Goal: Task Accomplishment & Management: Manage account settings

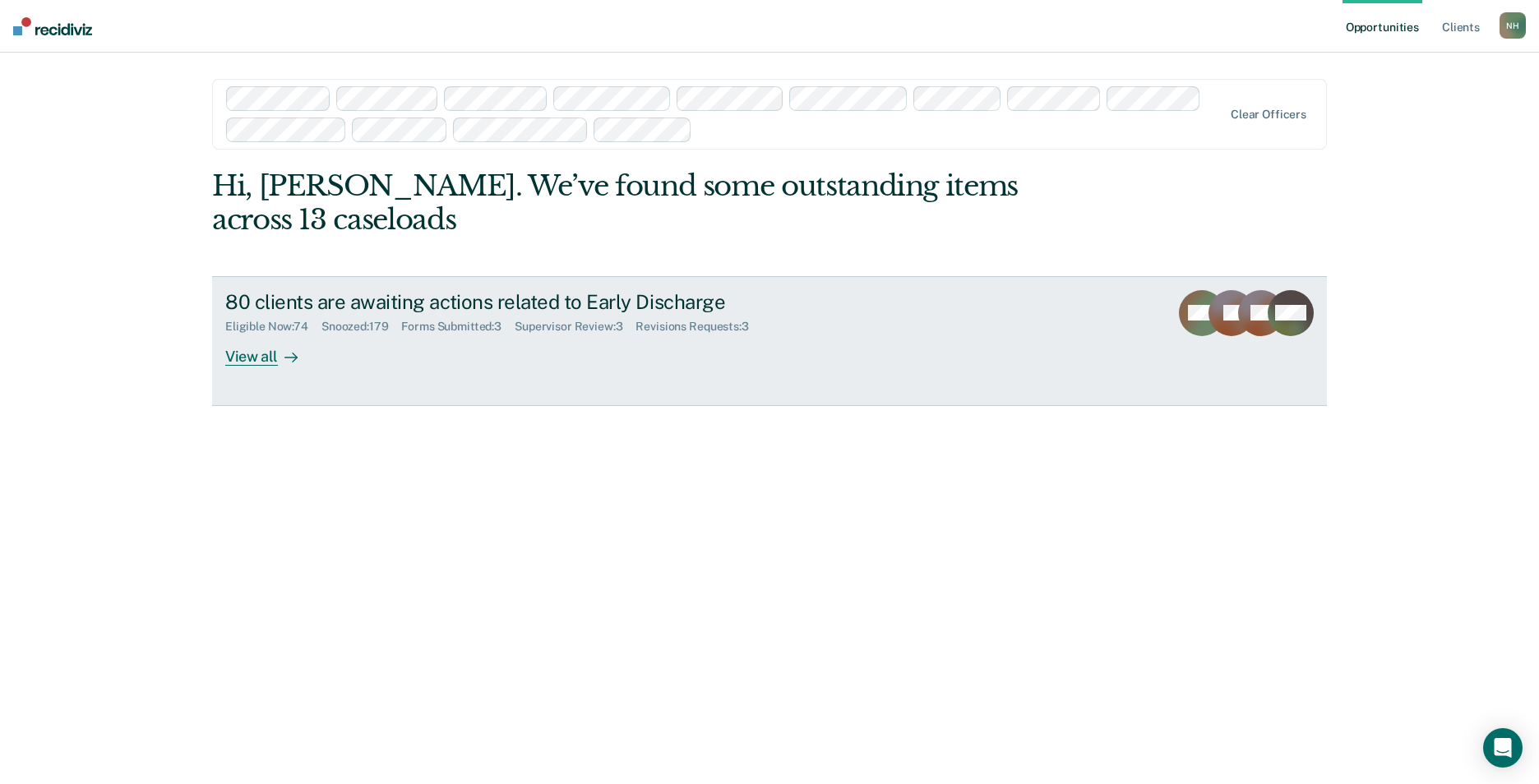
click at [570, 328] on div "Supervisor Review : 3" at bounding box center [575, 326] width 121 height 14
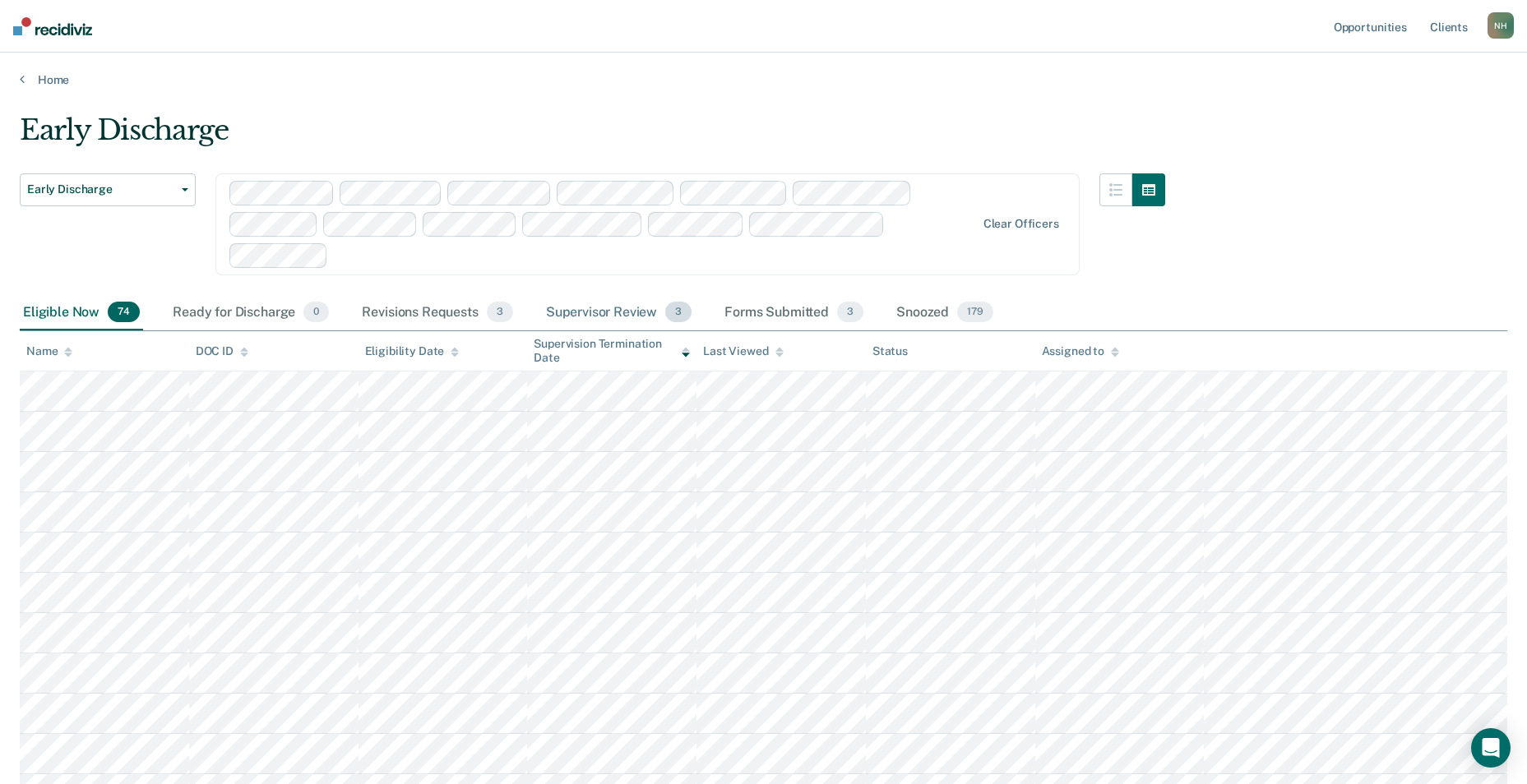
click at [579, 308] on div "Supervisor Review 3" at bounding box center [620, 313] width 153 height 36
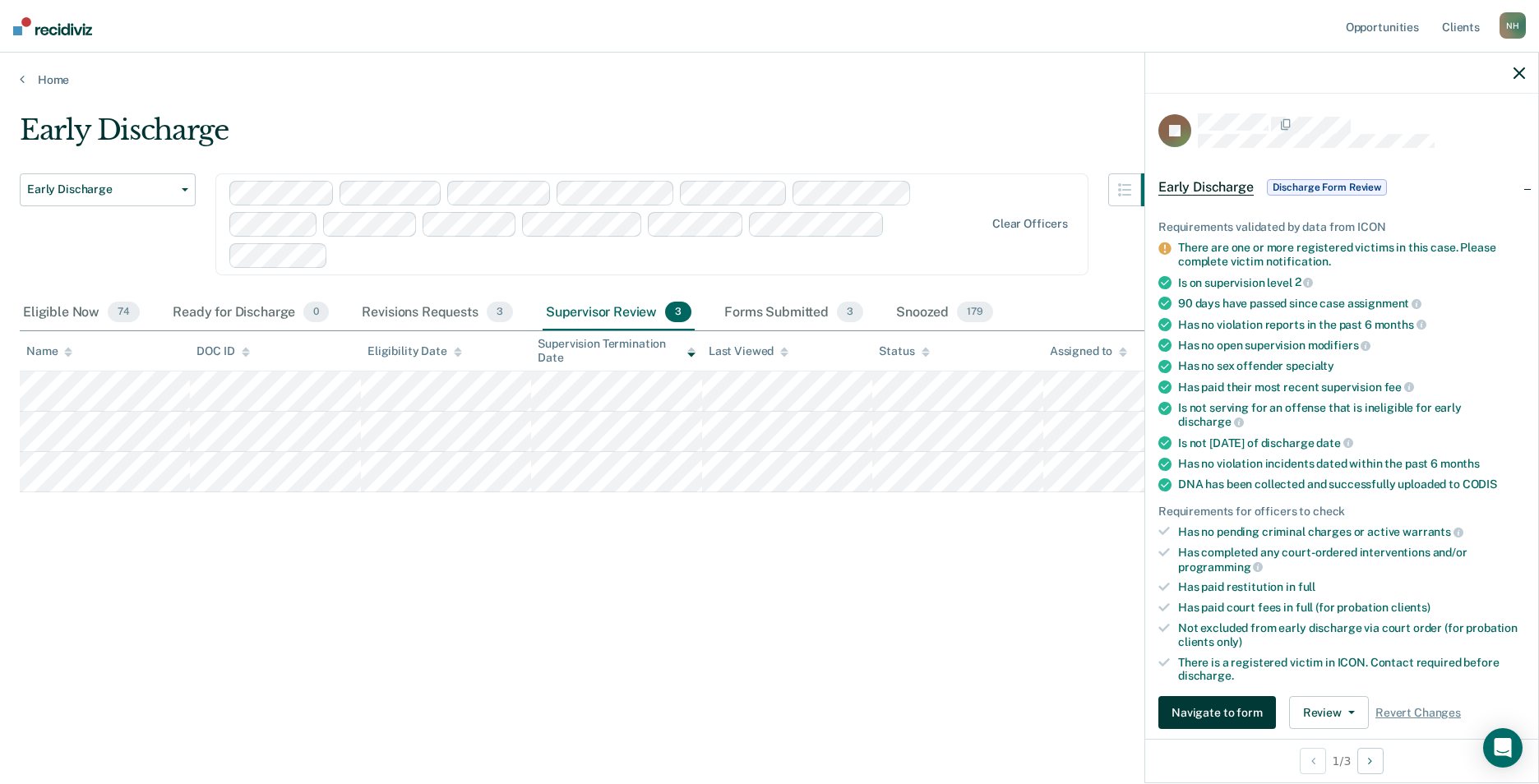
click at [1201, 714] on button "Navigate to form" at bounding box center [1216, 712] width 117 height 33
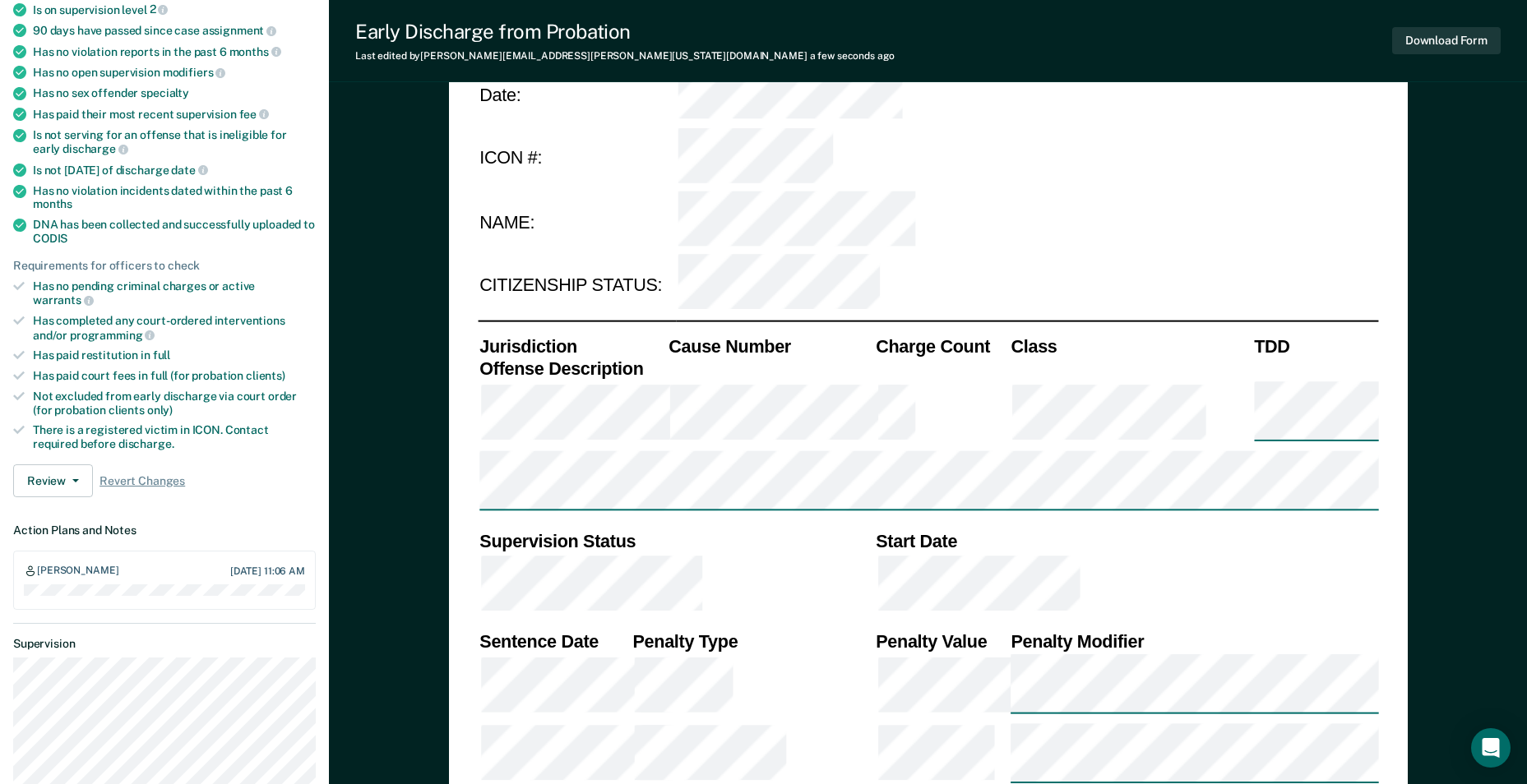
scroll to position [260, 0]
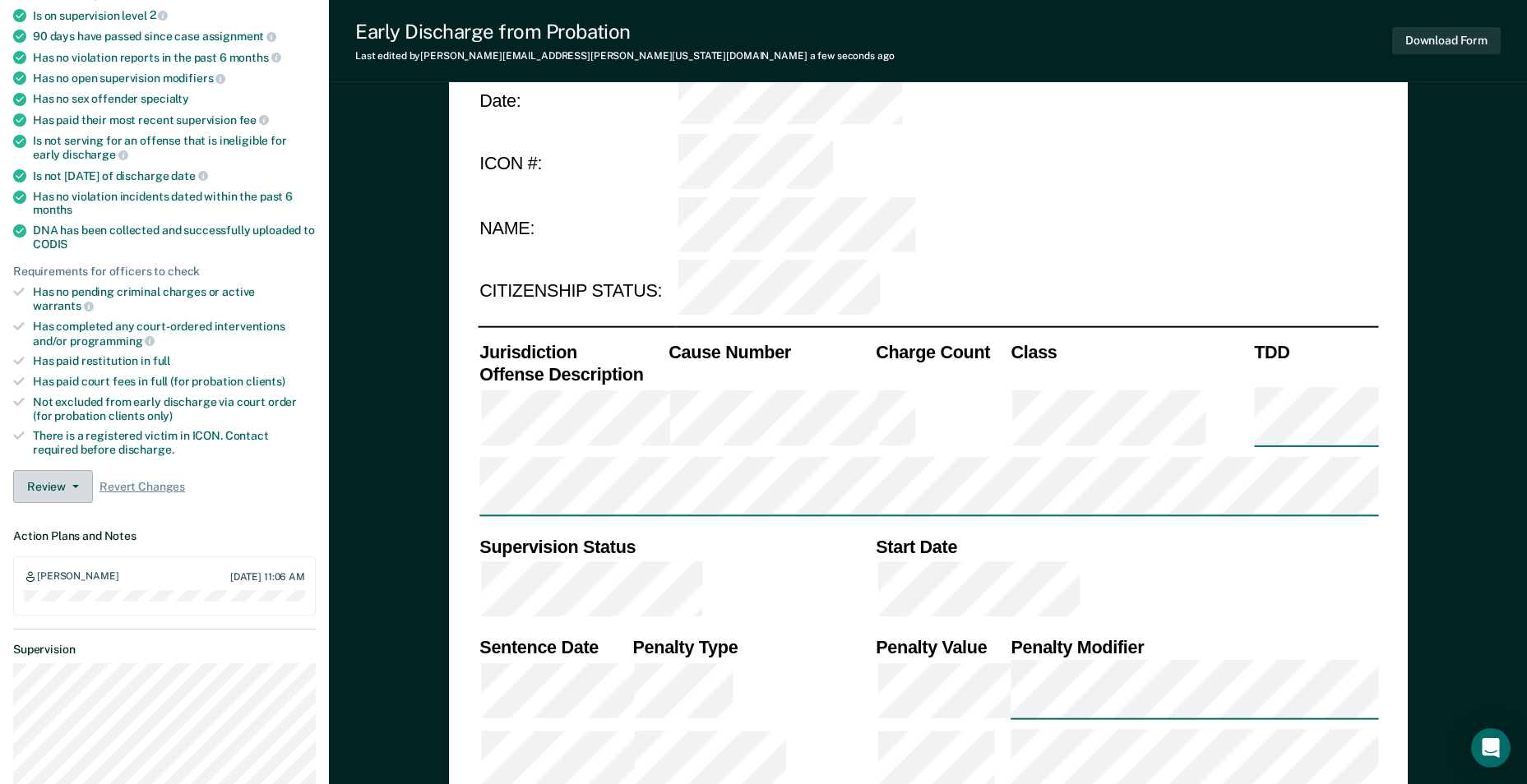
click at [63, 471] on button "Review" at bounding box center [53, 486] width 79 height 33
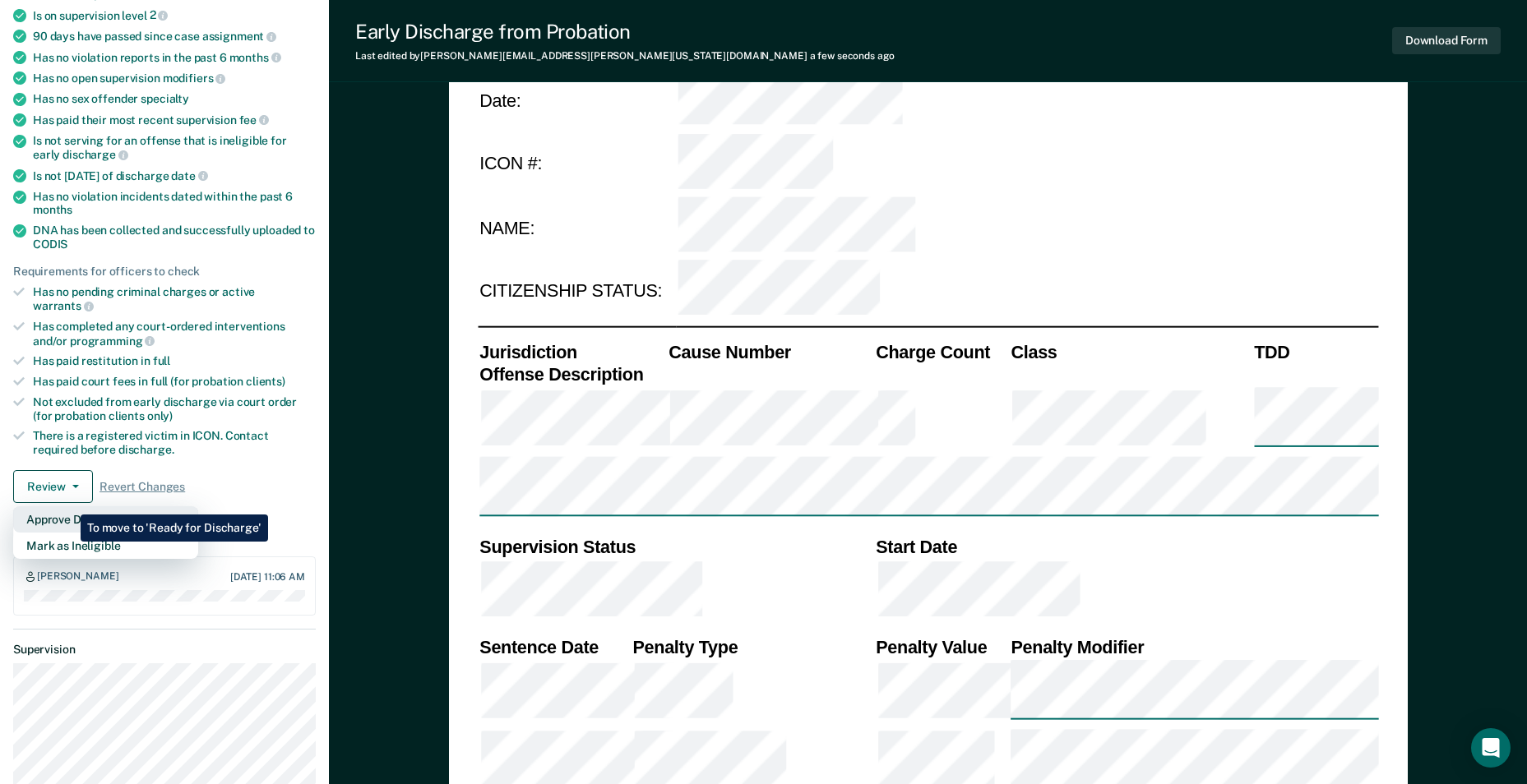
click at [68, 506] on button "Approve Discharge and Forms" at bounding box center [106, 519] width 185 height 26
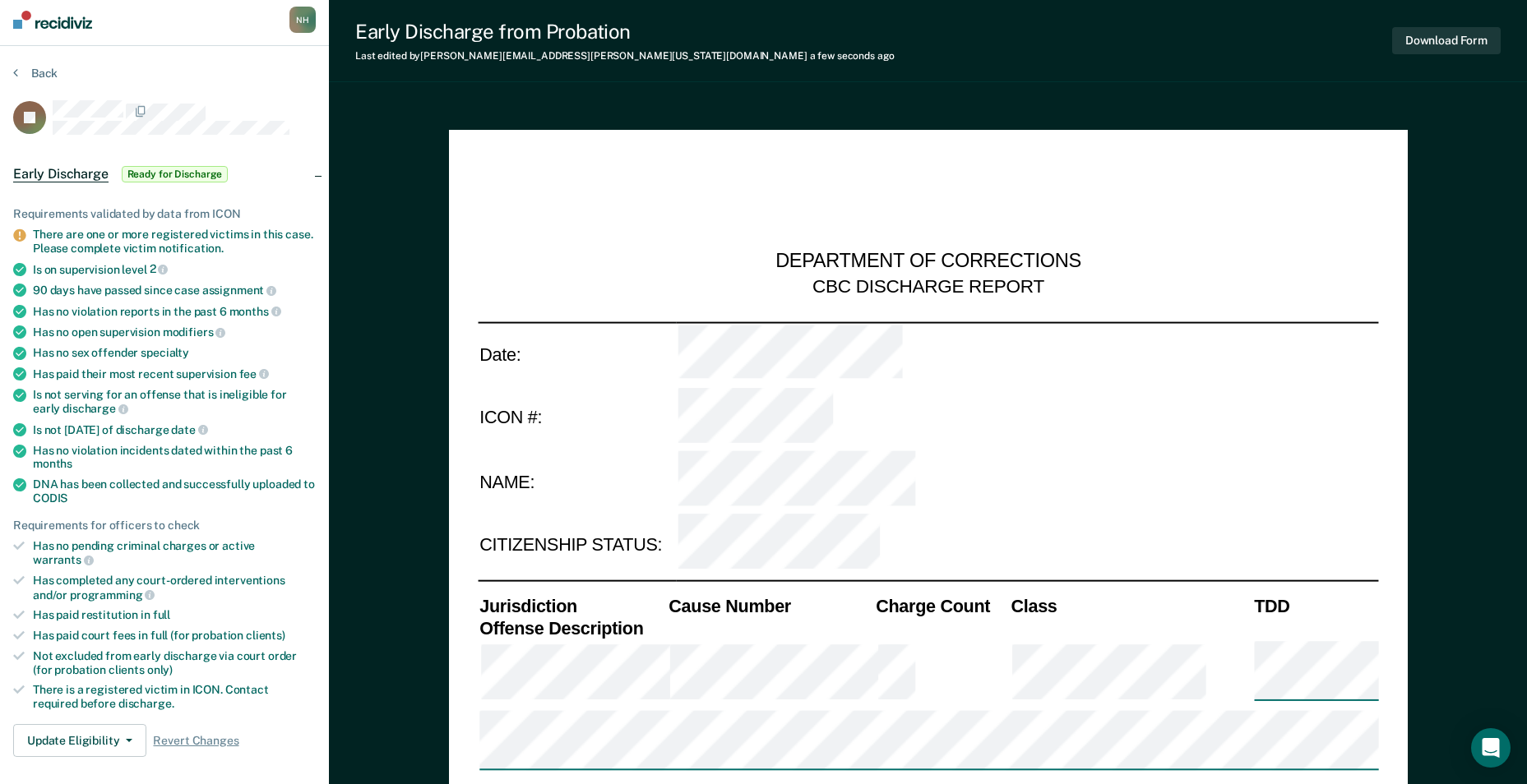
scroll to position [0, 0]
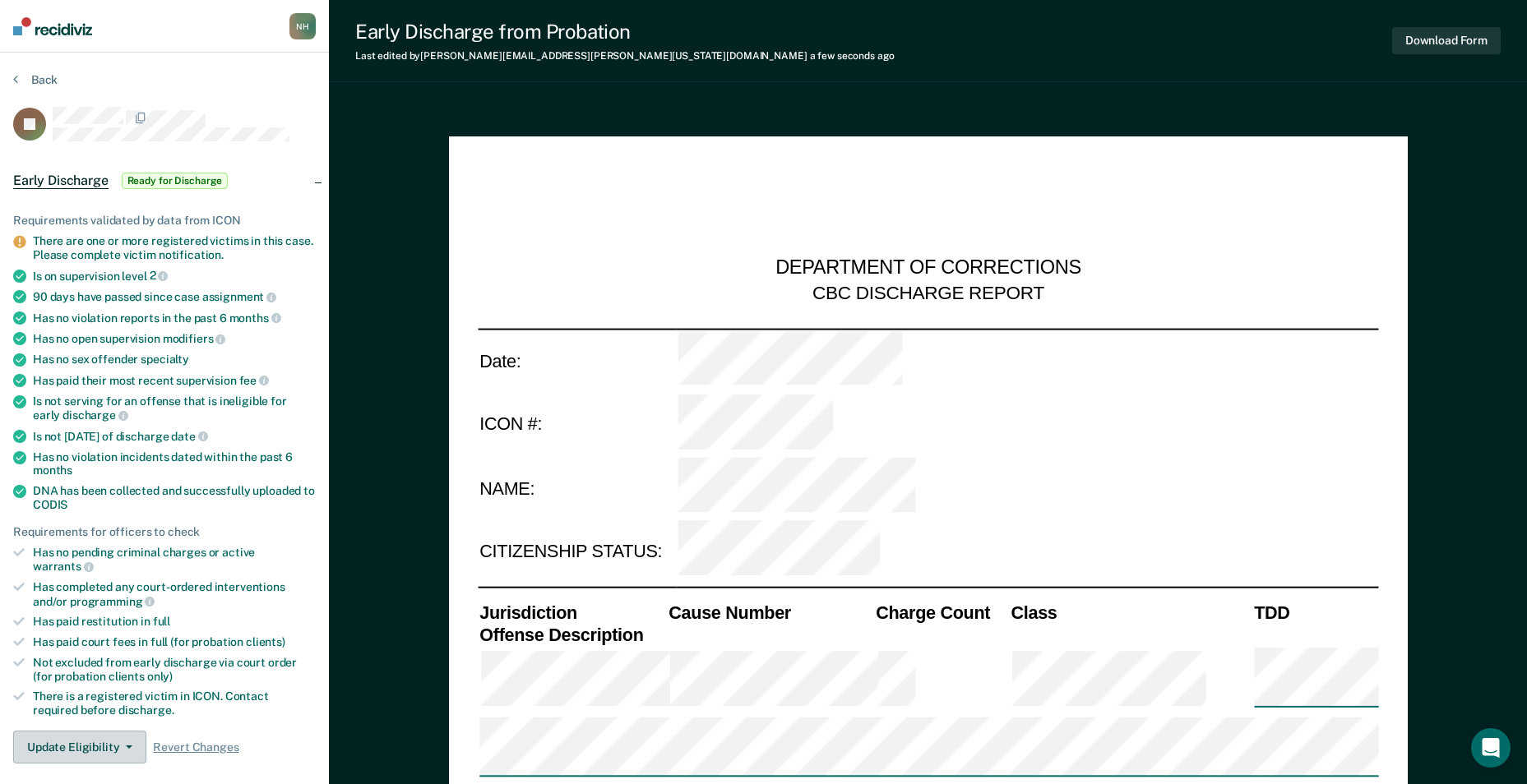
click at [129, 734] on button "Update Eligibility" at bounding box center [79, 747] width 133 height 33
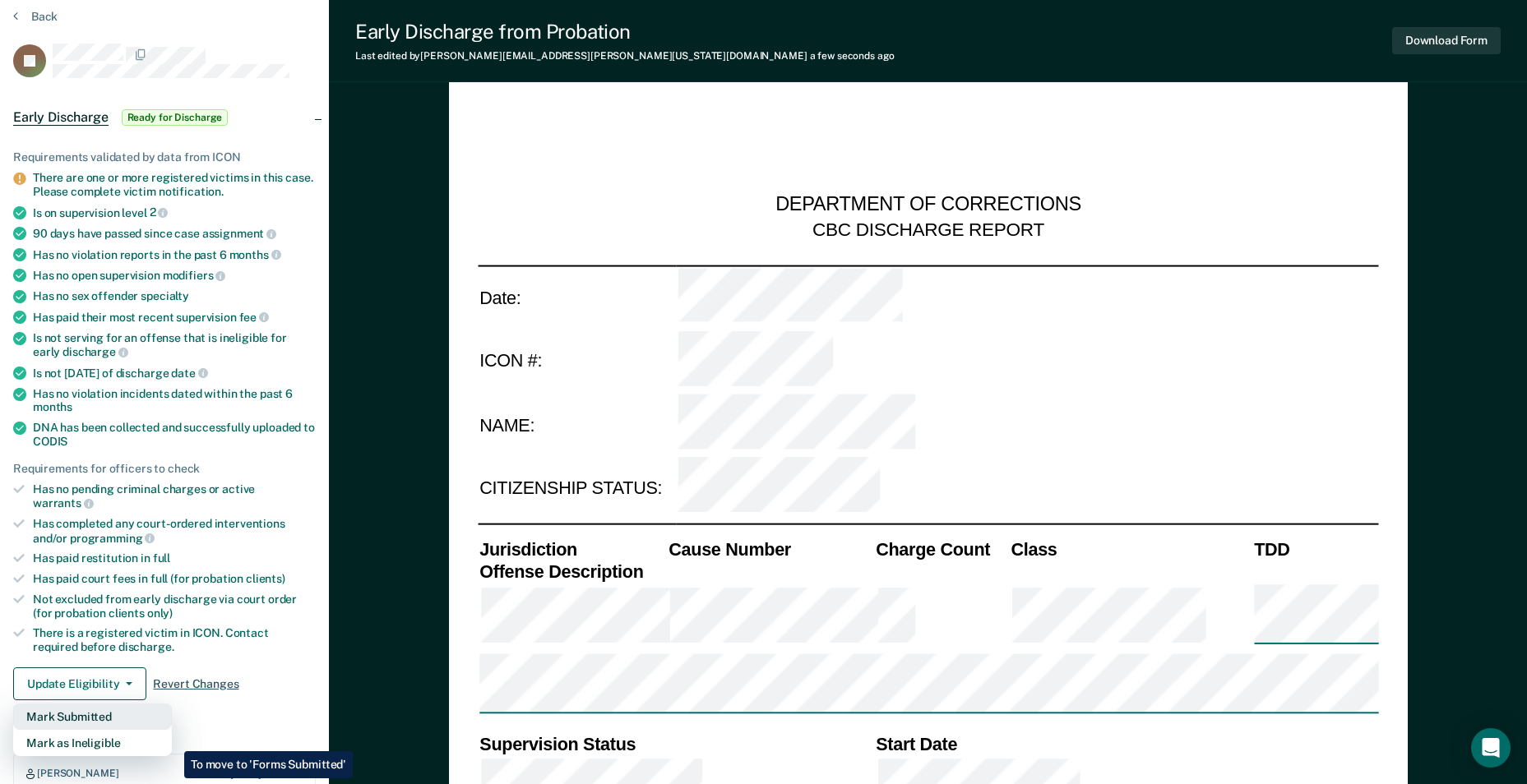
scroll to position [82, 0]
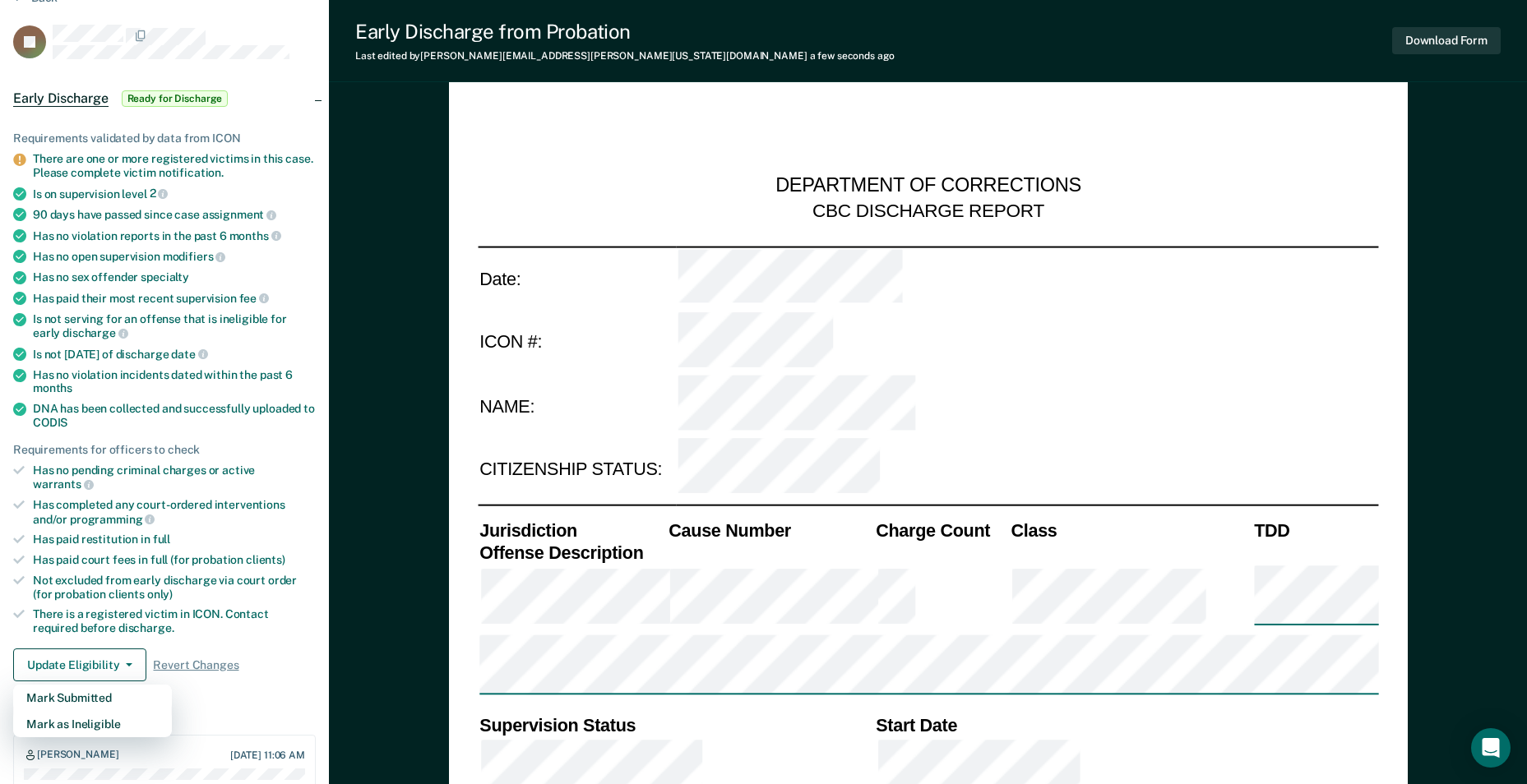
click at [290, 672] on div "Requirements validated by data from ICON There are one or more registered victi…" at bounding box center [165, 399] width 329 height 589
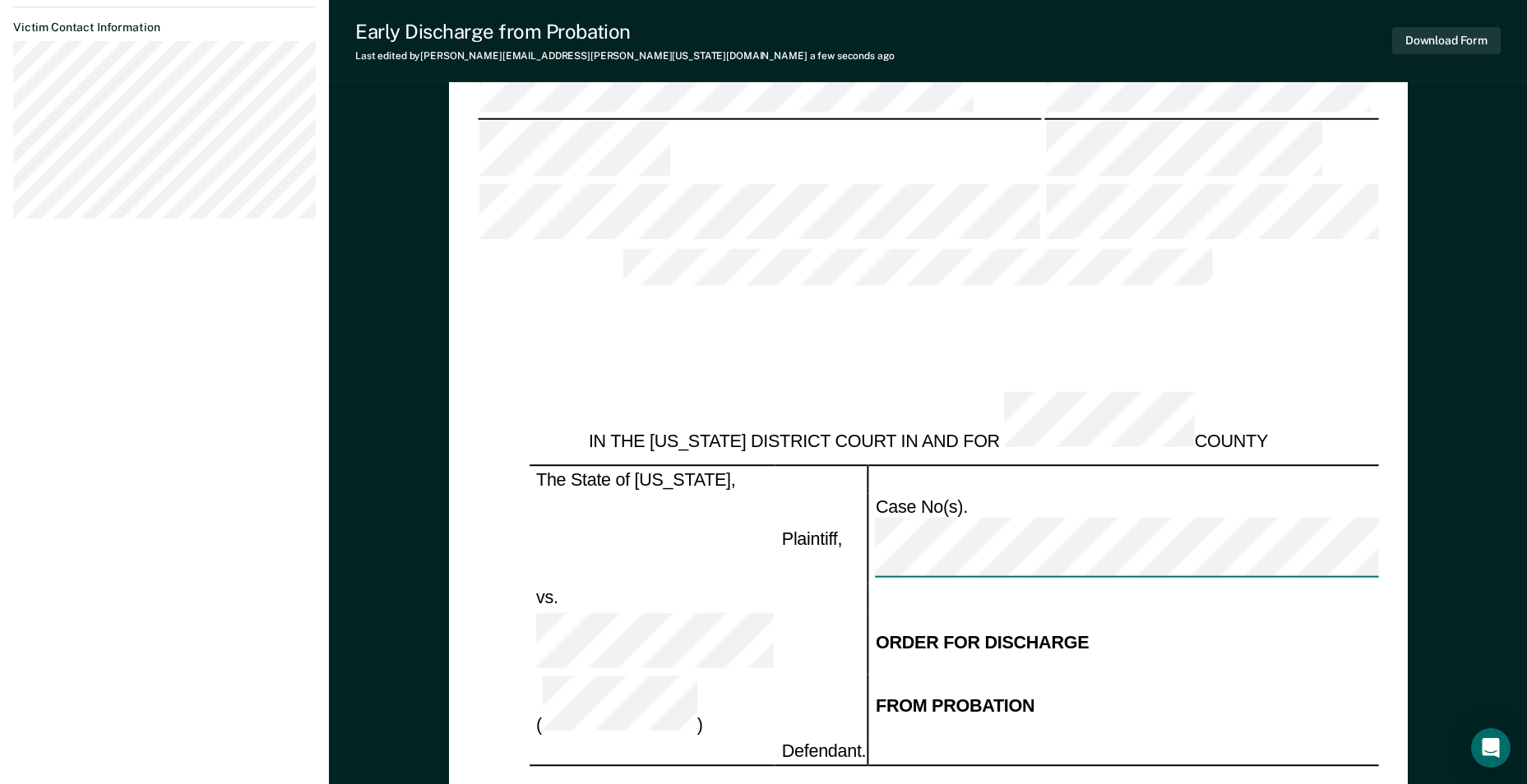
scroll to position [1397, 0]
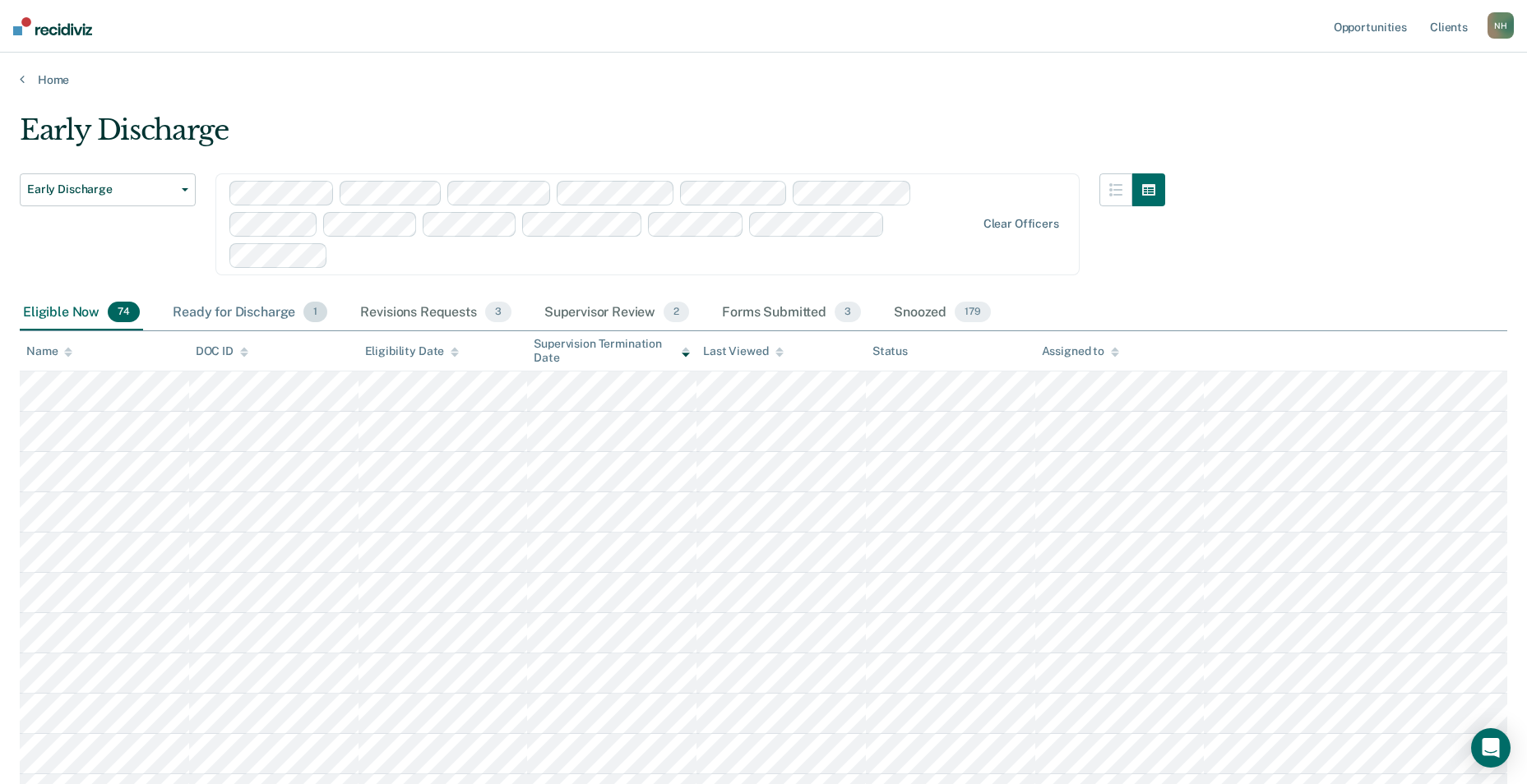
click at [261, 307] on div "Ready for Discharge 1" at bounding box center [250, 313] width 161 height 36
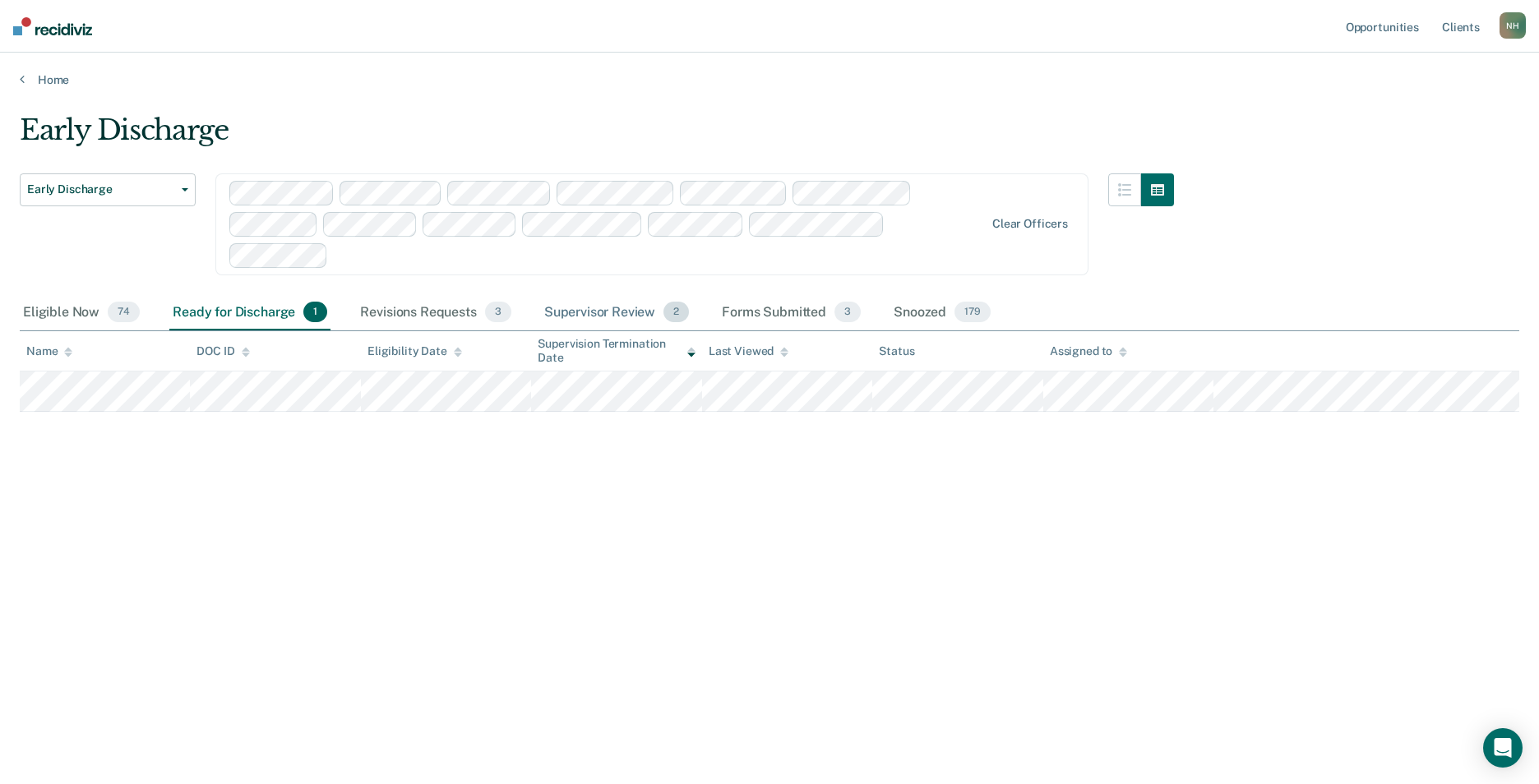
click at [606, 310] on div "Supervisor Review 2" at bounding box center [617, 313] width 152 height 36
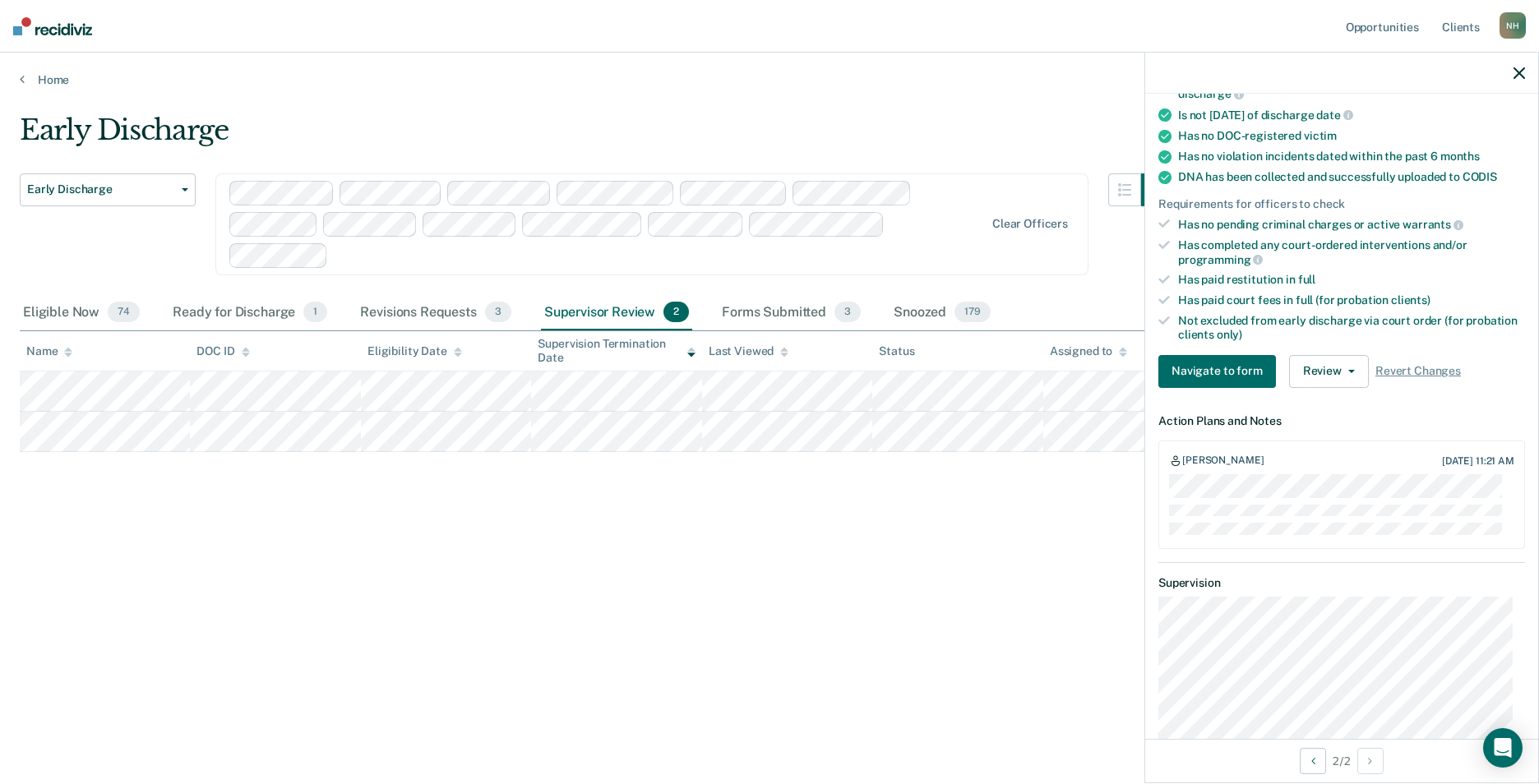
scroll to position [329, 0]
click at [1214, 372] on button "Navigate to form" at bounding box center [1216, 371] width 117 height 33
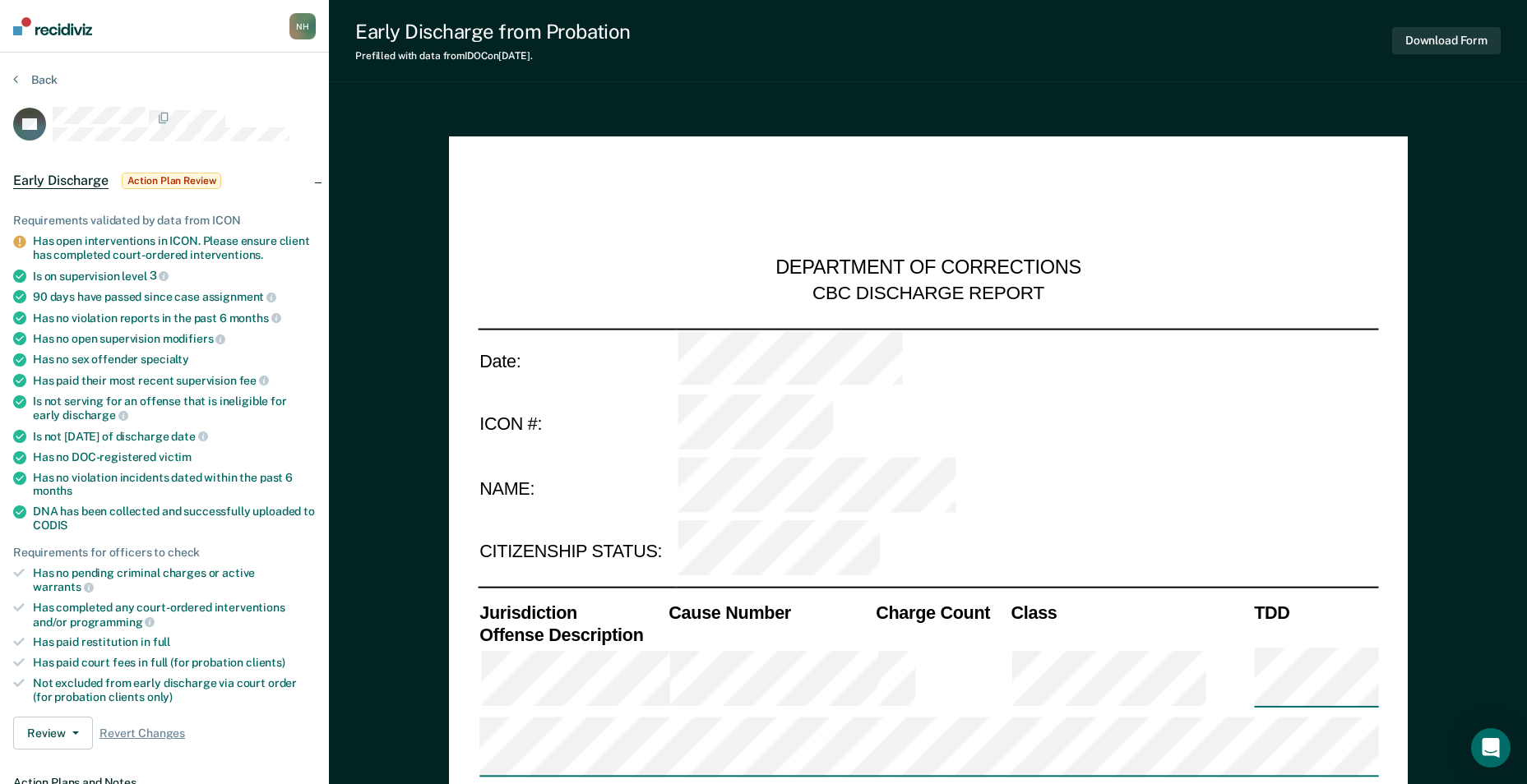
type textarea "x"
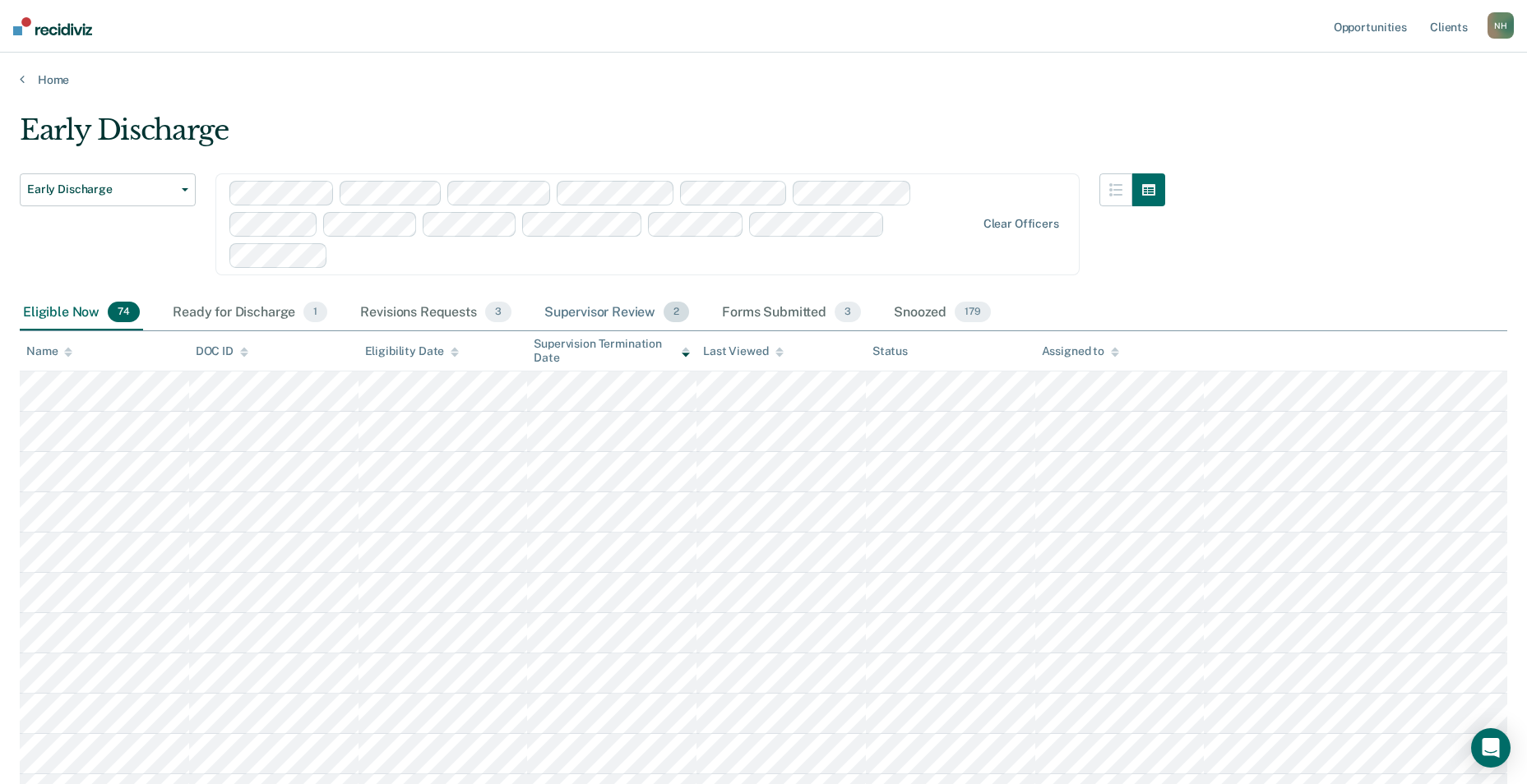
click at [553, 309] on div "Supervisor Review 2" at bounding box center [617, 313] width 152 height 36
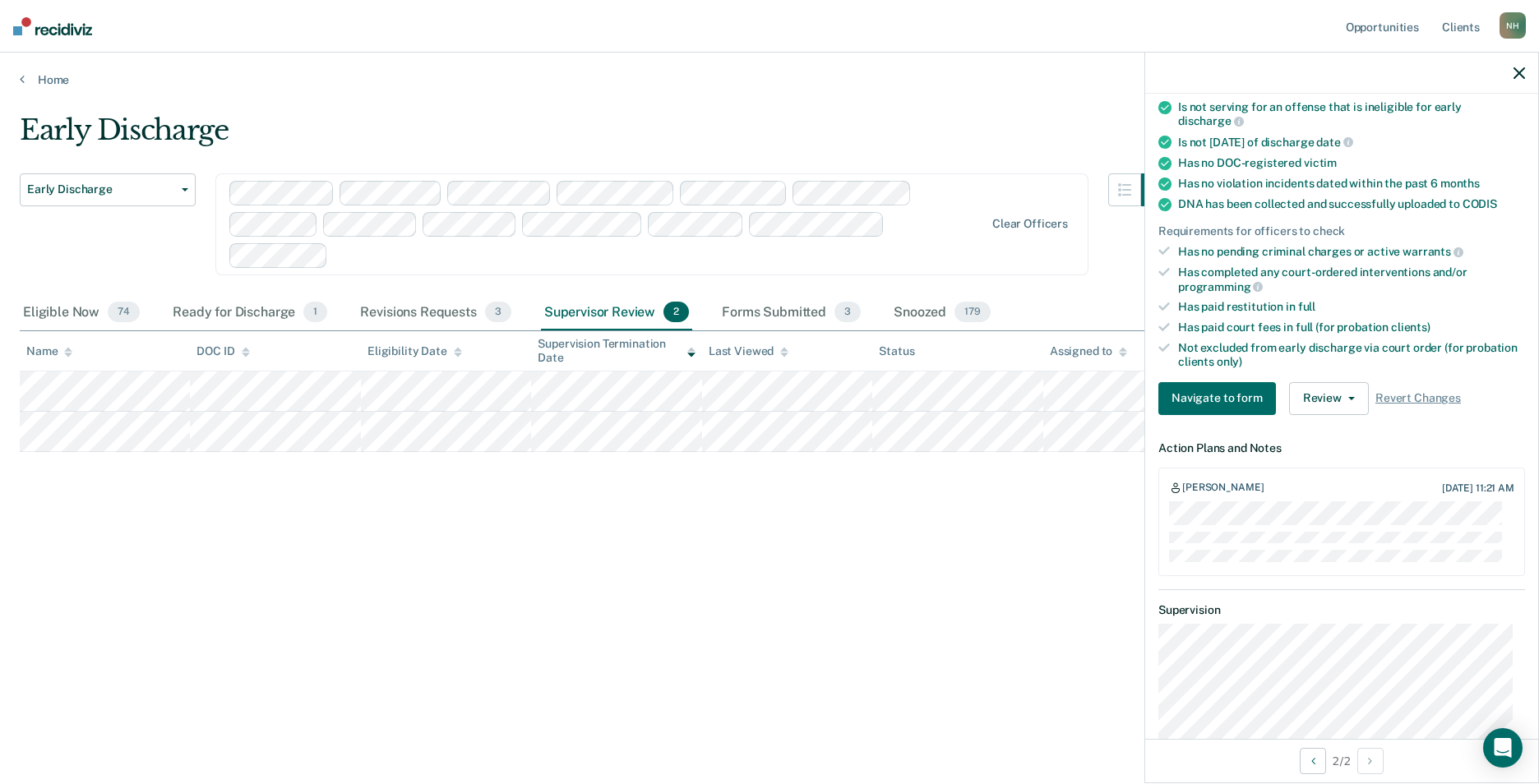
scroll to position [329, 0]
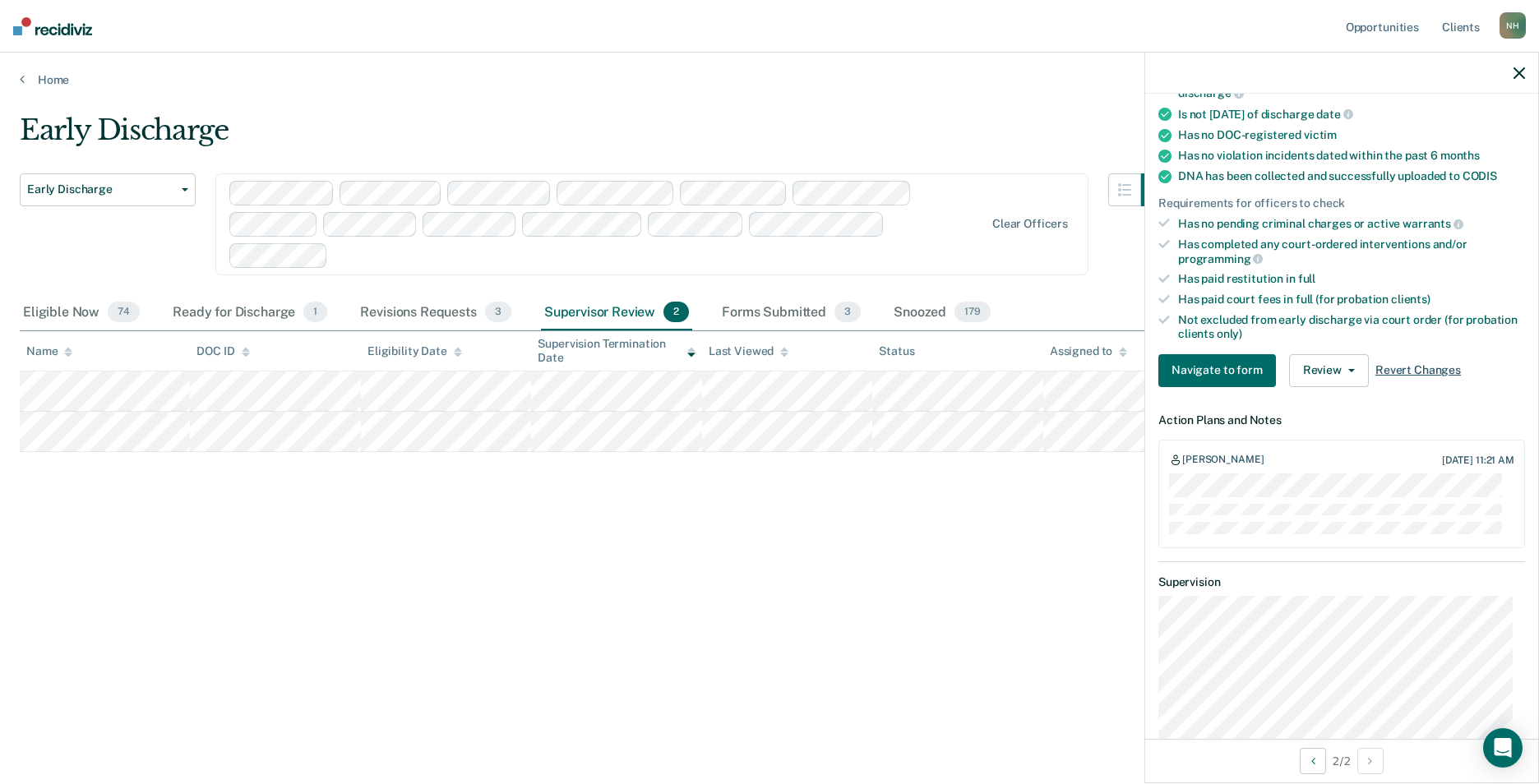
click at [1415, 365] on span "Revert Changes" at bounding box center [1418, 370] width 85 height 14
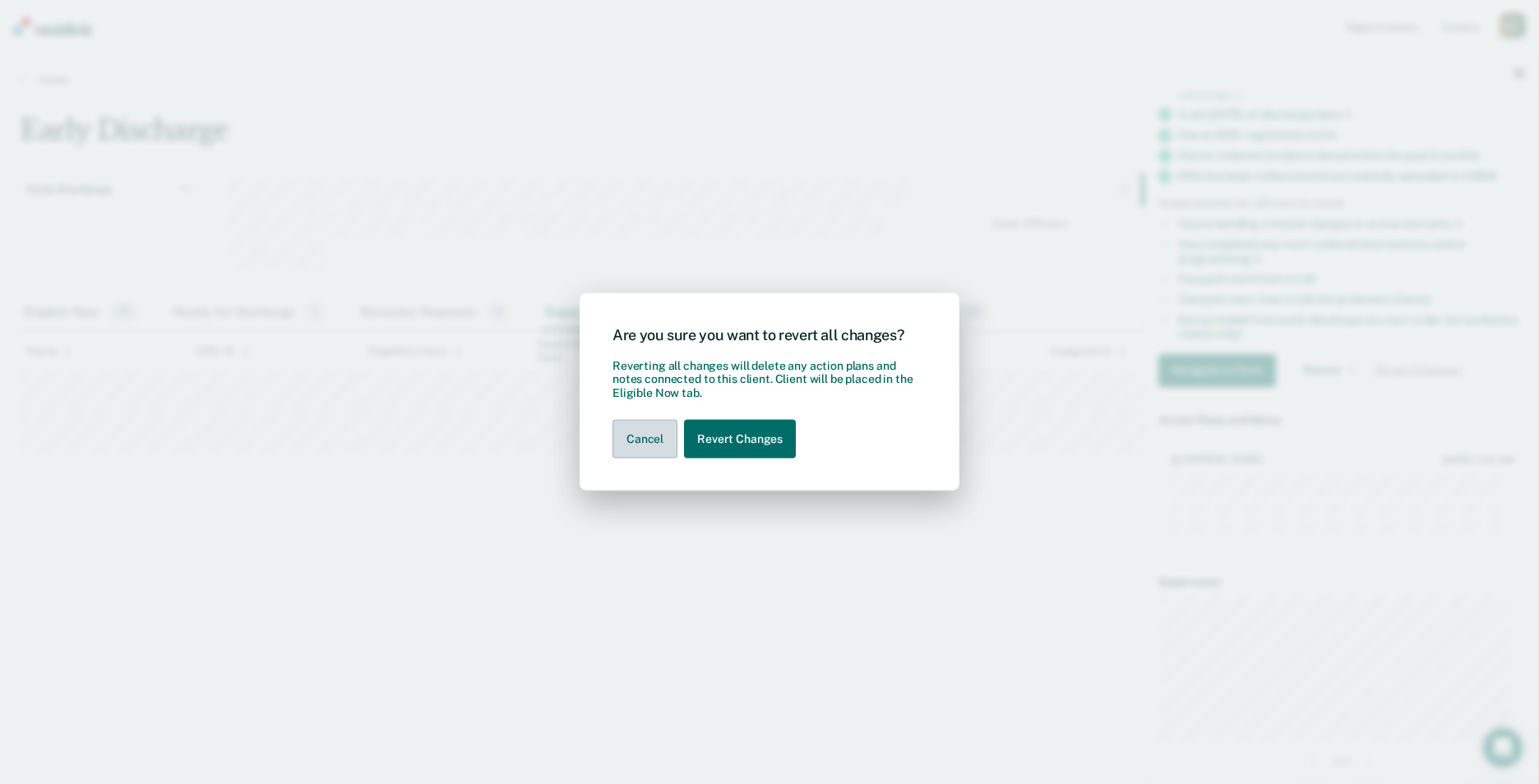
click at [656, 435] on button "Cancel" at bounding box center [644, 439] width 65 height 39
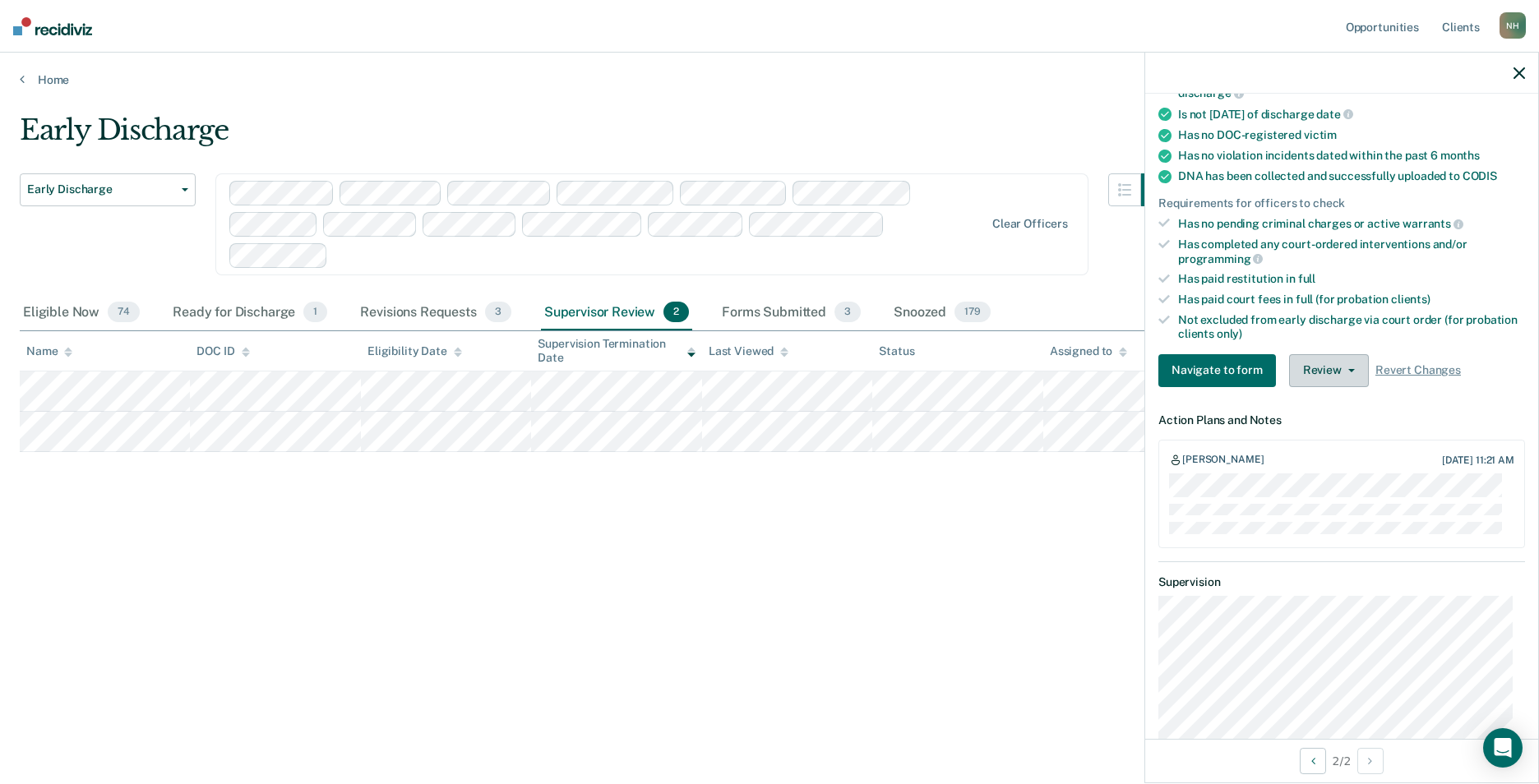
drag, startPoint x: 1320, startPoint y: 367, endPoint x: 1323, endPoint y: 378, distance: 11.4
click at [1321, 376] on button "Review" at bounding box center [1329, 371] width 79 height 33
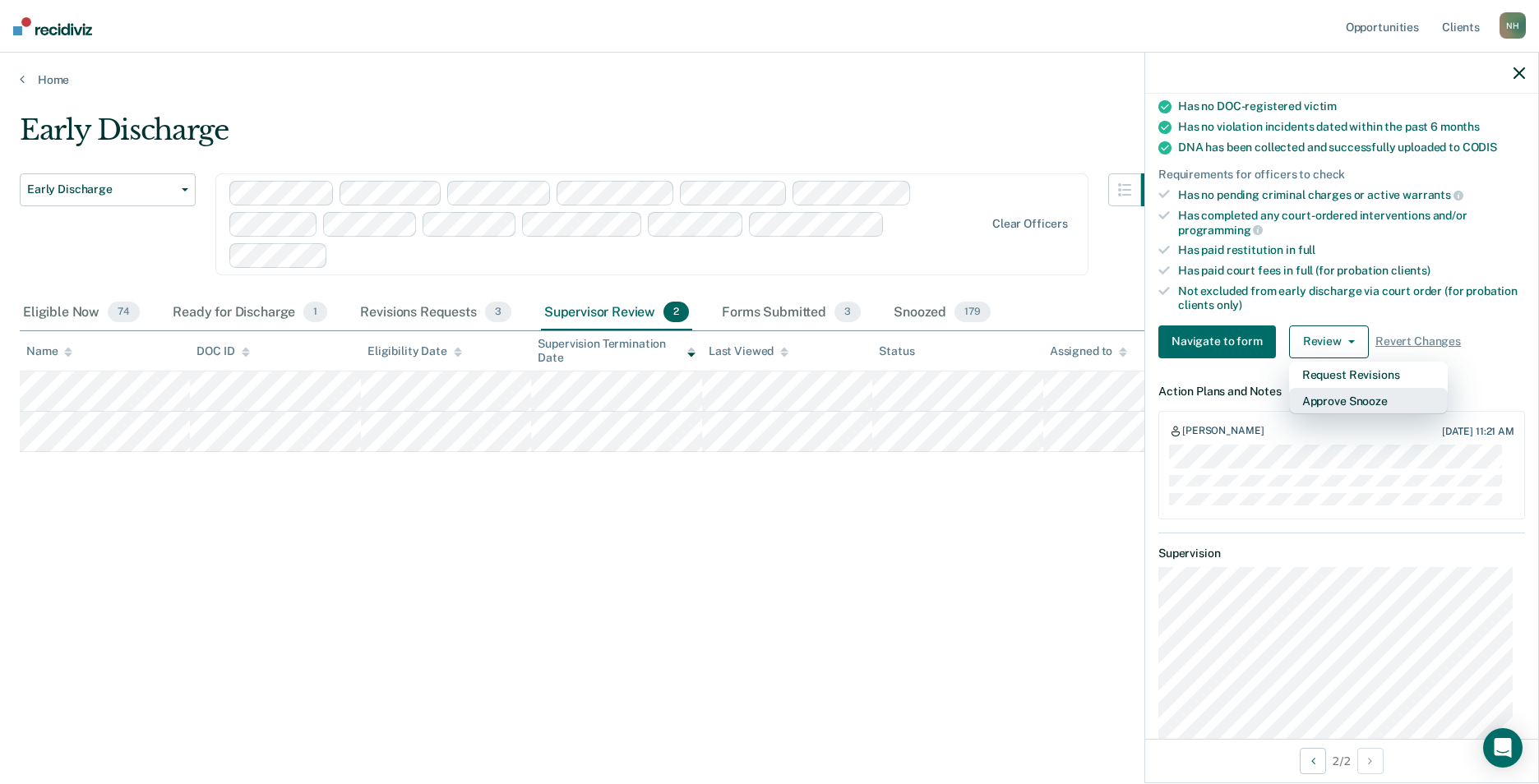
scroll to position [336, 0]
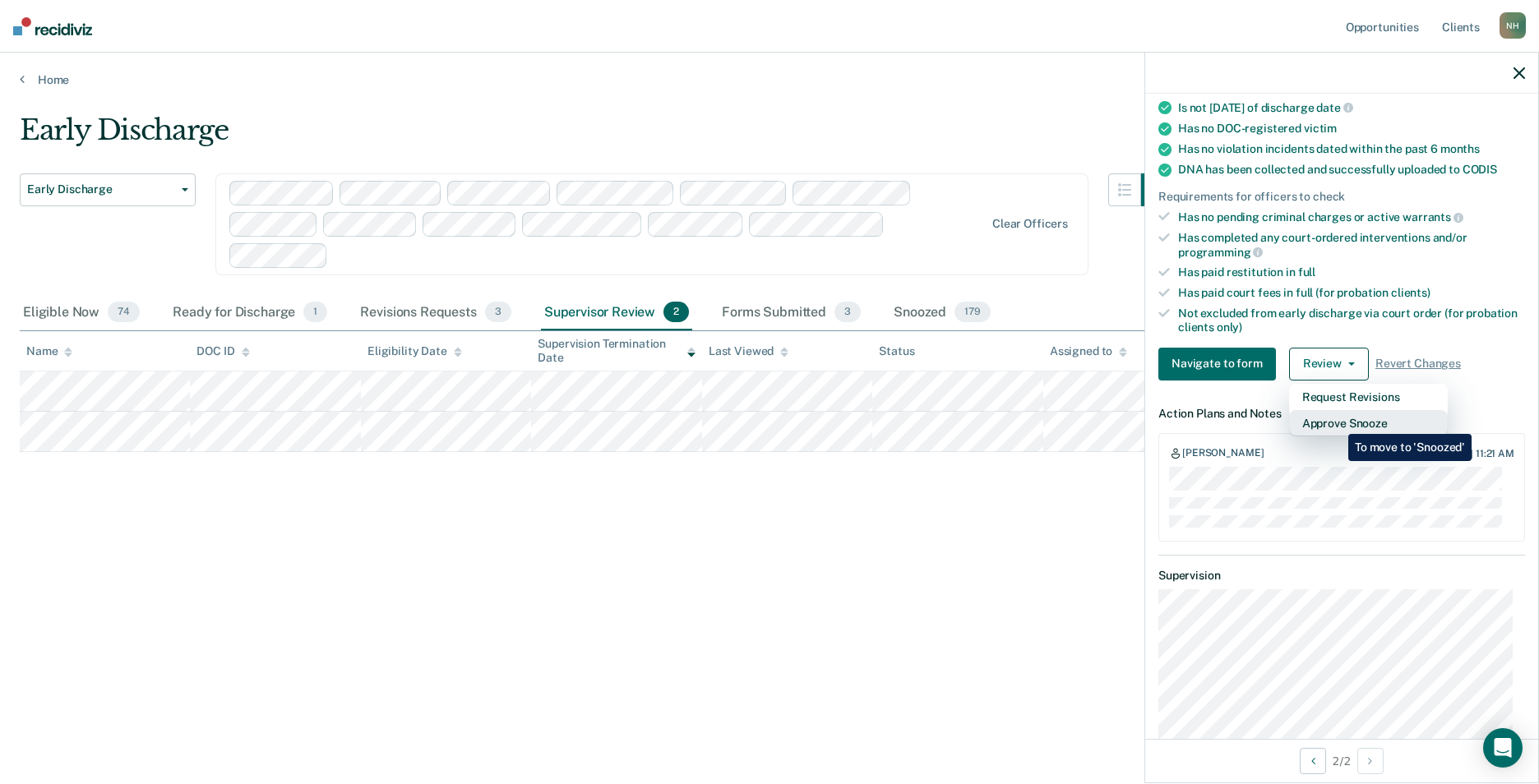
click at [1336, 422] on button "Approve Snooze" at bounding box center [1369, 424] width 159 height 26
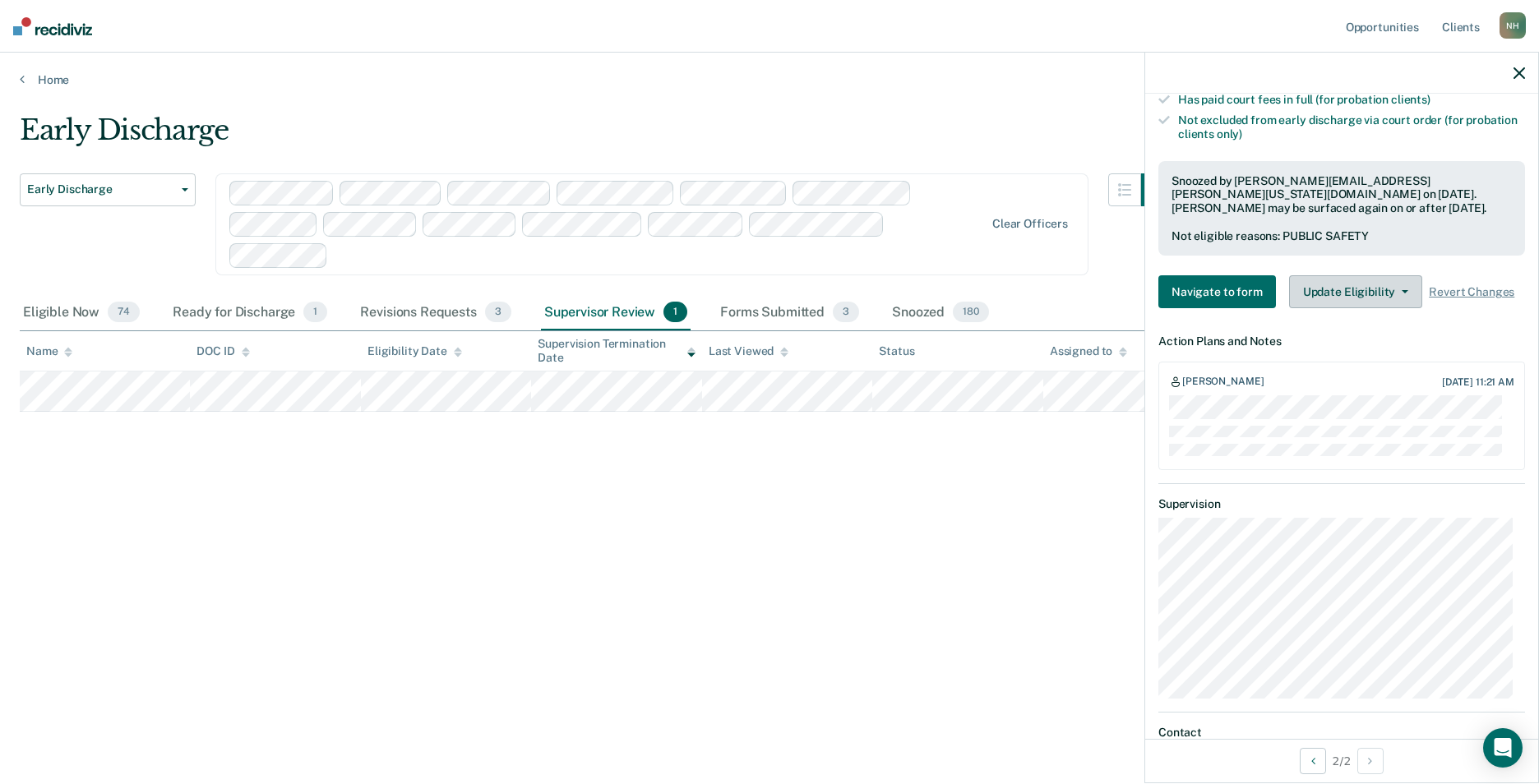
scroll to position [499, 0]
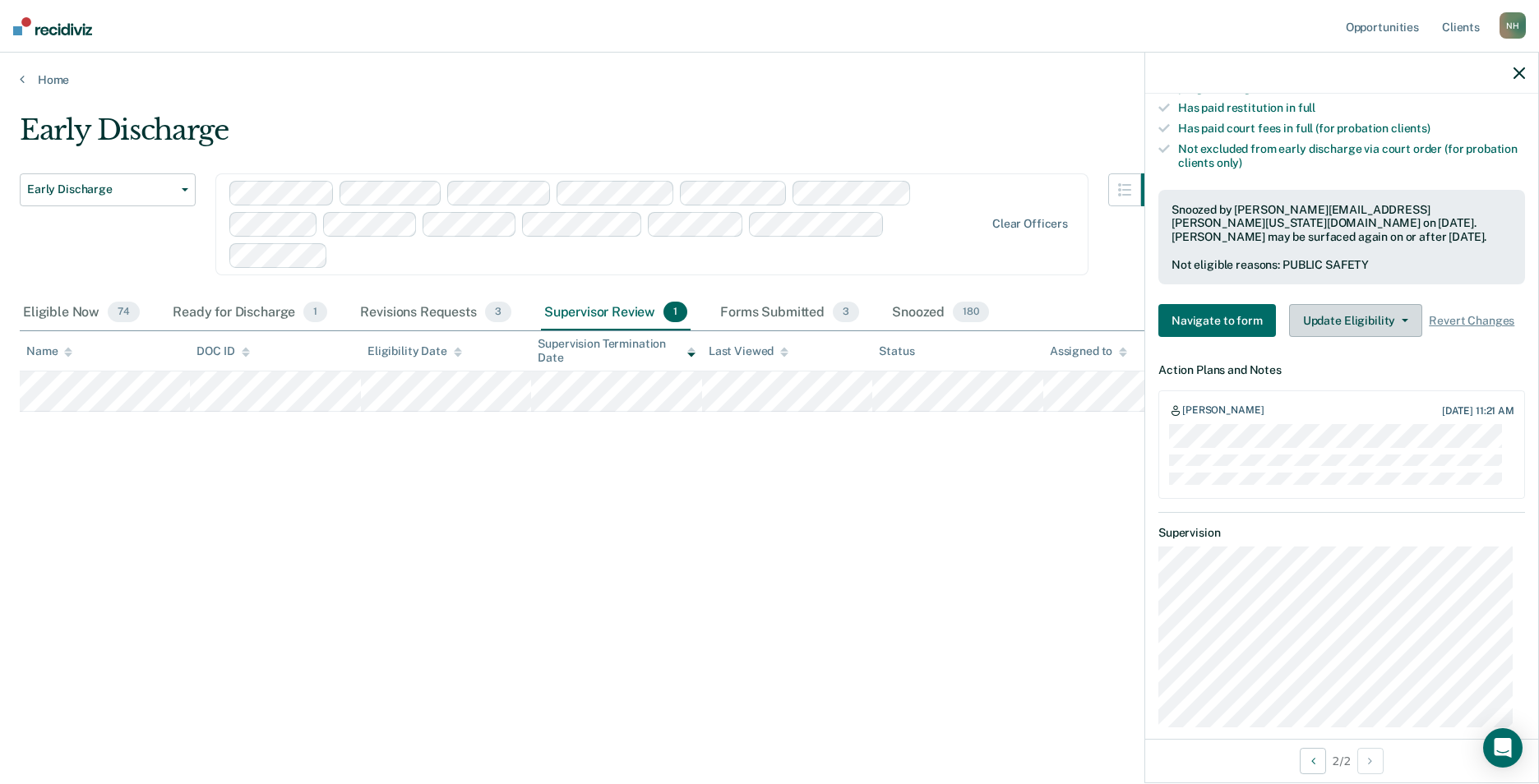
click at [1357, 320] on button "Update Eligibility" at bounding box center [1355, 321] width 133 height 33
click at [1385, 315] on button "Update Eligibility" at bounding box center [1355, 321] width 133 height 33
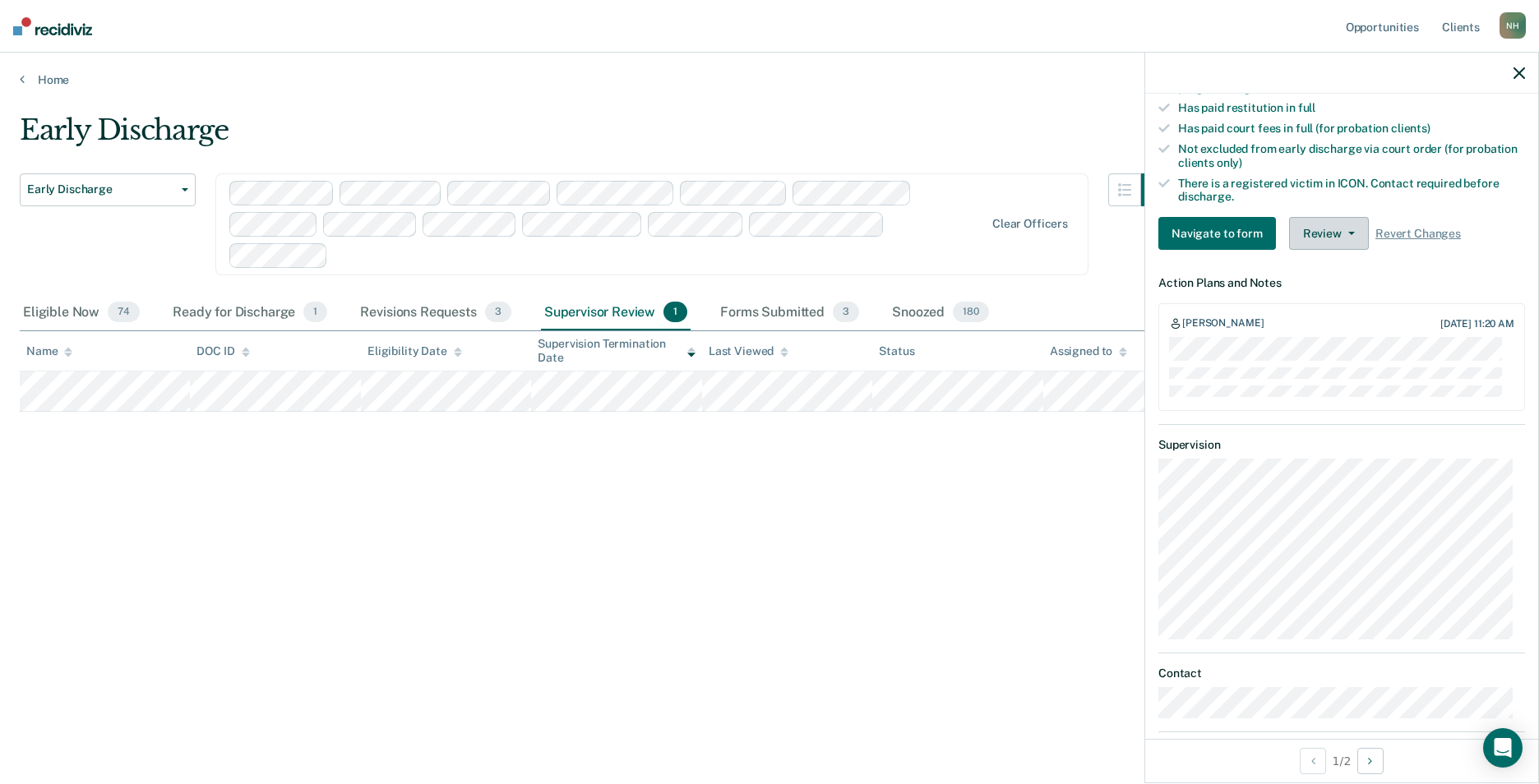
click at [1322, 226] on button "Review" at bounding box center [1329, 233] width 79 height 33
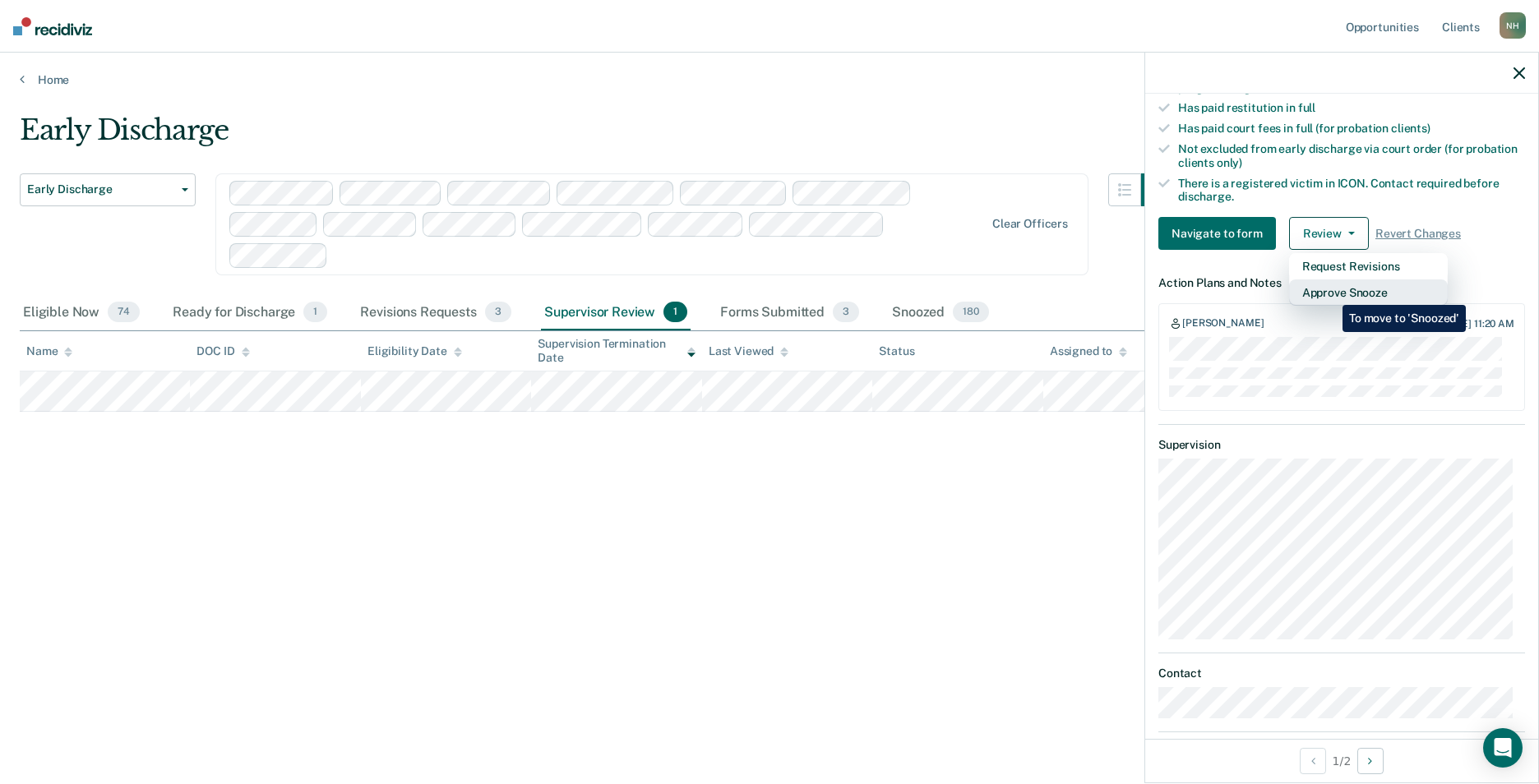
click at [1330, 292] on button "Approve Snooze" at bounding box center [1369, 292] width 159 height 26
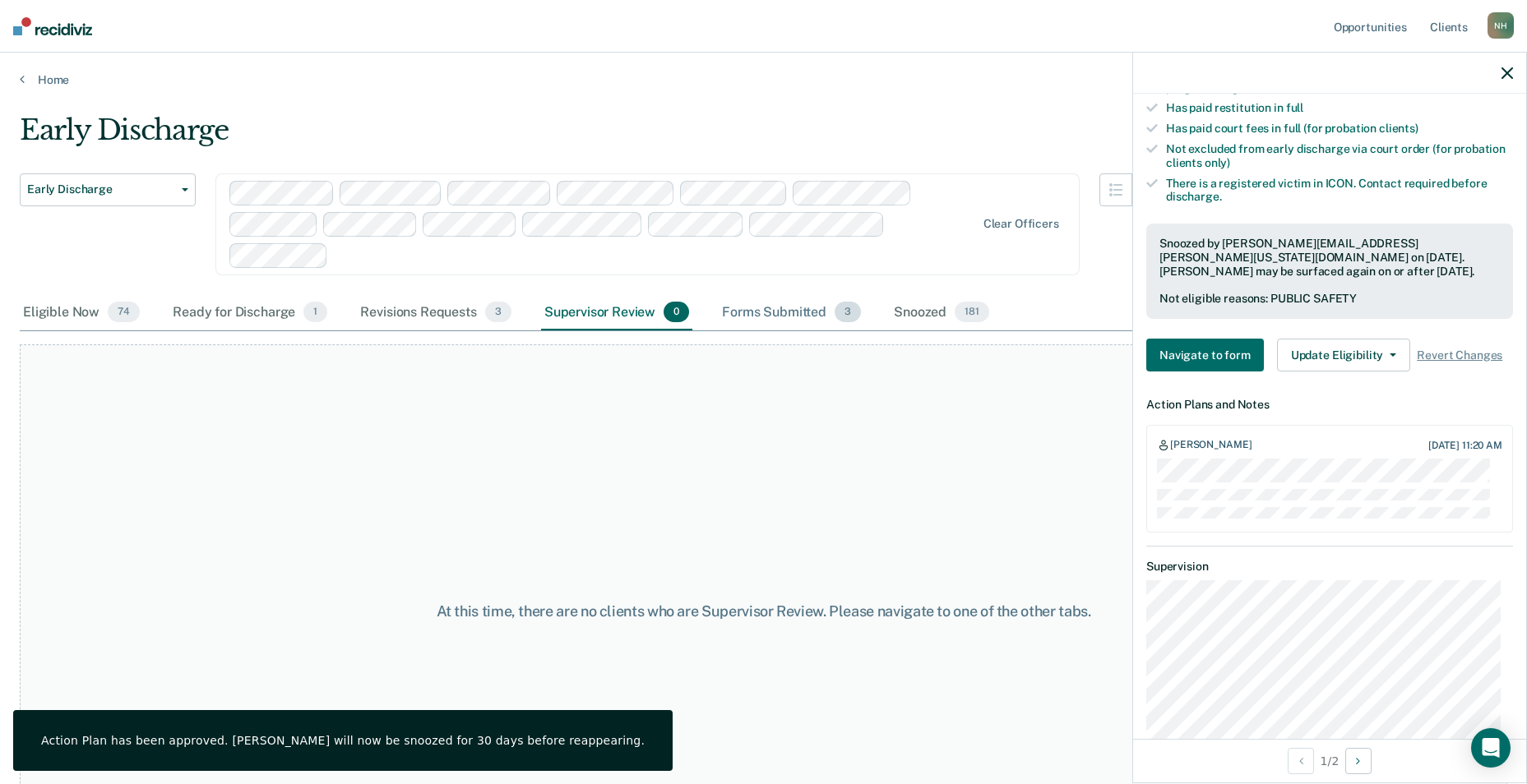
click at [795, 311] on div "Forms Submitted 3" at bounding box center [792, 313] width 146 height 36
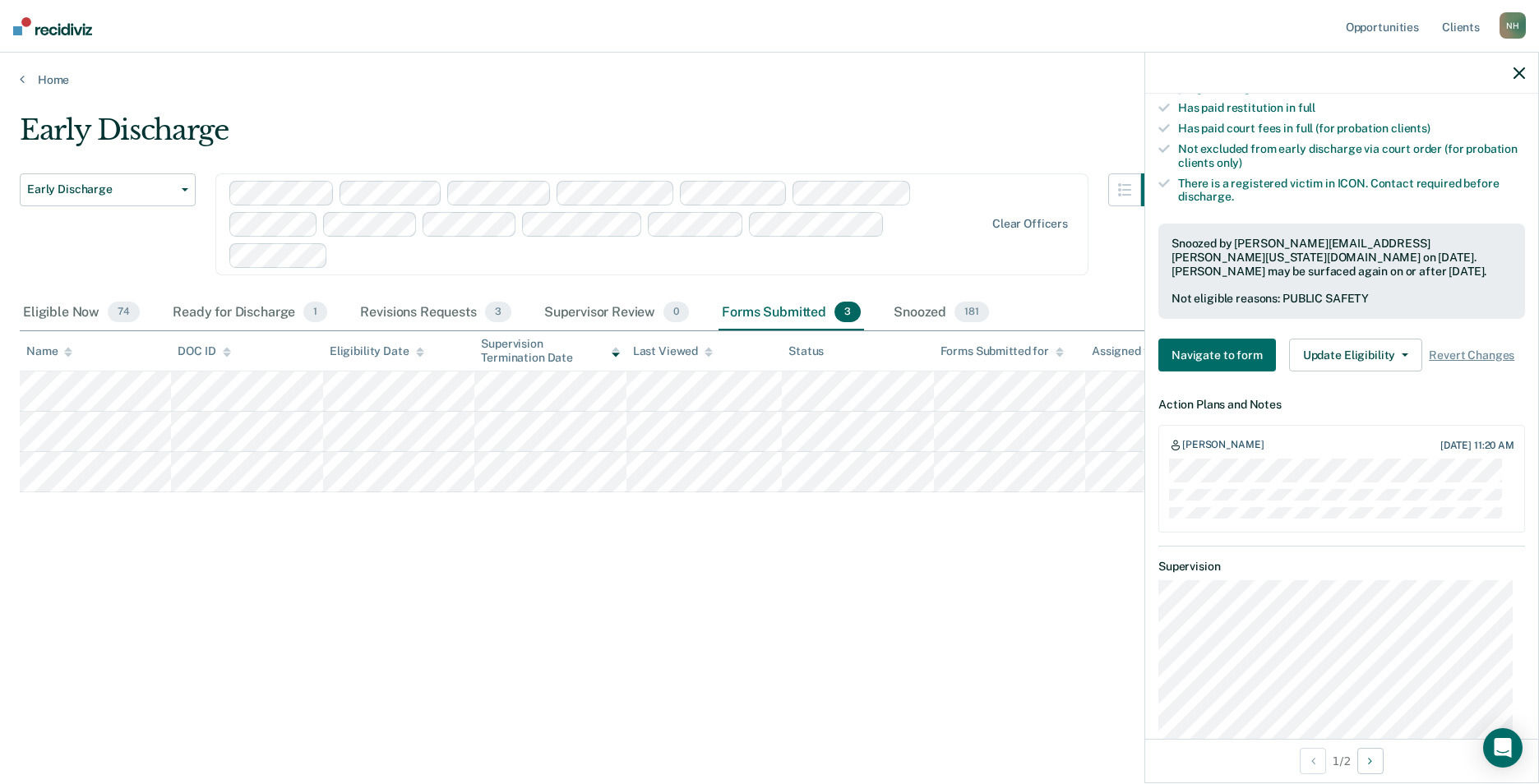
click at [369, 595] on div "Early Discharge Early Discharge Early Discharge Clear officers Eligible Now 74 …" at bounding box center [769, 387] width 1499 height 548
click at [247, 305] on div "Ready for Discharge 1" at bounding box center [250, 313] width 161 height 36
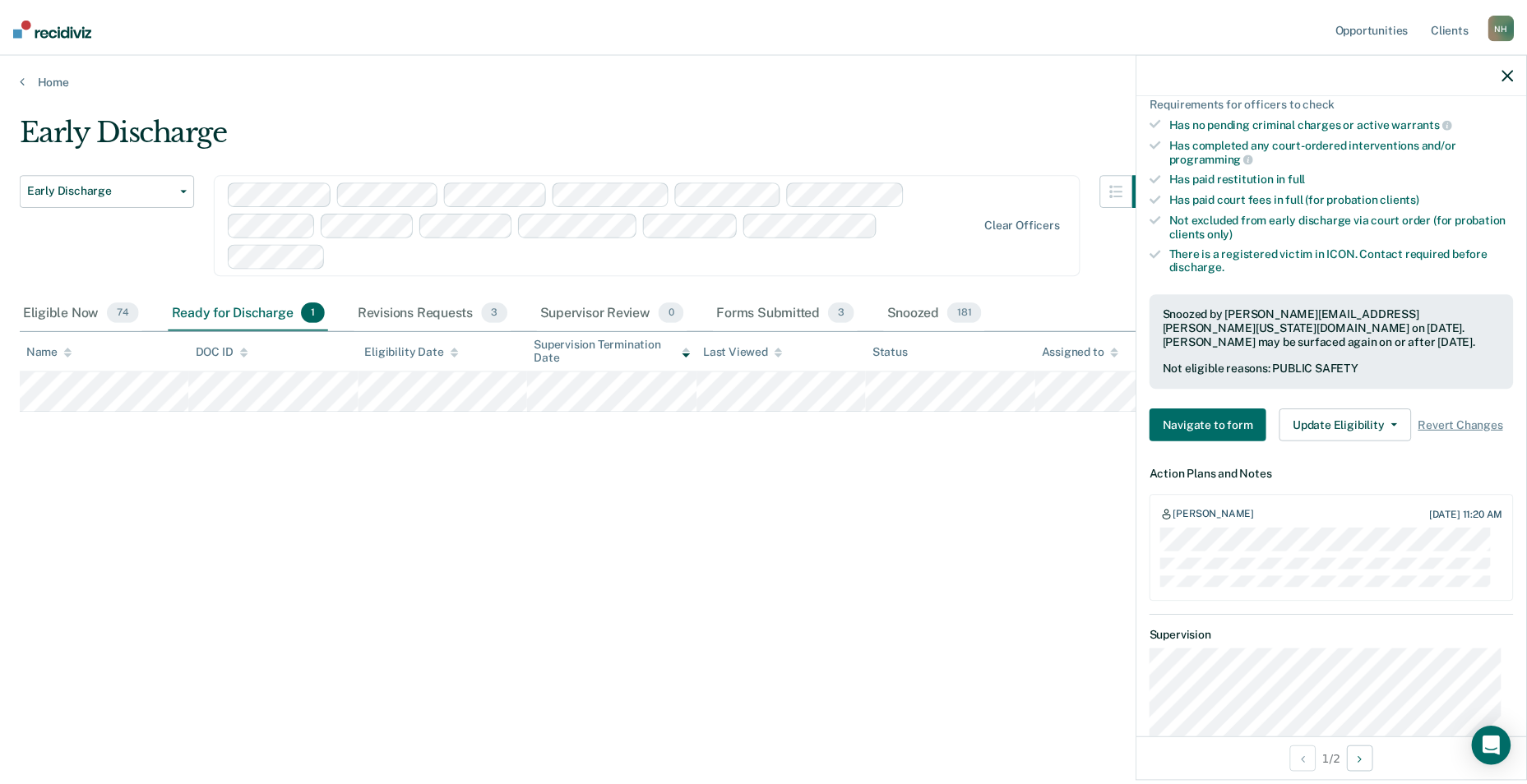
scroll to position [411, 0]
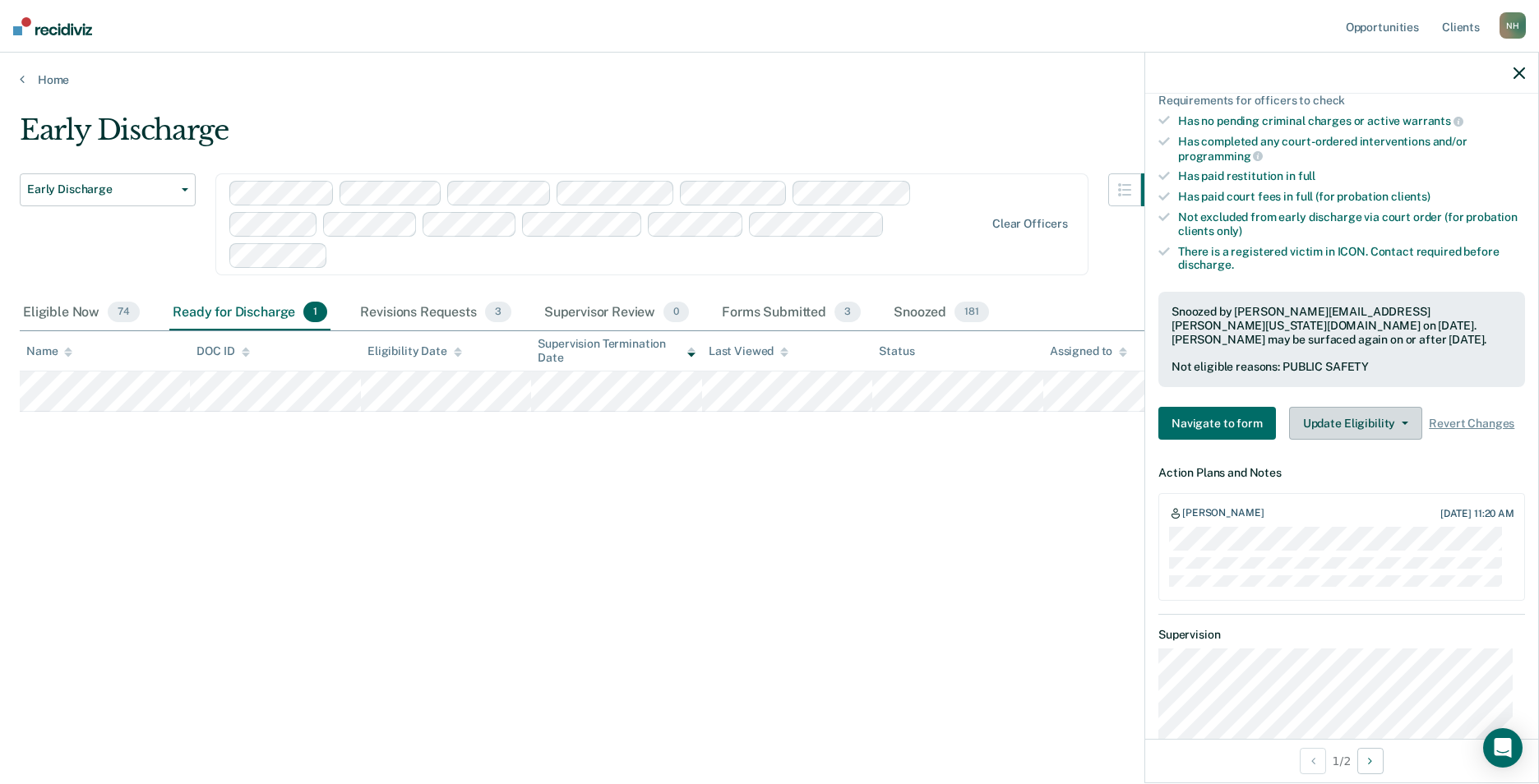
click at [1351, 427] on button "Update Eligibility" at bounding box center [1355, 423] width 133 height 33
click at [966, 588] on div "Early Discharge Early Discharge Early Discharge Clear officers Eligible Now 74 …" at bounding box center [769, 387] width 1499 height 548
click at [1516, 66] on button "button" at bounding box center [1519, 73] width 11 height 14
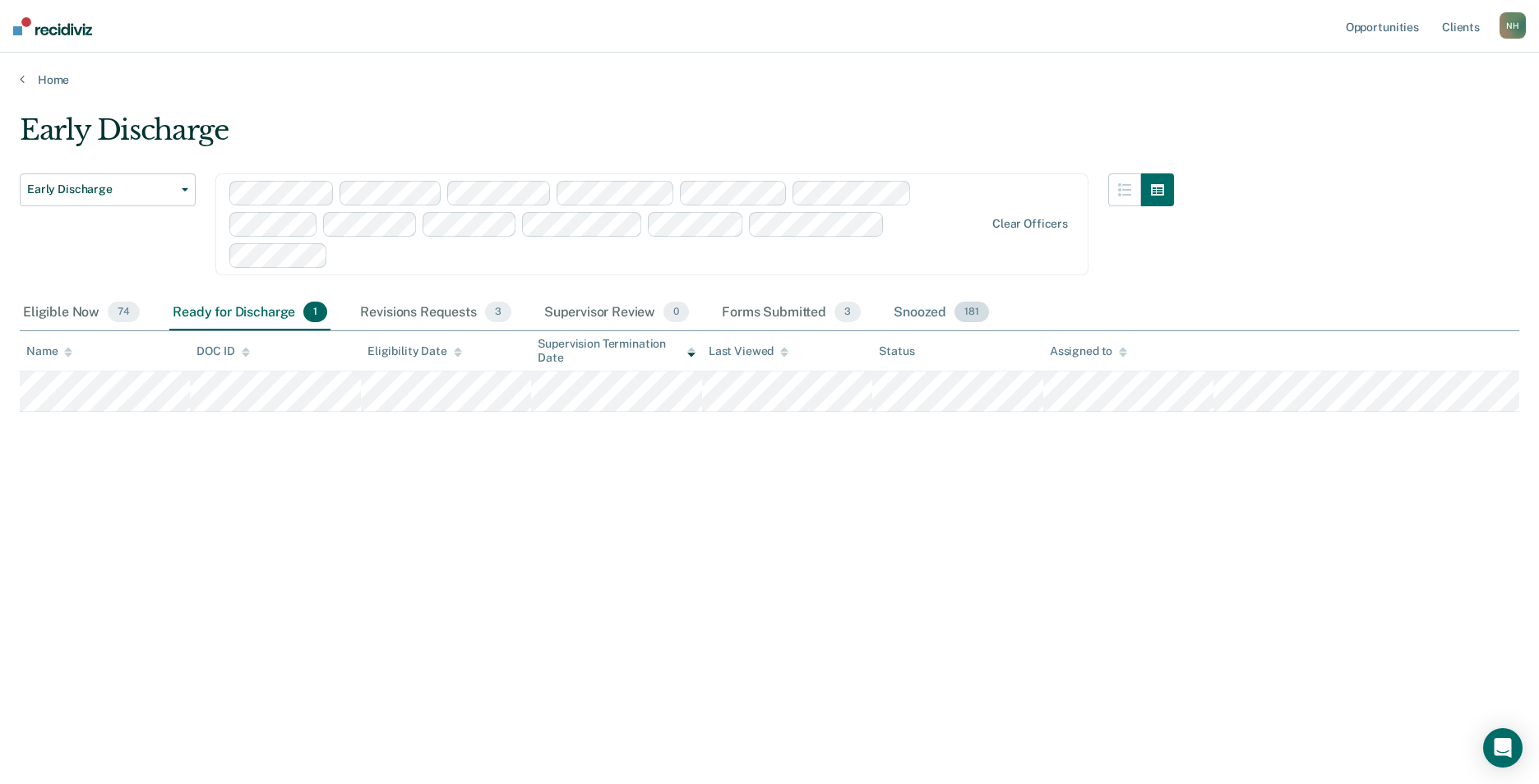
click at [903, 313] on div "Snoozed 181" at bounding box center [941, 313] width 102 height 36
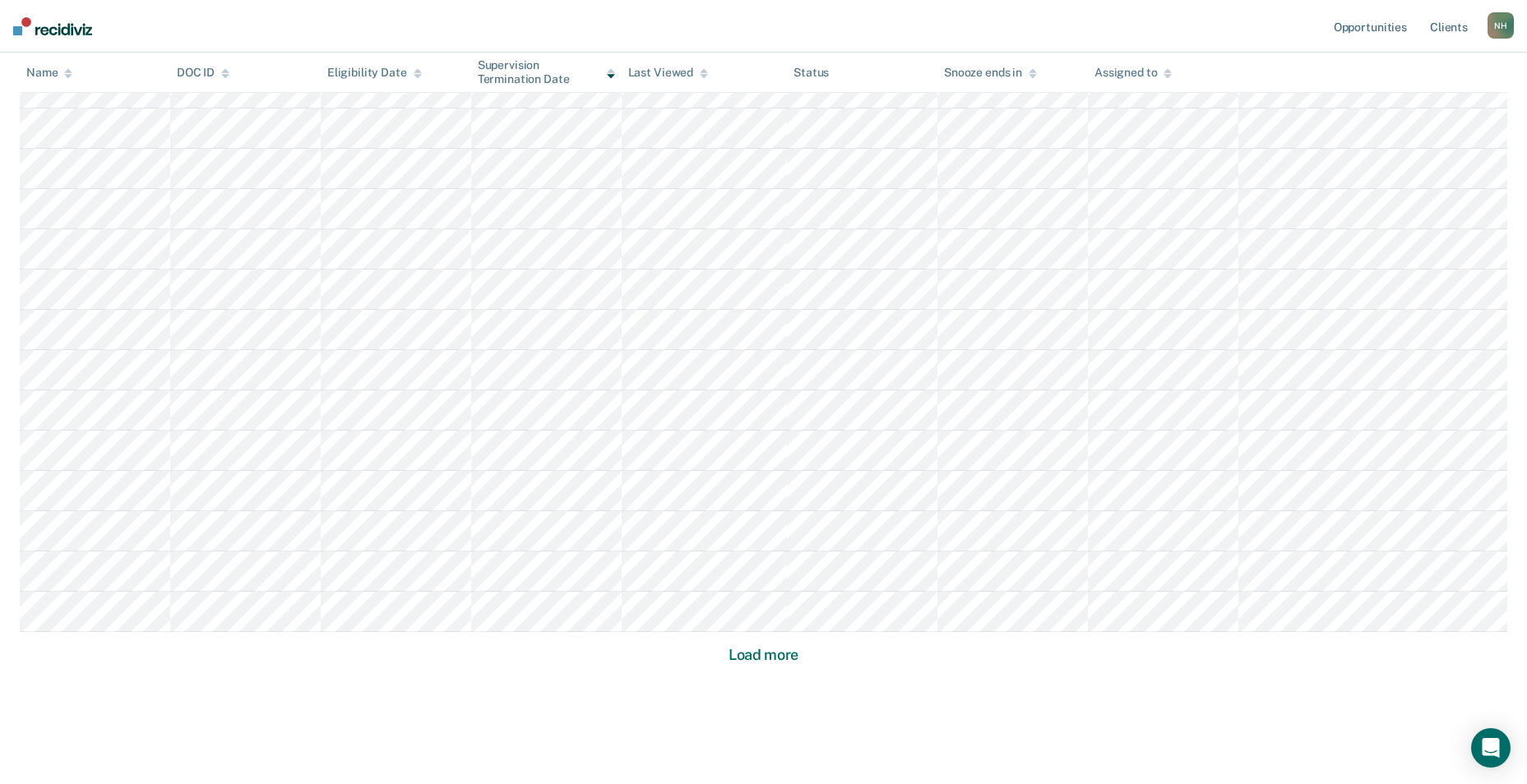
scroll to position [970, 0]
click at [743, 635] on button "Load more" at bounding box center [764, 632] width 79 height 20
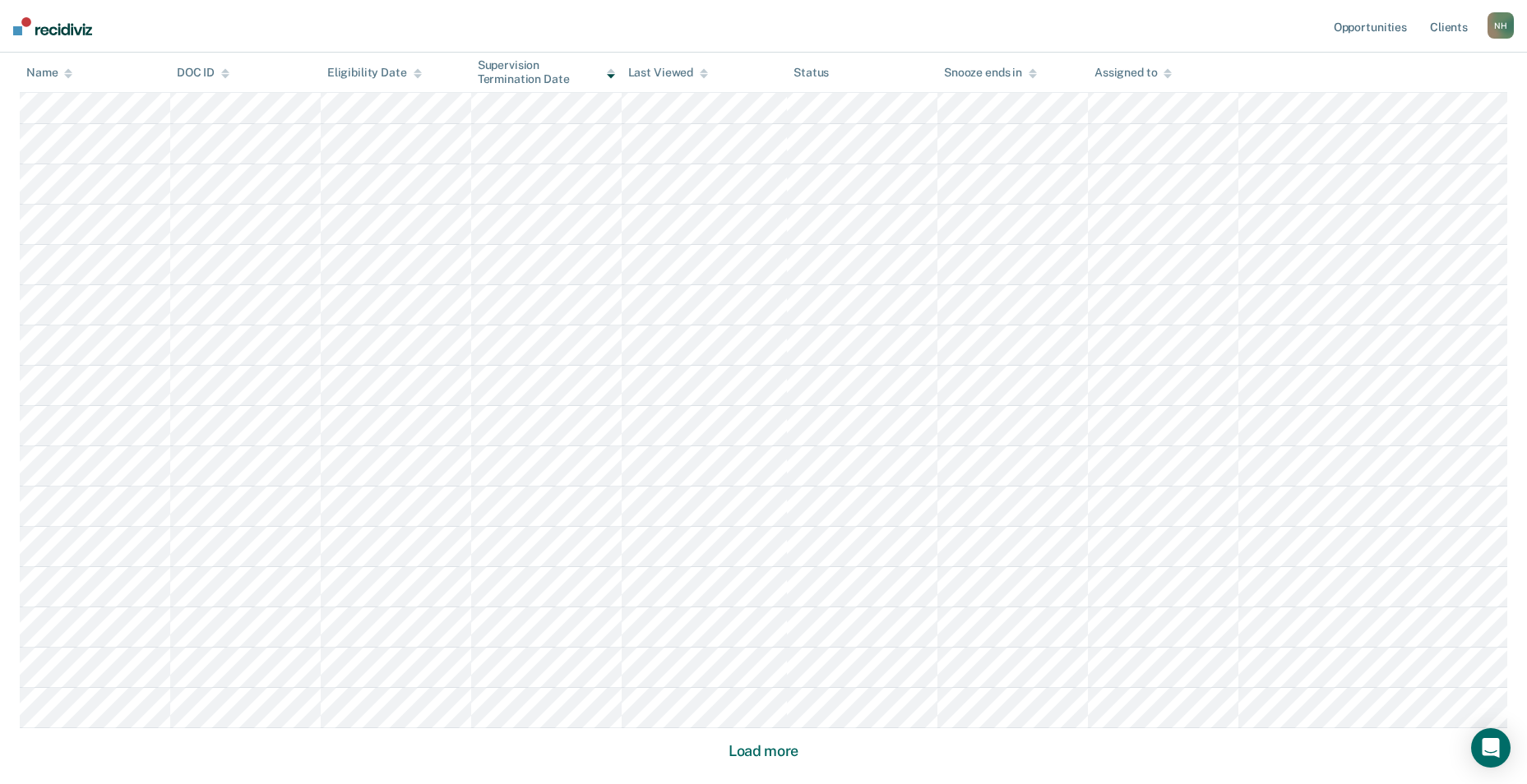
scroll to position [2179, 0]
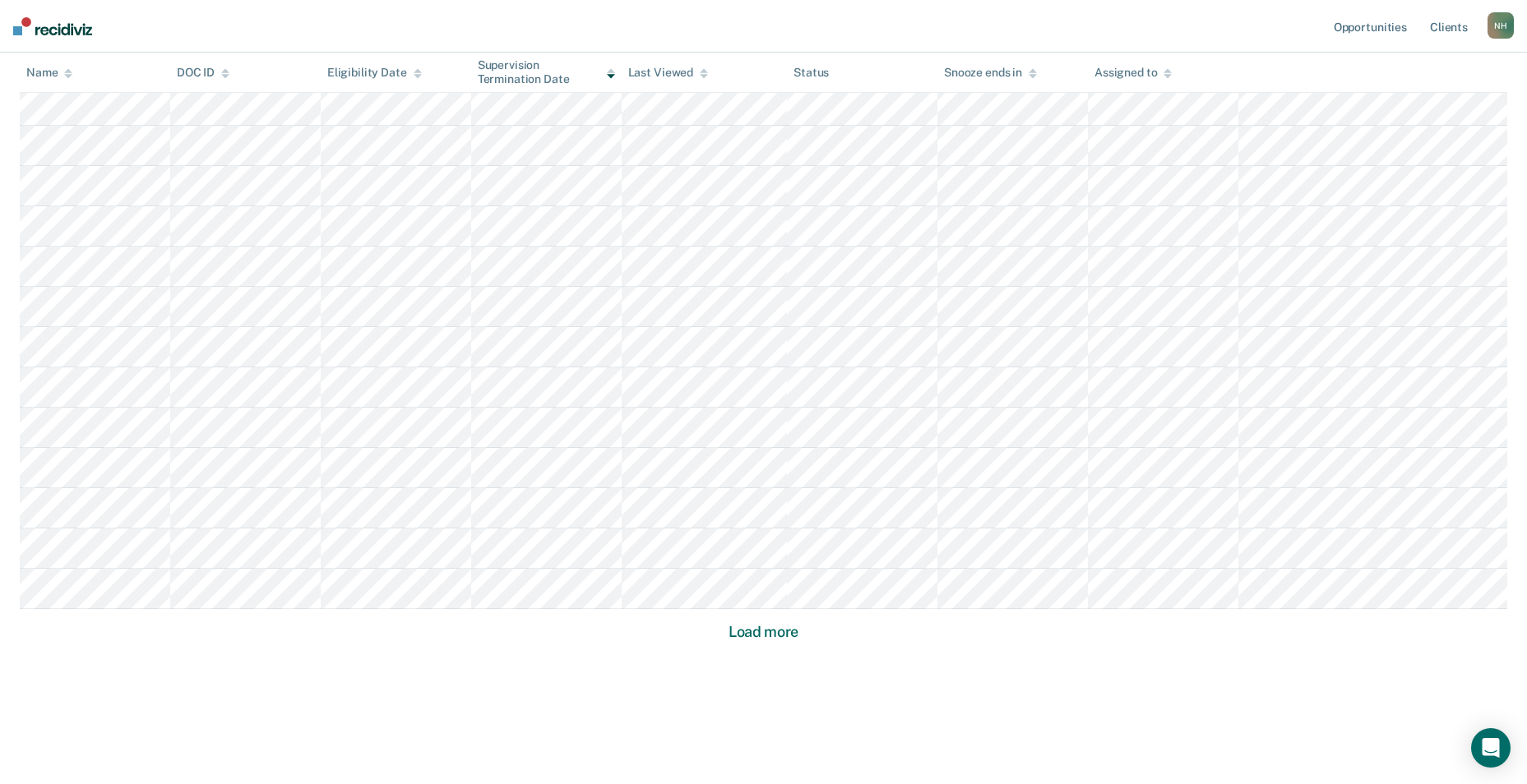
click at [758, 630] on button "Load more" at bounding box center [764, 632] width 79 height 20
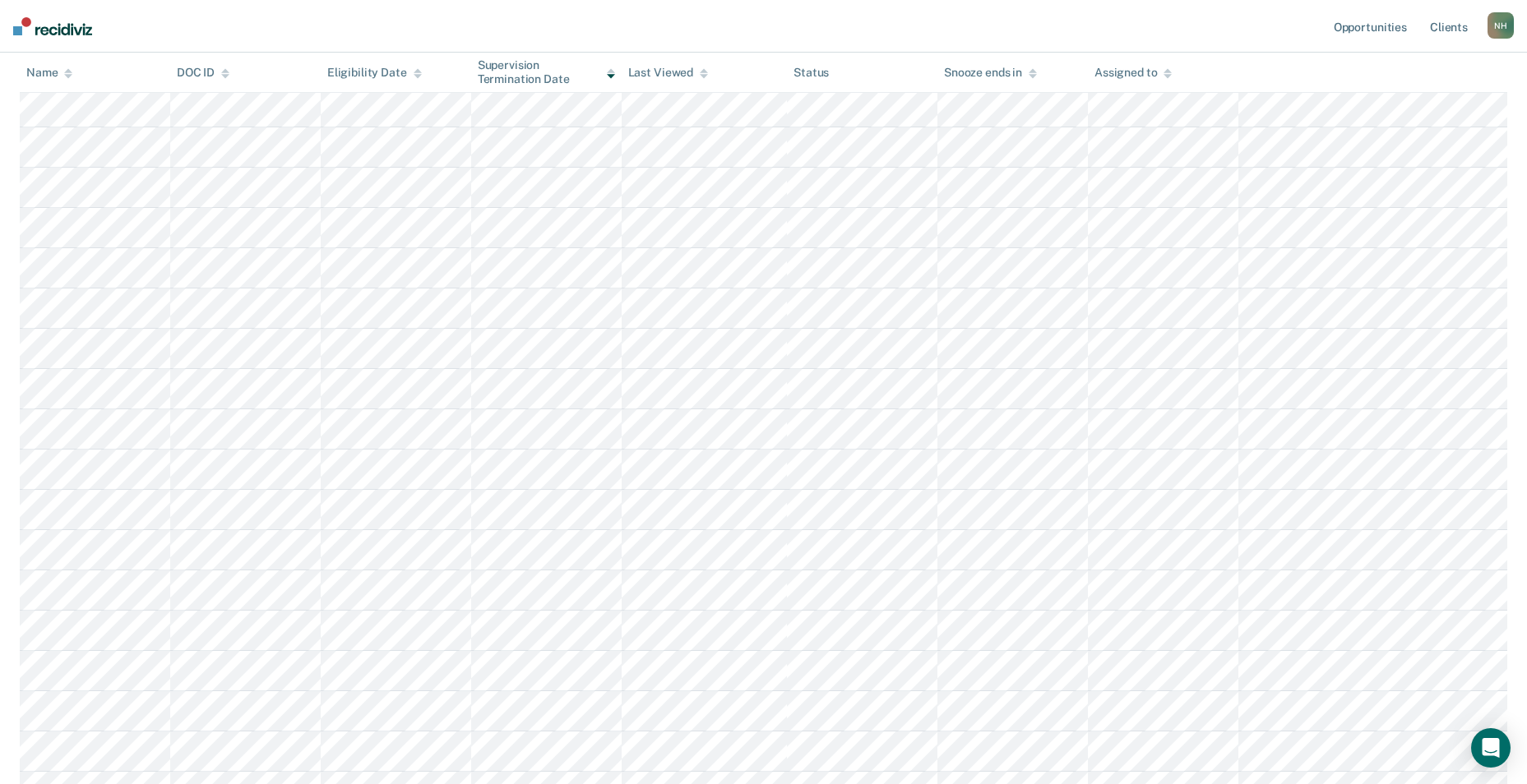
scroll to position [1768, 0]
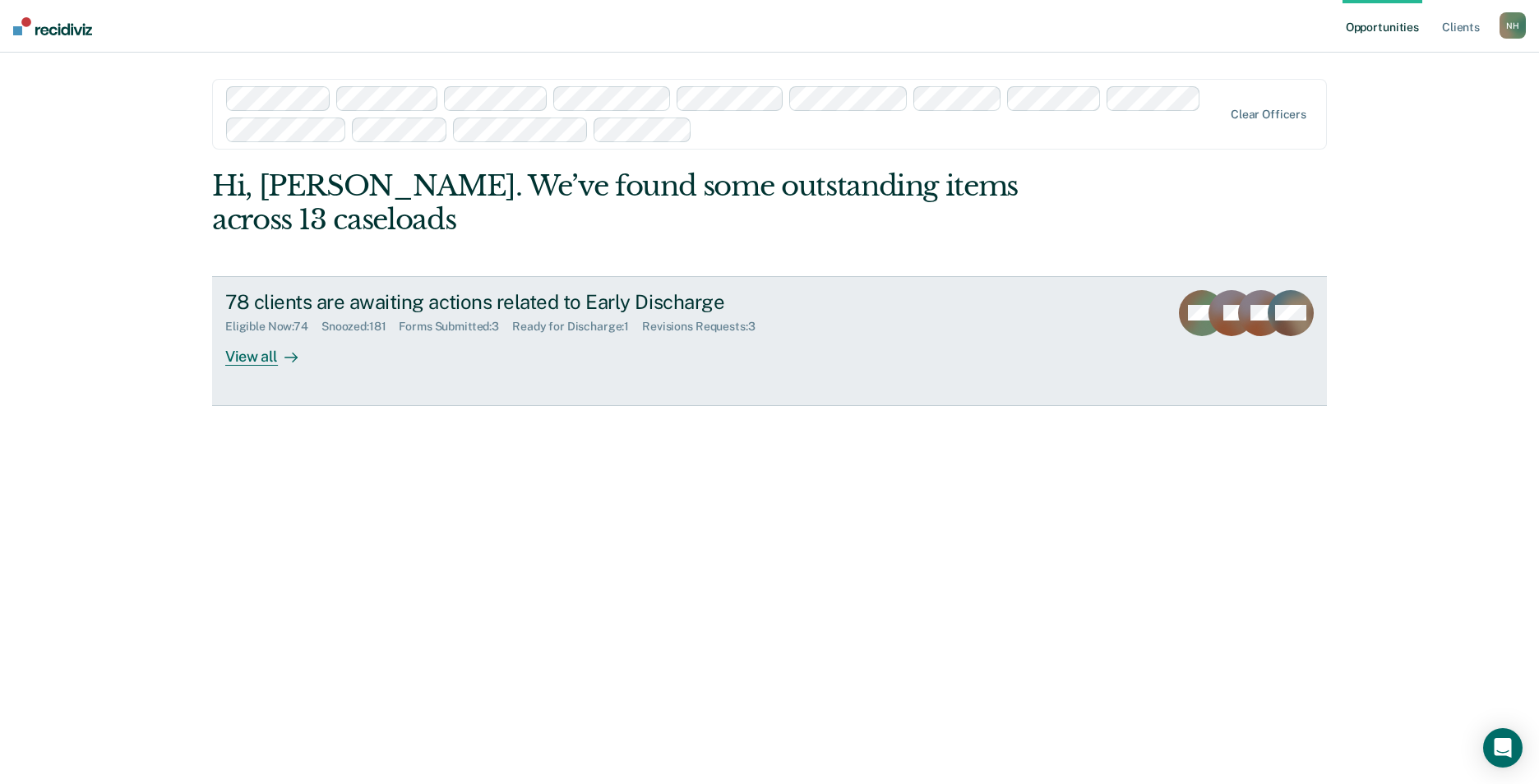
click at [458, 303] on div "78 clients are awaiting actions related to Early Discharge" at bounding box center [514, 302] width 577 height 24
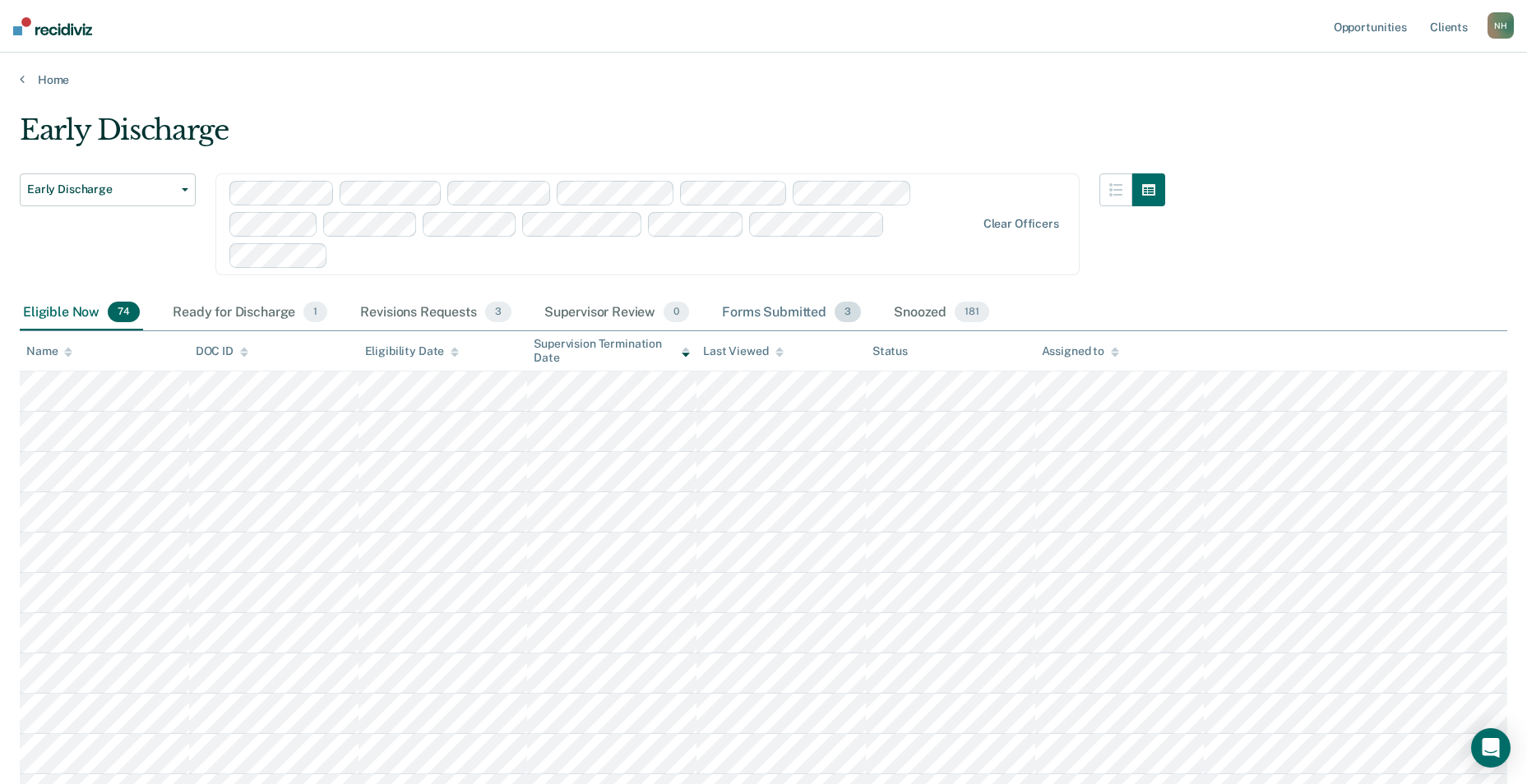
click at [745, 308] on div "Forms Submitted 3" at bounding box center [792, 313] width 146 height 36
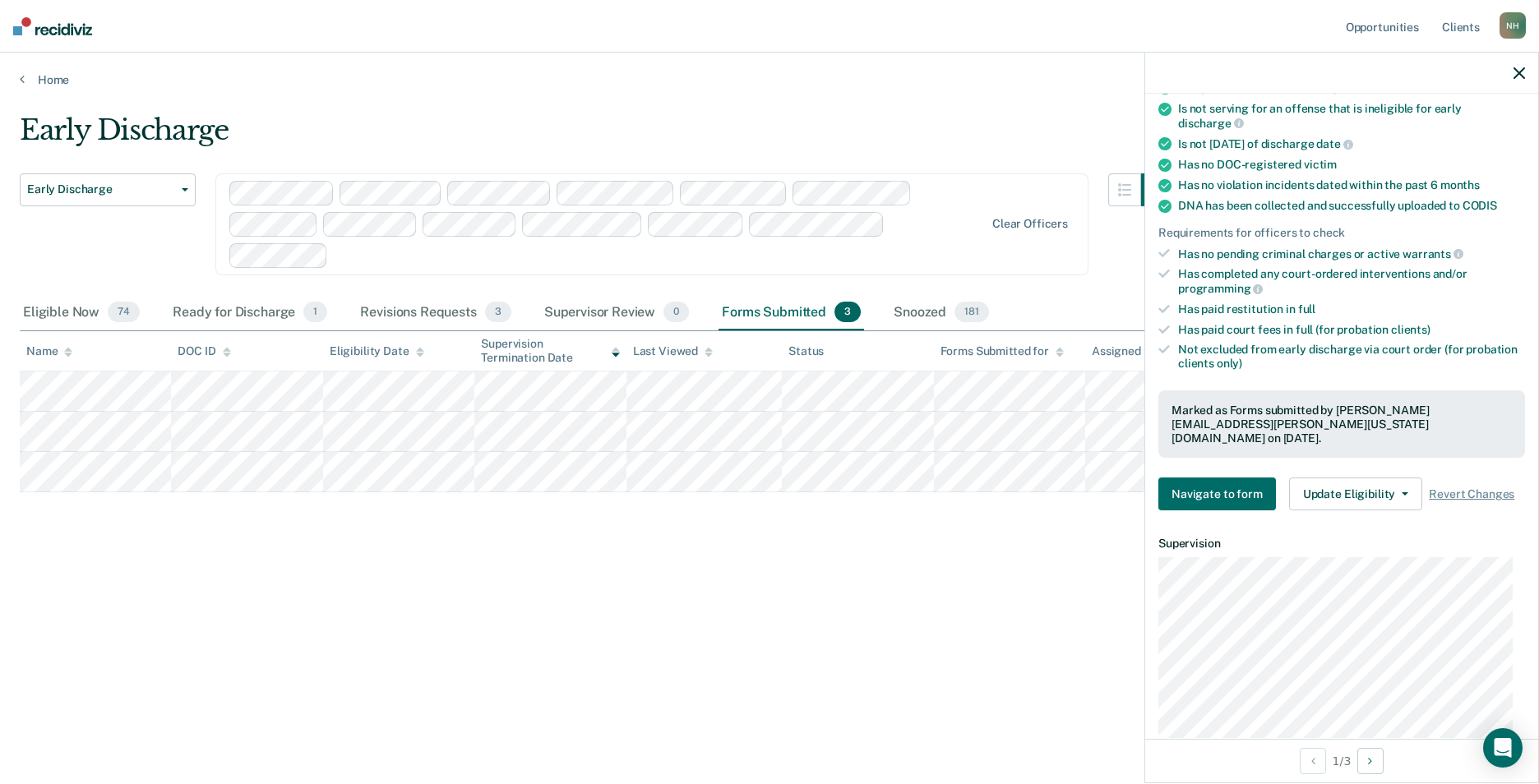
scroll to position [329, 0]
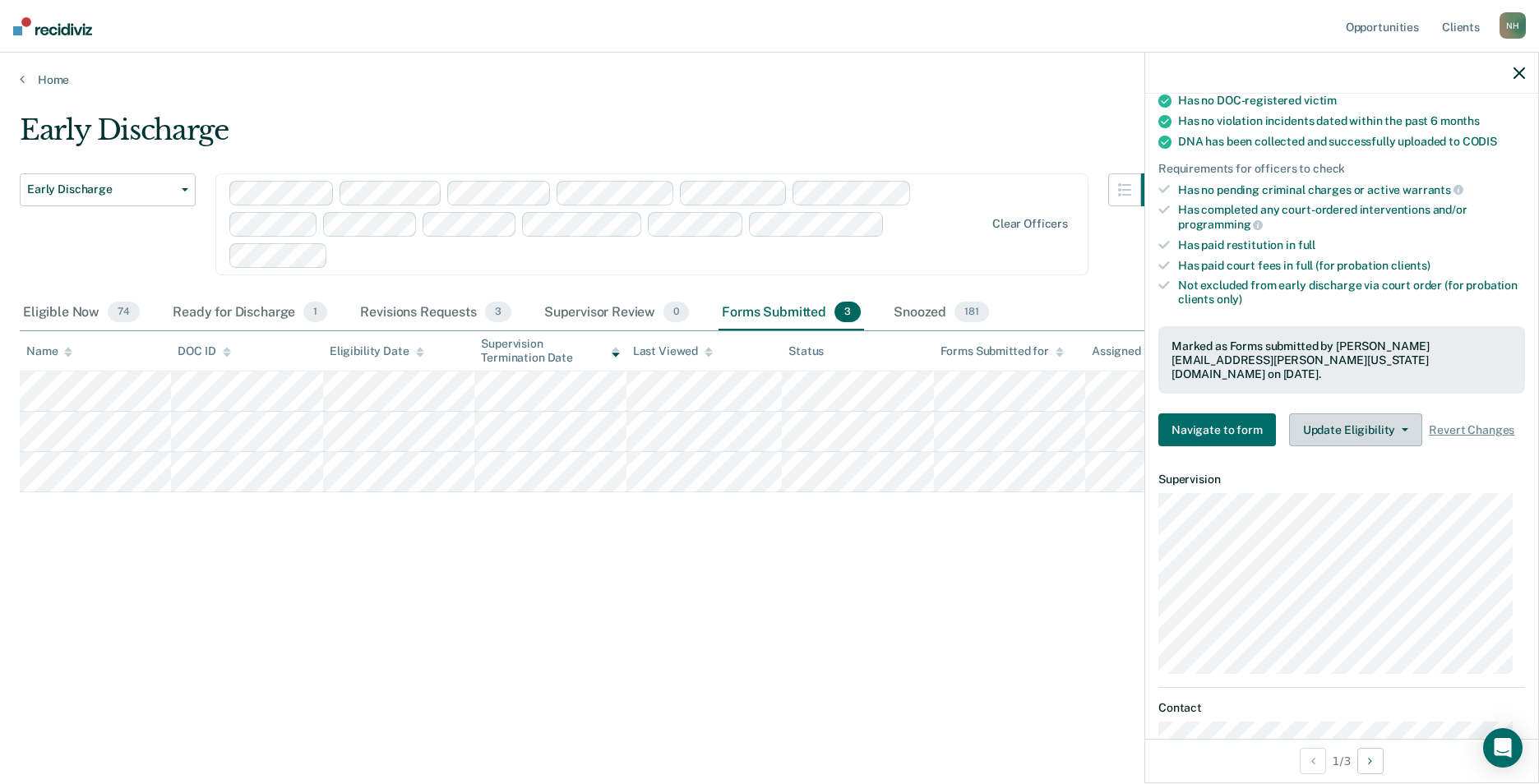
click at [1402, 428] on icon "button" at bounding box center [1405, 429] width 7 height 3
click at [1516, 73] on icon "button" at bounding box center [1519, 73] width 11 height 11
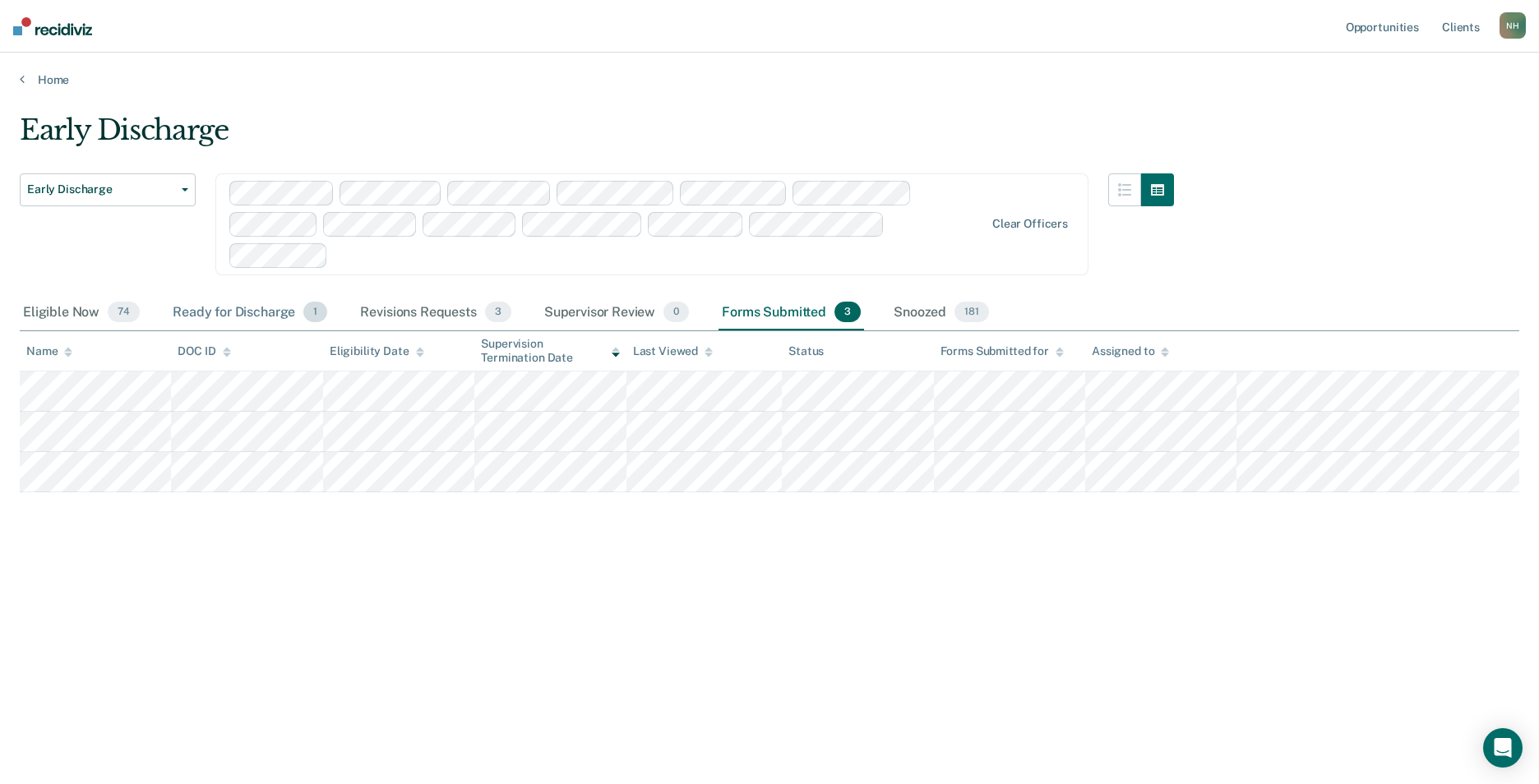
click at [235, 304] on div "Ready for Discharge 1" at bounding box center [250, 313] width 161 height 36
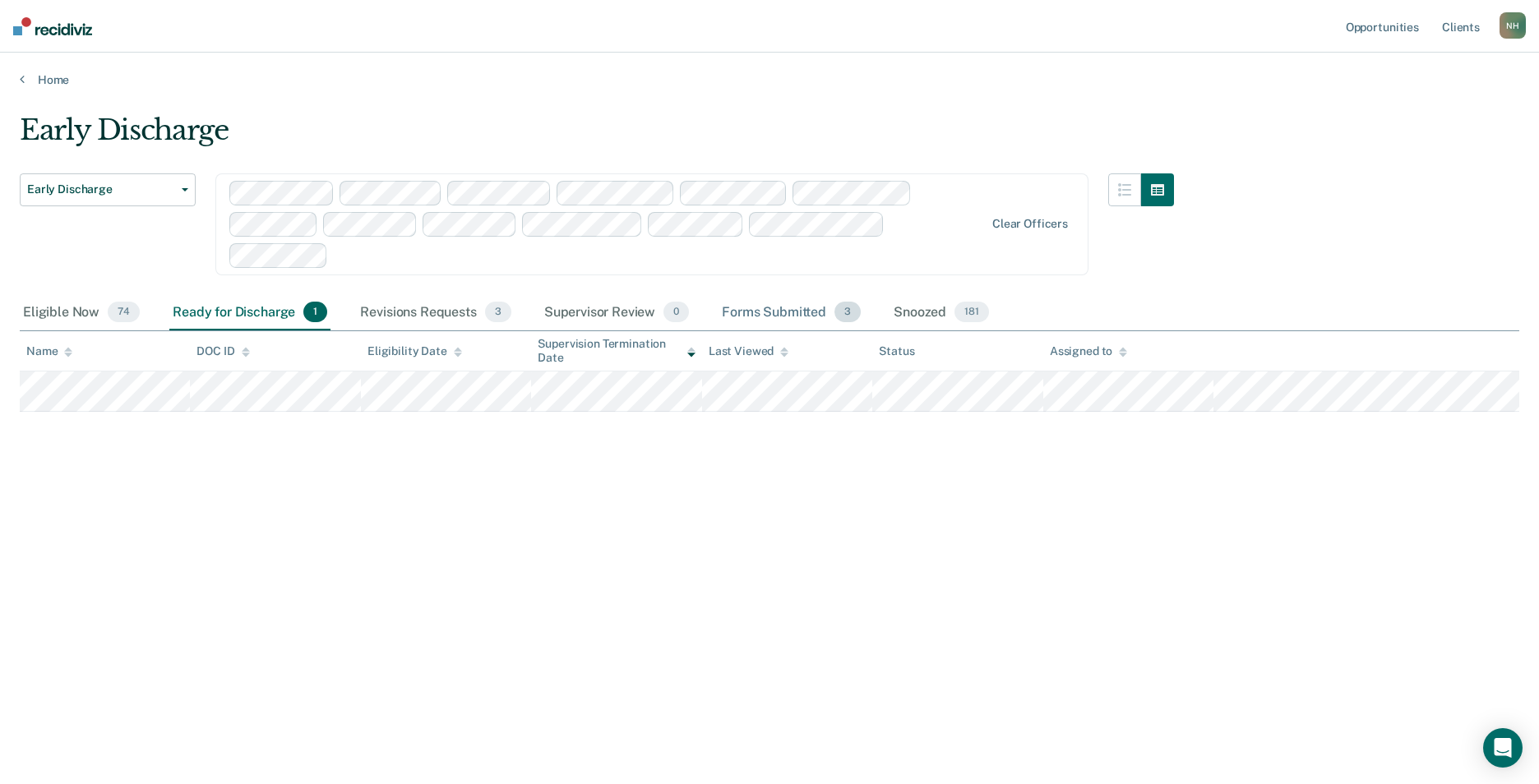
click at [784, 312] on div "Forms Submitted 3" at bounding box center [792, 313] width 146 height 36
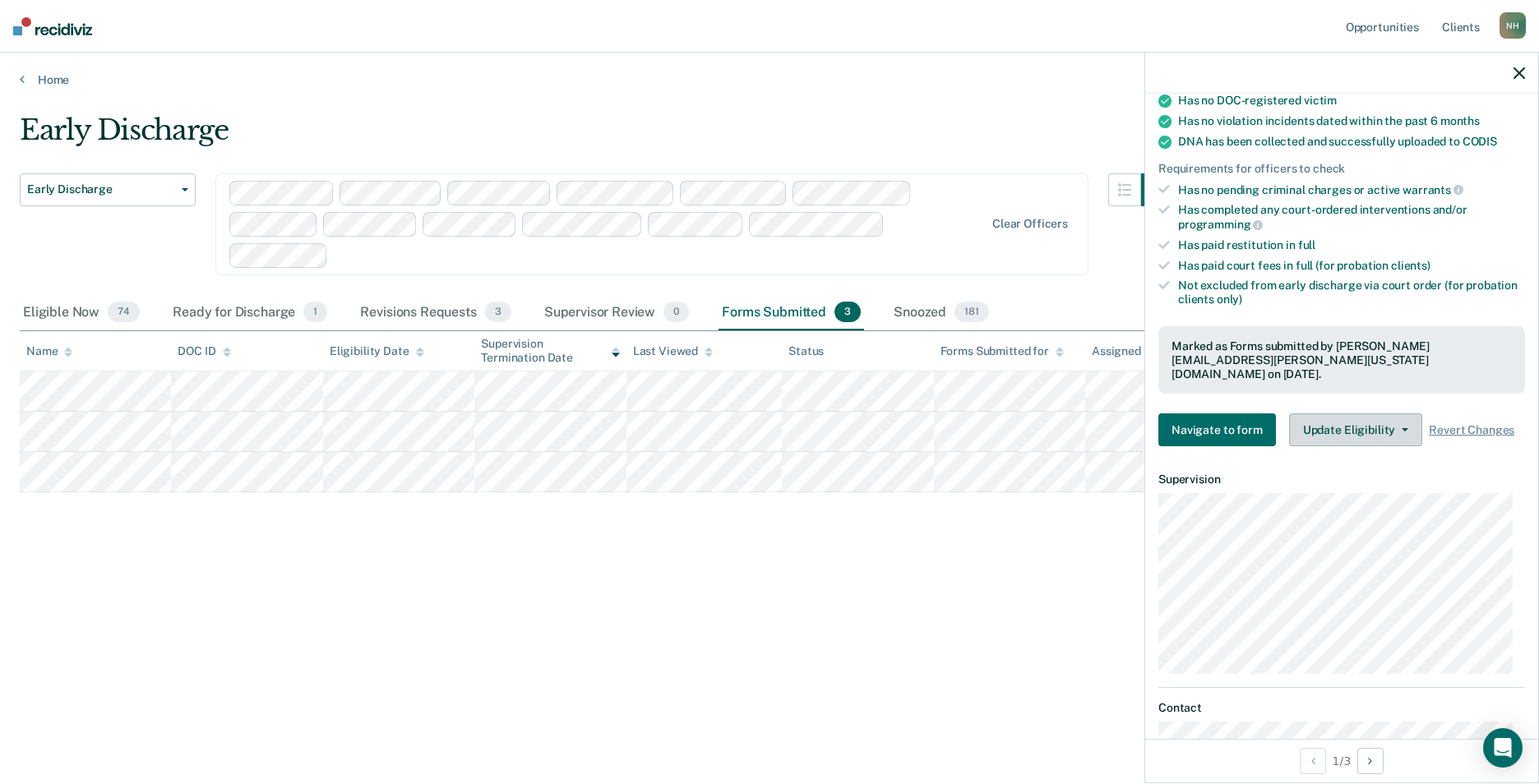
click at [1313, 413] on button "Update Eligibility" at bounding box center [1355, 429] width 133 height 33
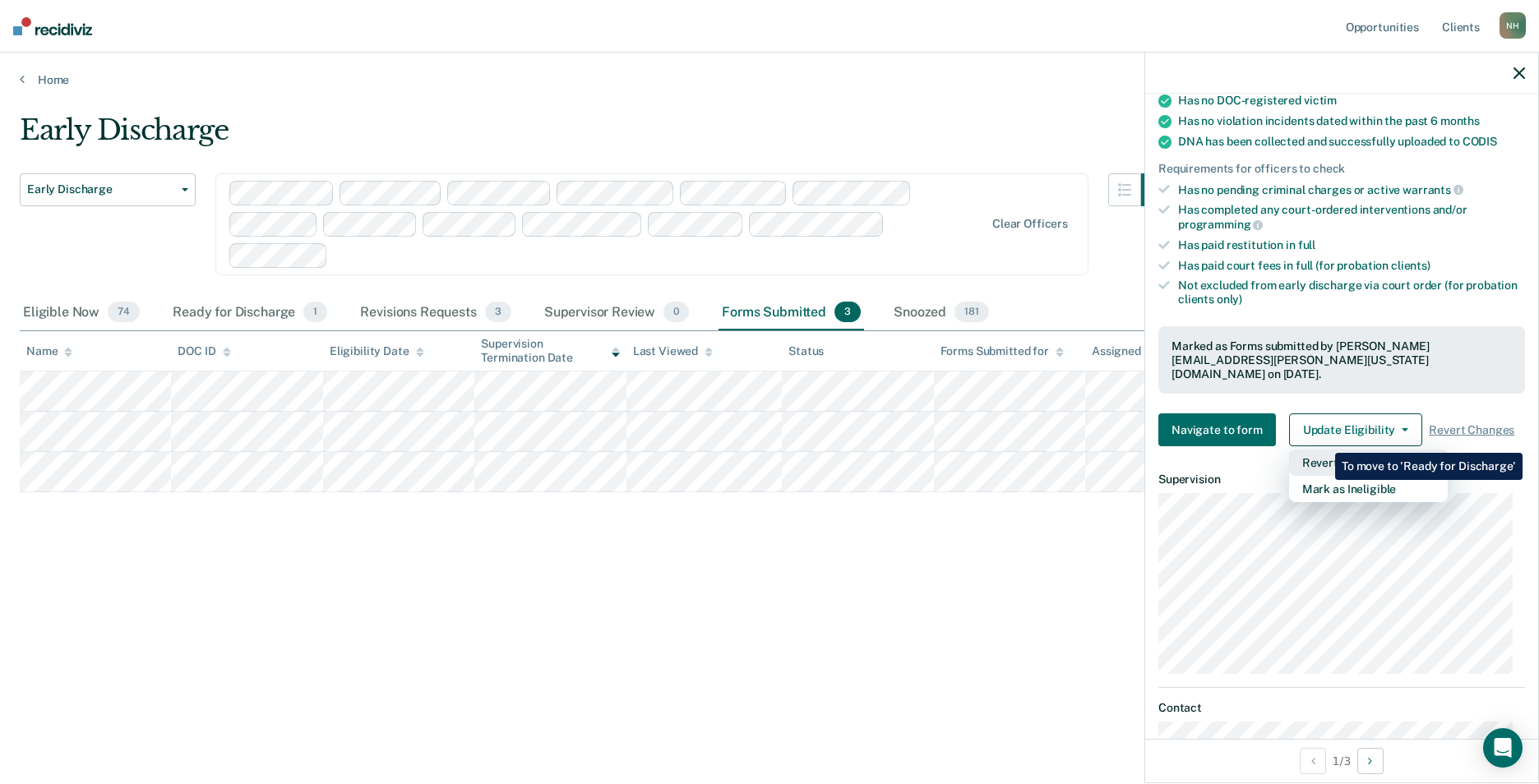
click at [1322, 449] on button "Revert from Submitted" at bounding box center [1369, 462] width 159 height 26
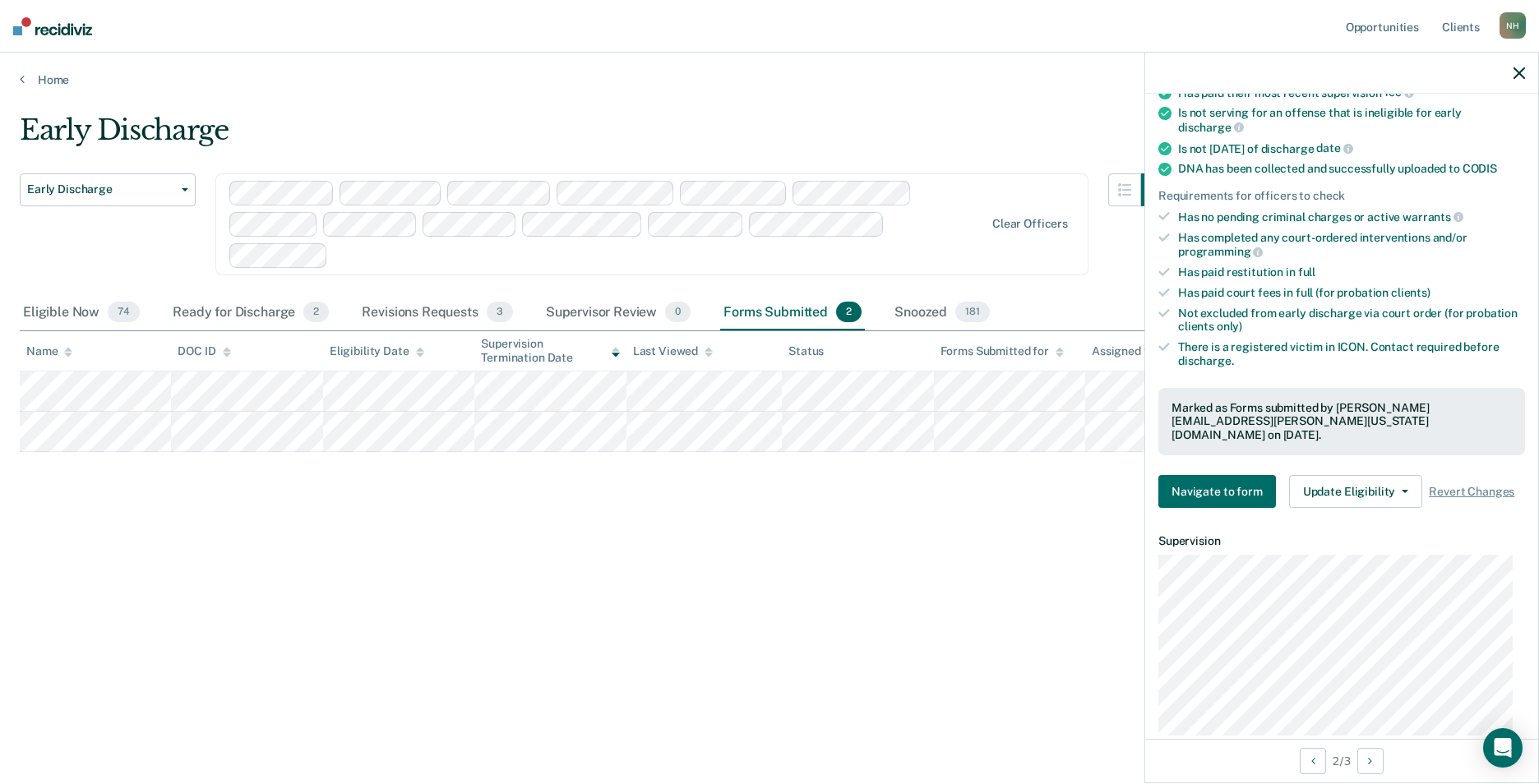
scroll to position [356, 0]
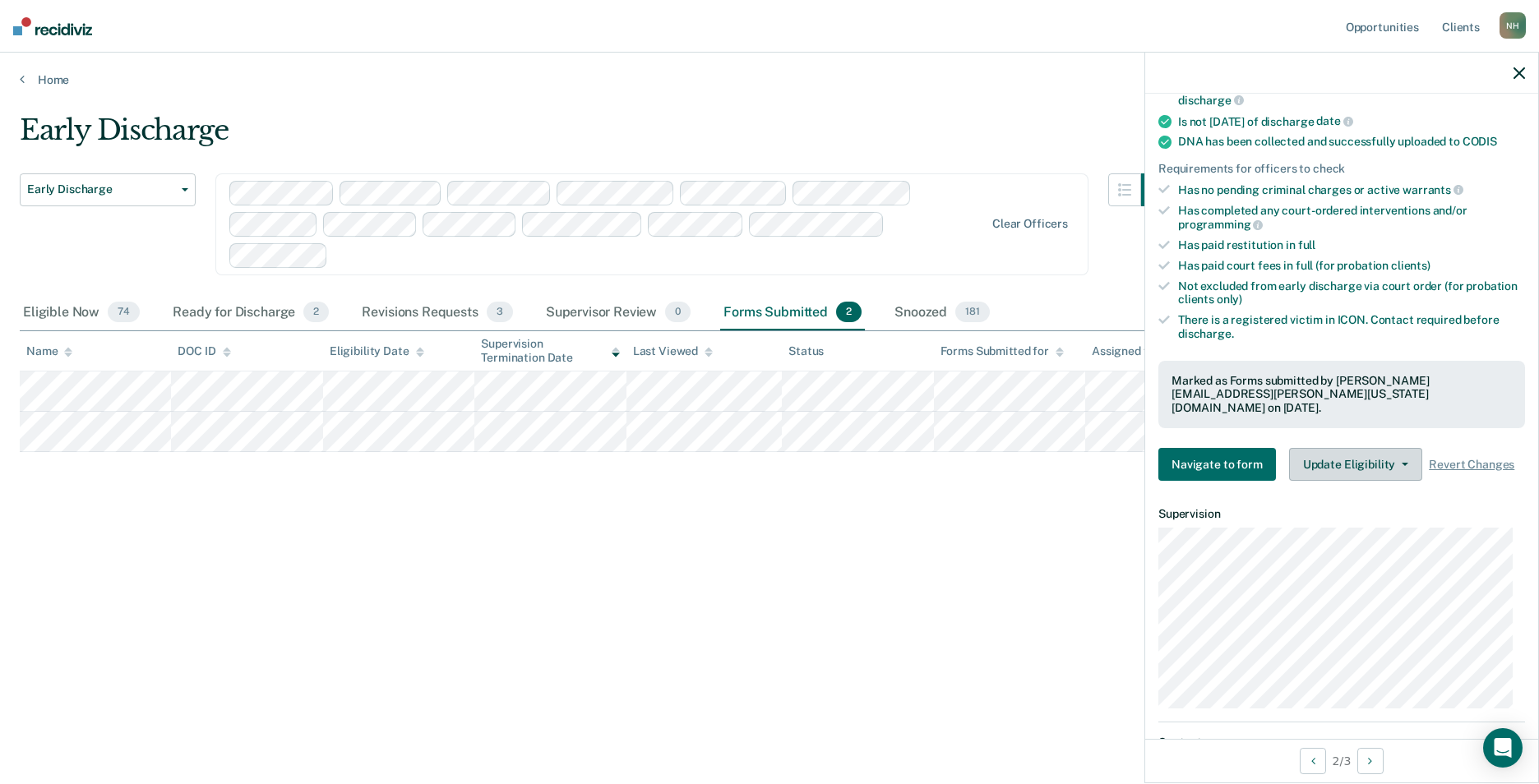
click at [1346, 448] on button "Update Eligibility" at bounding box center [1355, 464] width 133 height 33
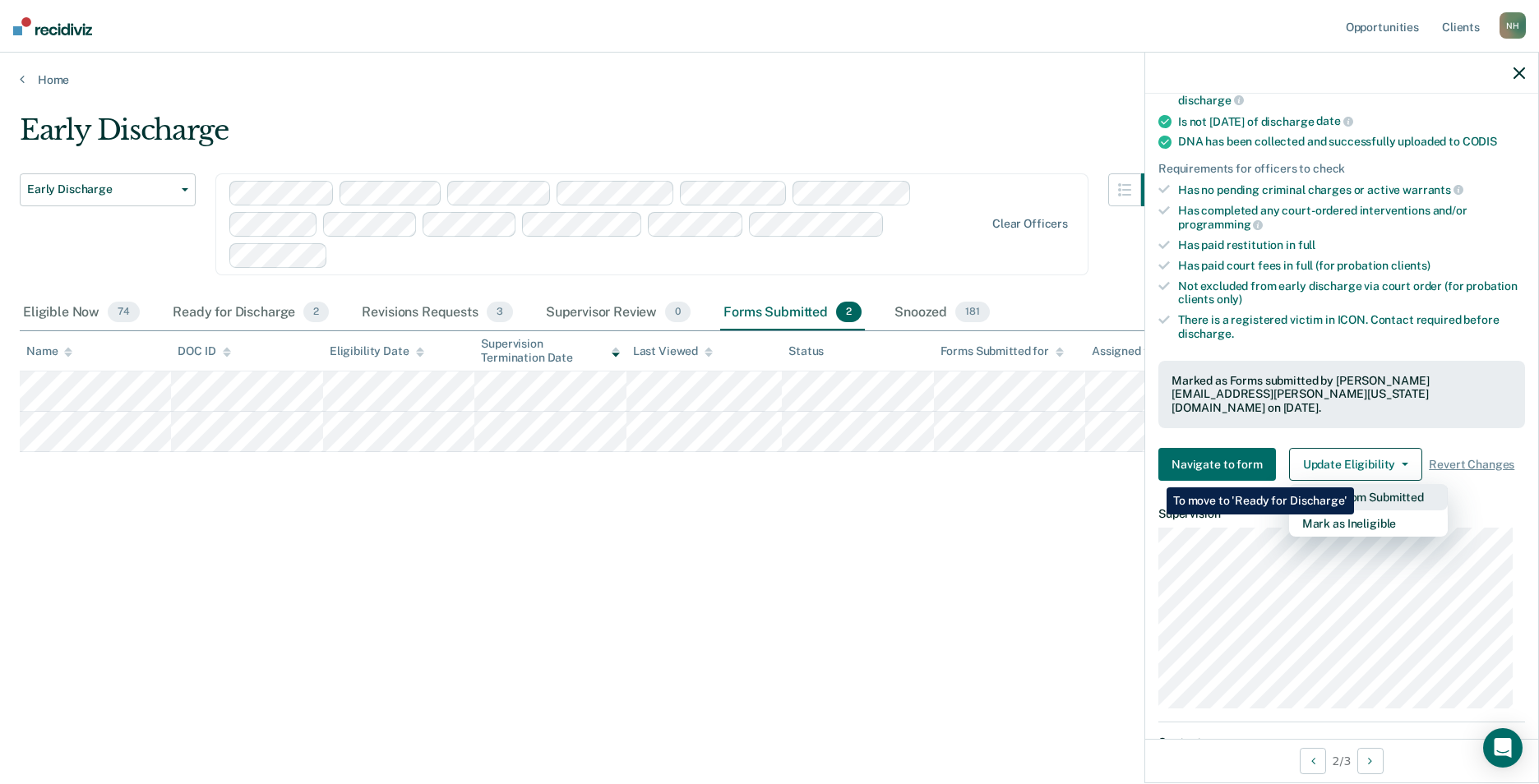
click at [1354, 484] on button "Revert from Submitted" at bounding box center [1369, 497] width 159 height 26
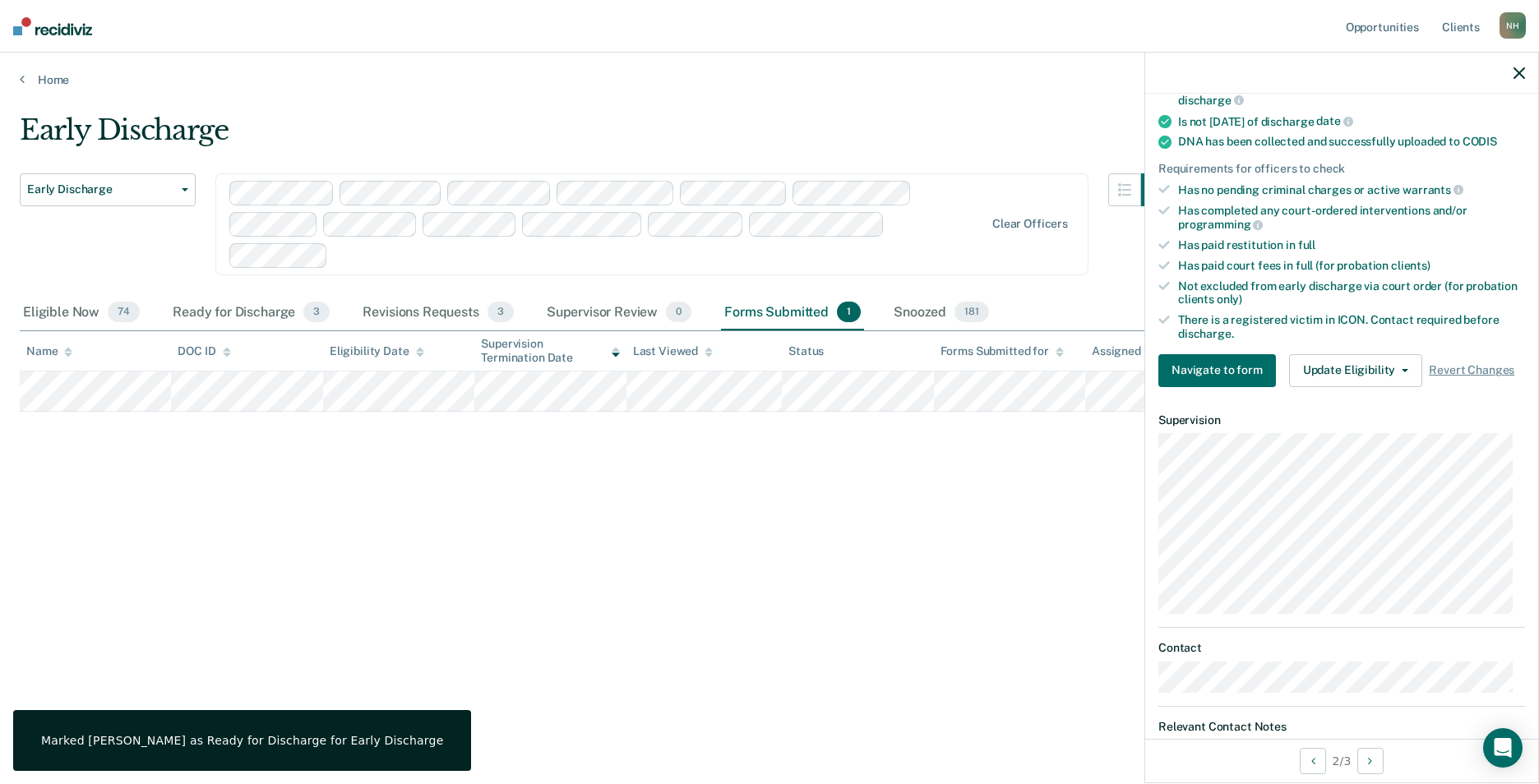
scroll to position [287, 0]
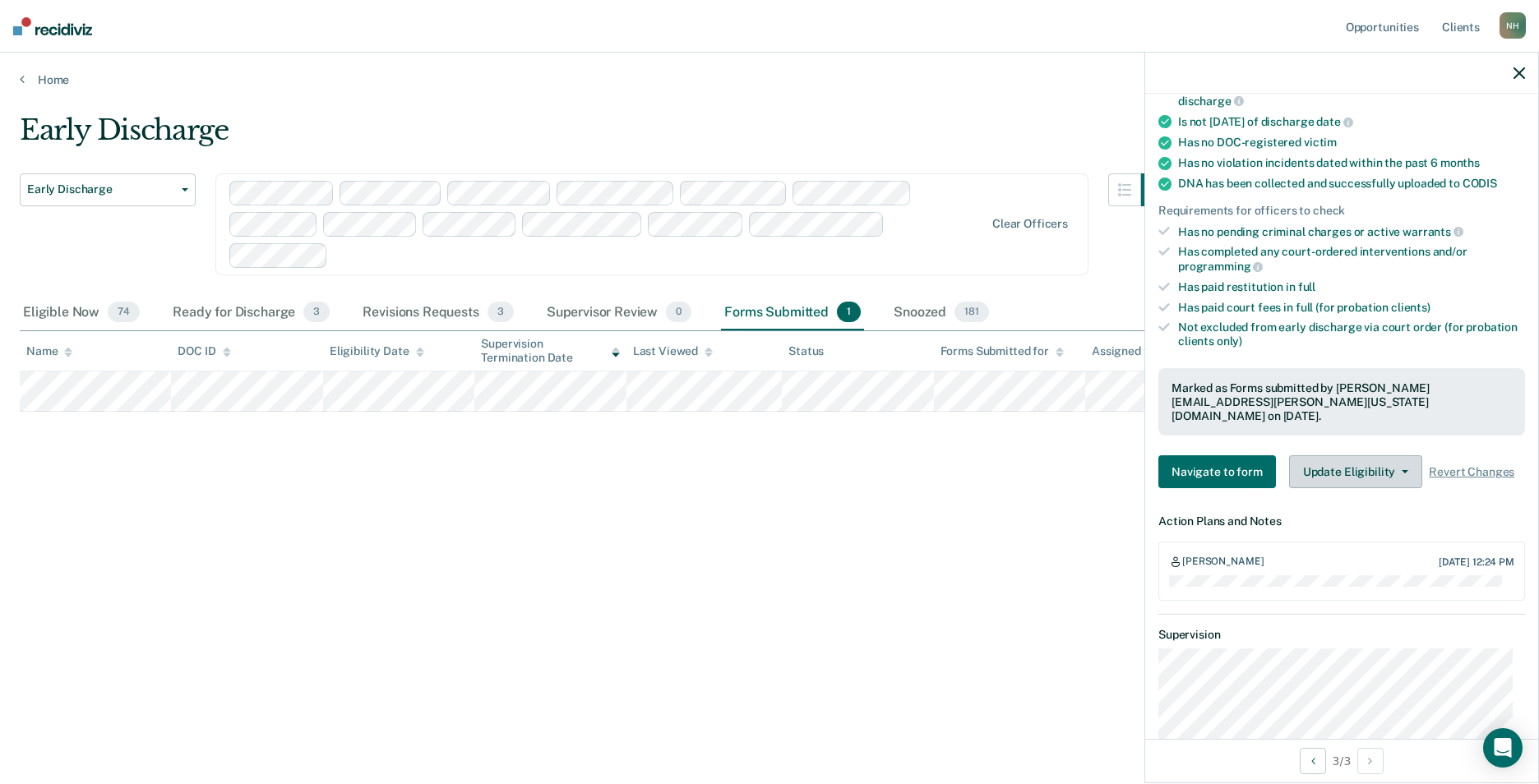
click at [1356, 465] on button "Update Eligibility" at bounding box center [1355, 471] width 133 height 33
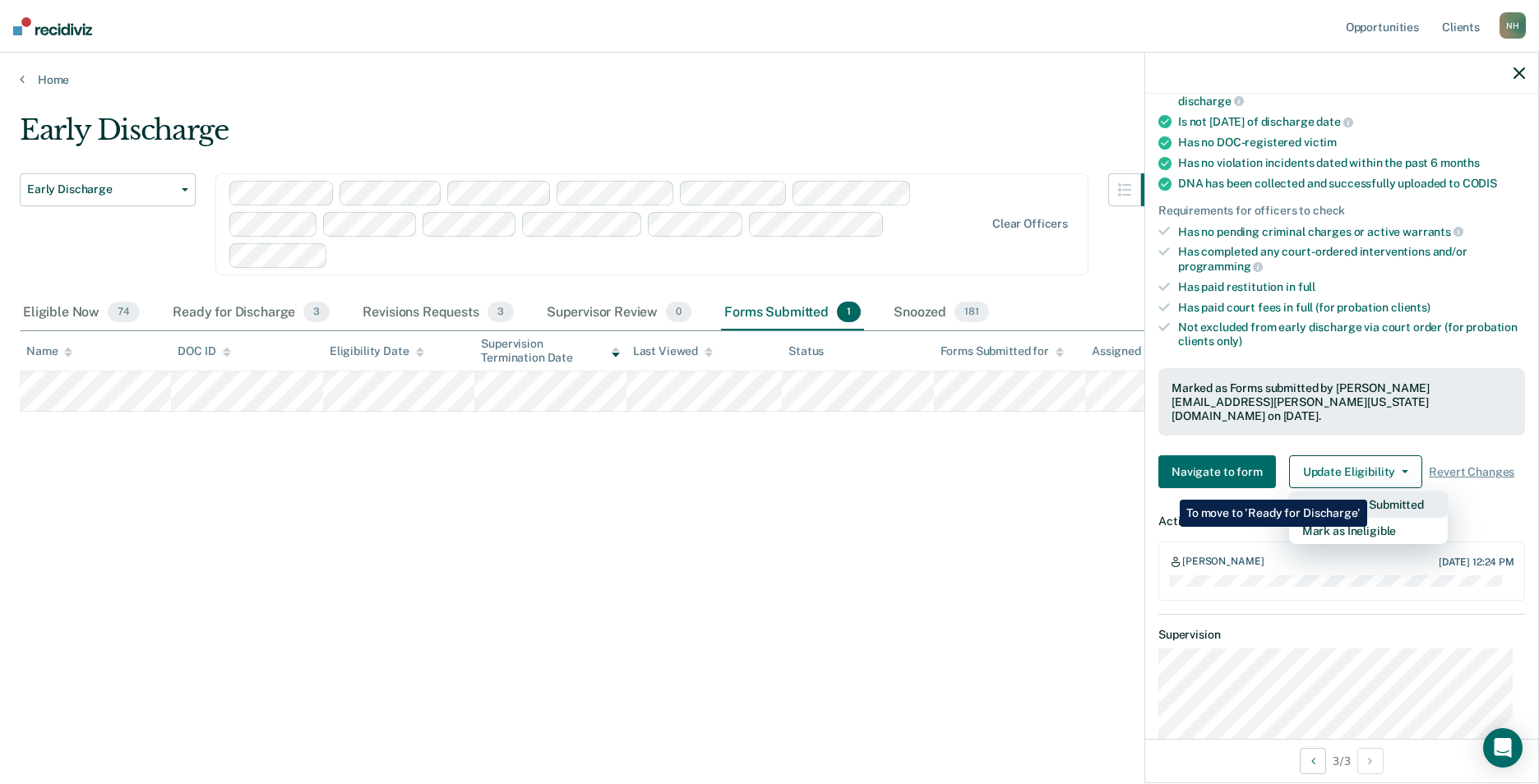
click at [1367, 492] on button "Revert from Submitted" at bounding box center [1369, 505] width 159 height 26
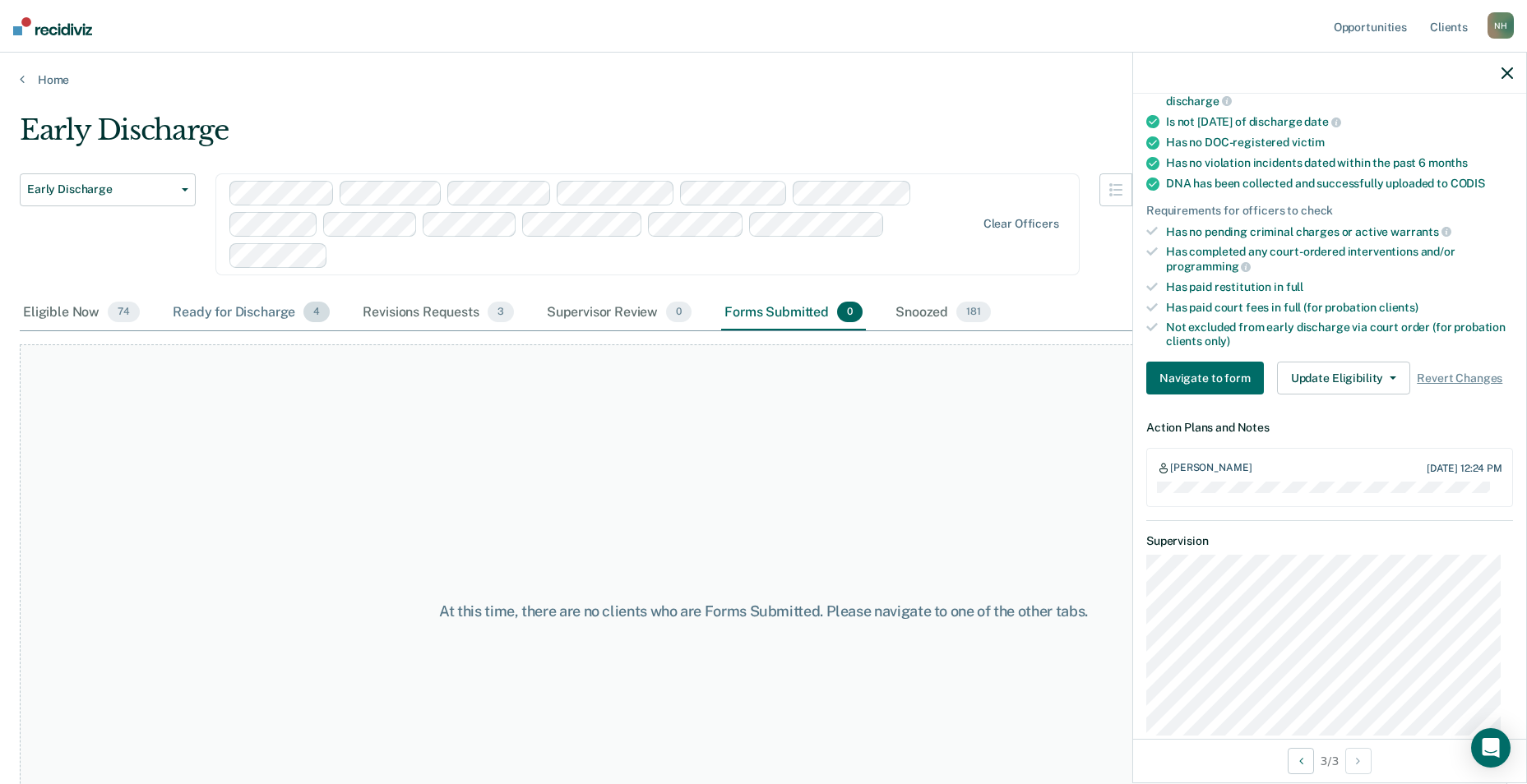
click at [219, 305] on div "Ready for Discharge 4" at bounding box center [251, 313] width 164 height 36
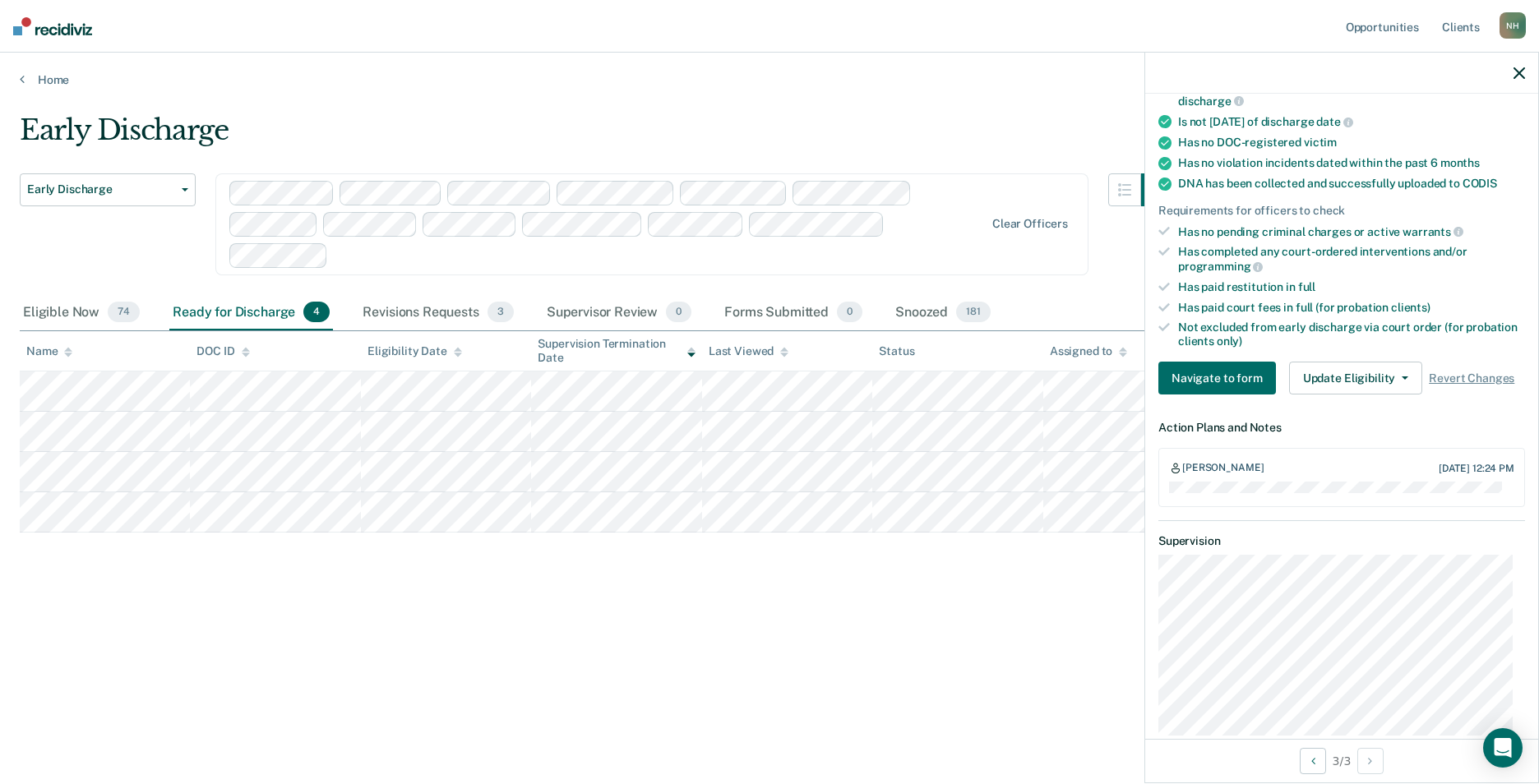
click at [844, 654] on div "Early Discharge Early Discharge Early Discharge Clear officers Eligible Now 74 …" at bounding box center [769, 387] width 1499 height 548
click at [517, 640] on div "Early Discharge Early Discharge Early Discharge Clear officers Eligible Now 74 …" at bounding box center [769, 387] width 1499 height 548
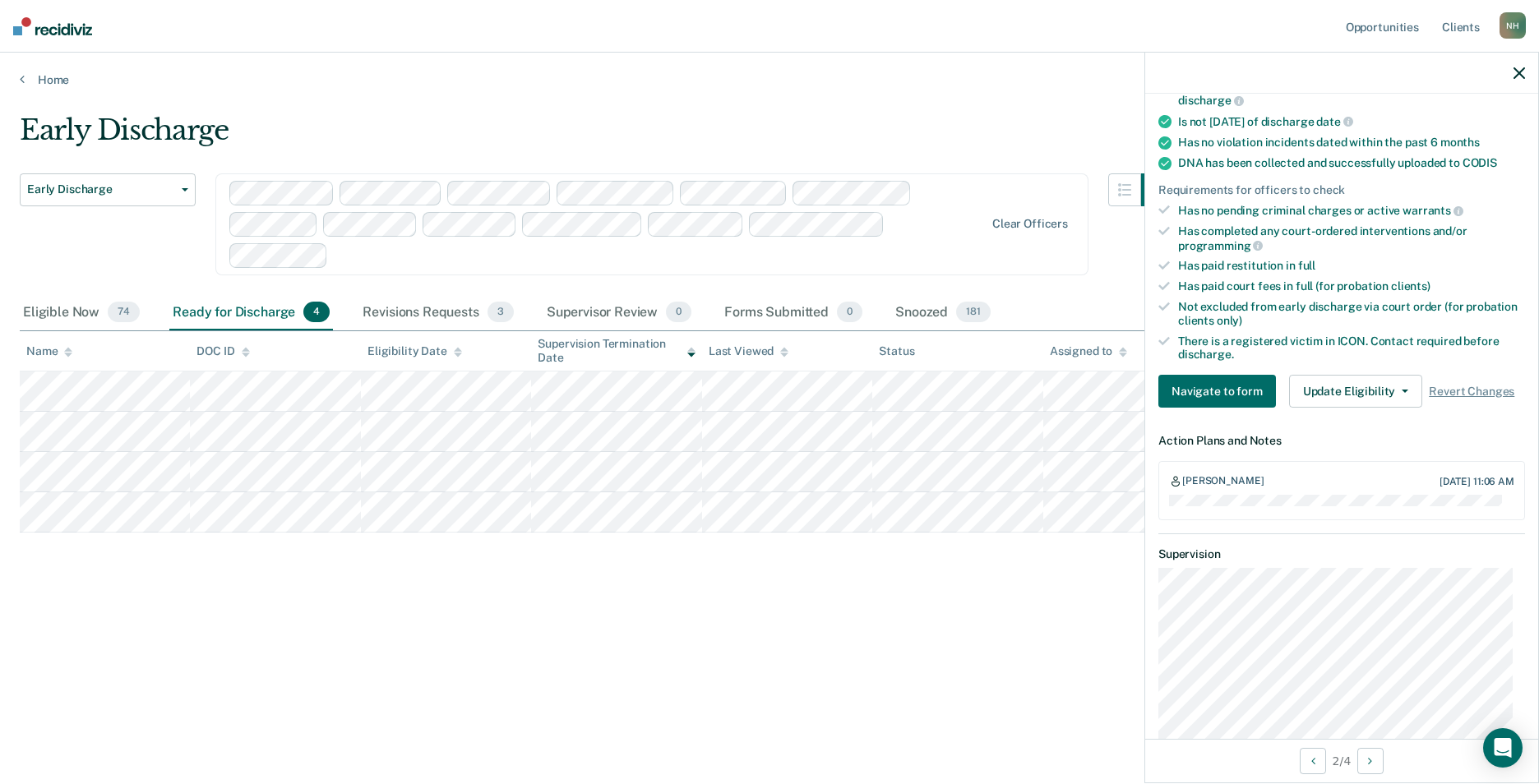
click at [894, 606] on div "Early Discharge Early Discharge Early Discharge Clear officers Eligible Now 74 …" at bounding box center [769, 387] width 1499 height 548
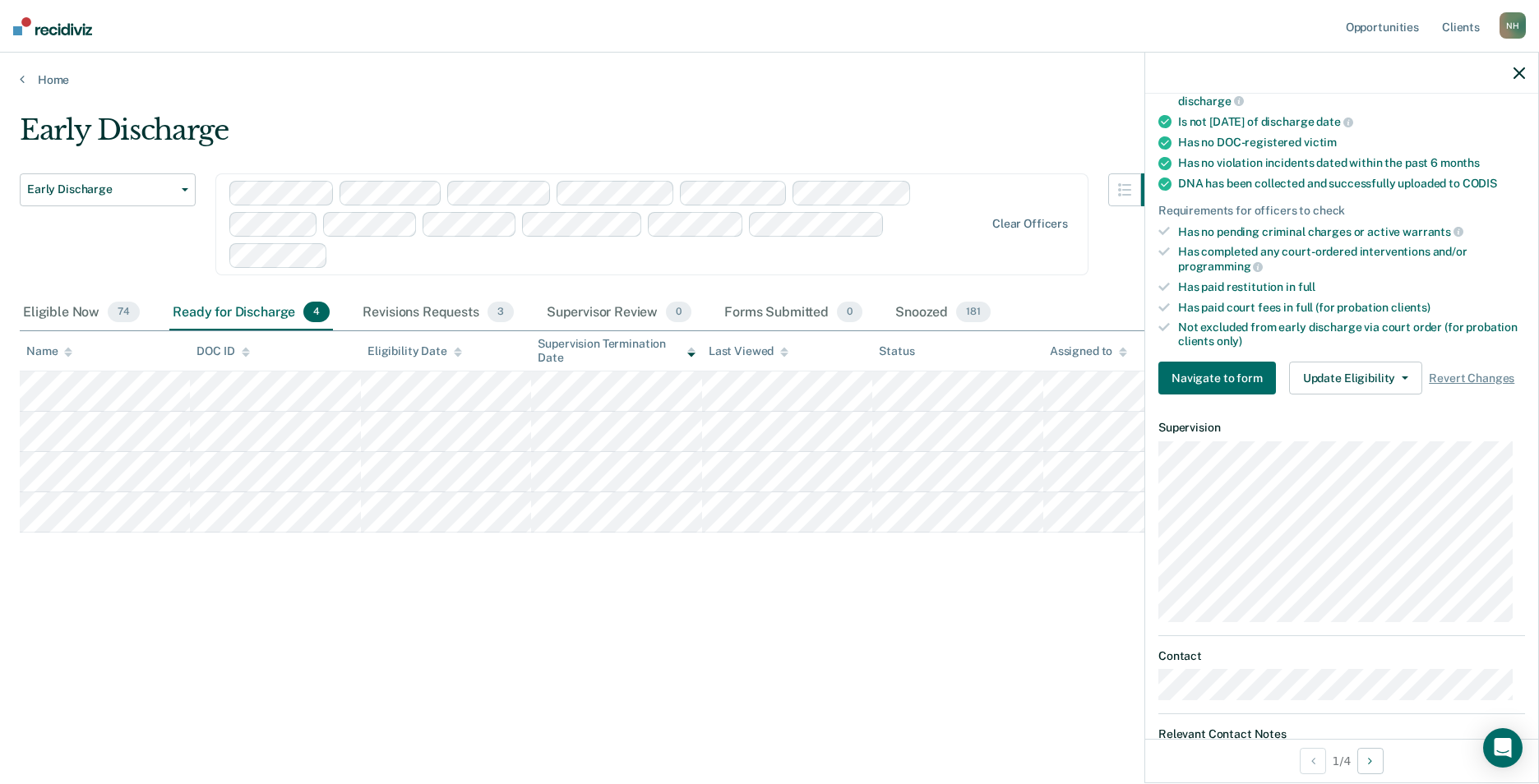
click at [1038, 637] on div "Early Discharge Early Discharge Early Discharge Clear officers Eligible Now 74 …" at bounding box center [769, 387] width 1499 height 548
click at [1382, 365] on button "Update Eligibility" at bounding box center [1355, 377] width 133 height 33
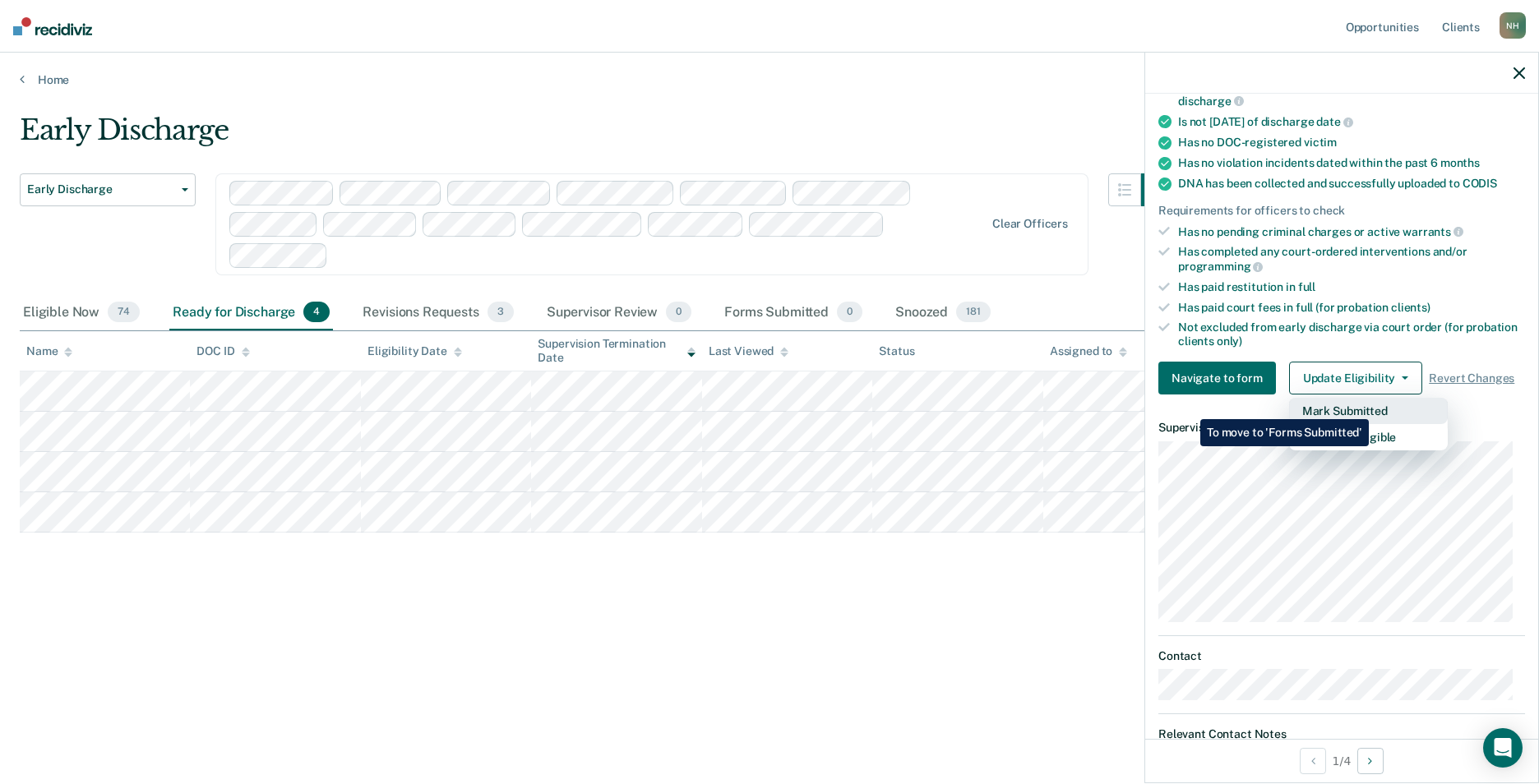
click at [1373, 407] on button "Mark Submitted" at bounding box center [1369, 411] width 159 height 26
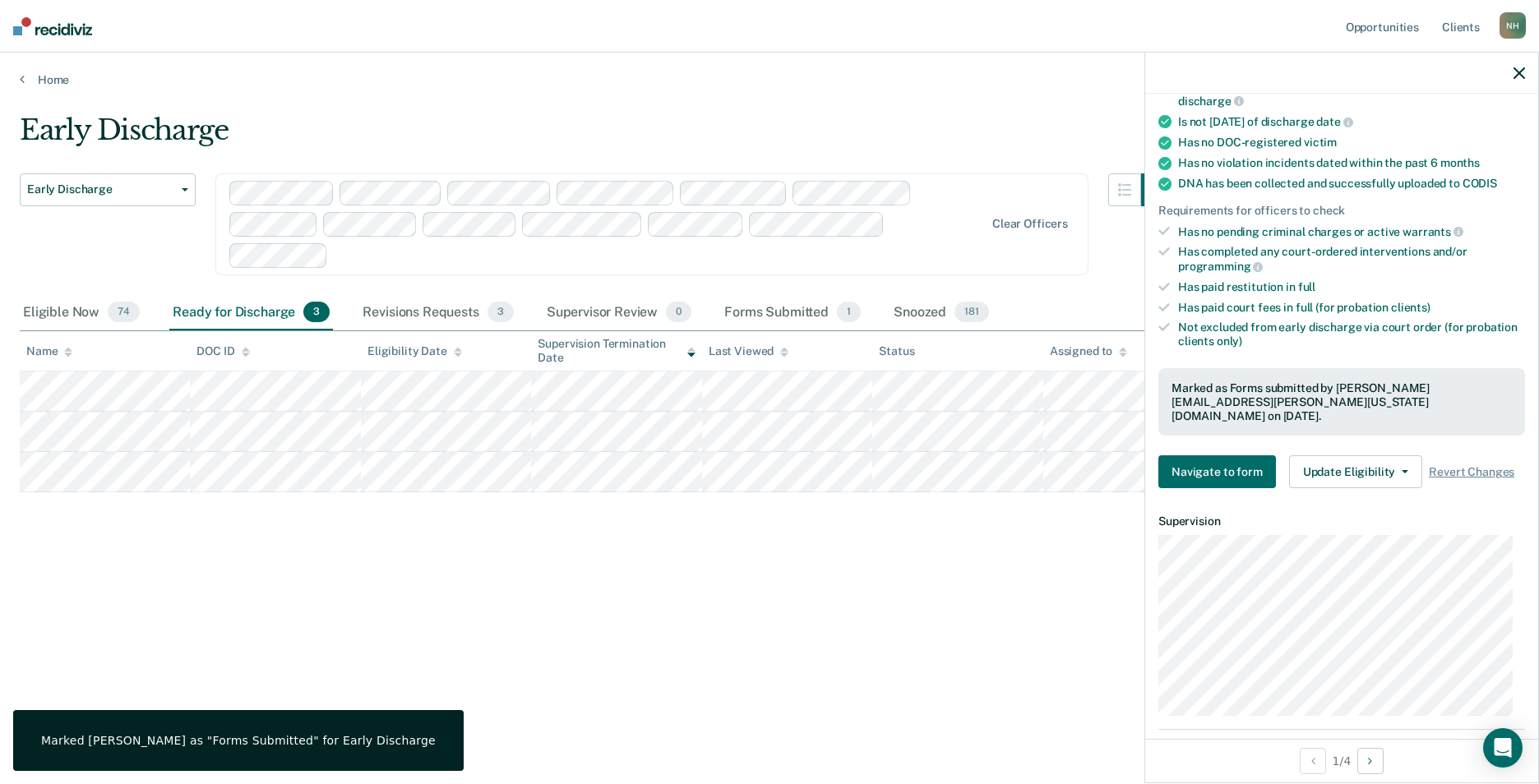
scroll to position [356, 0]
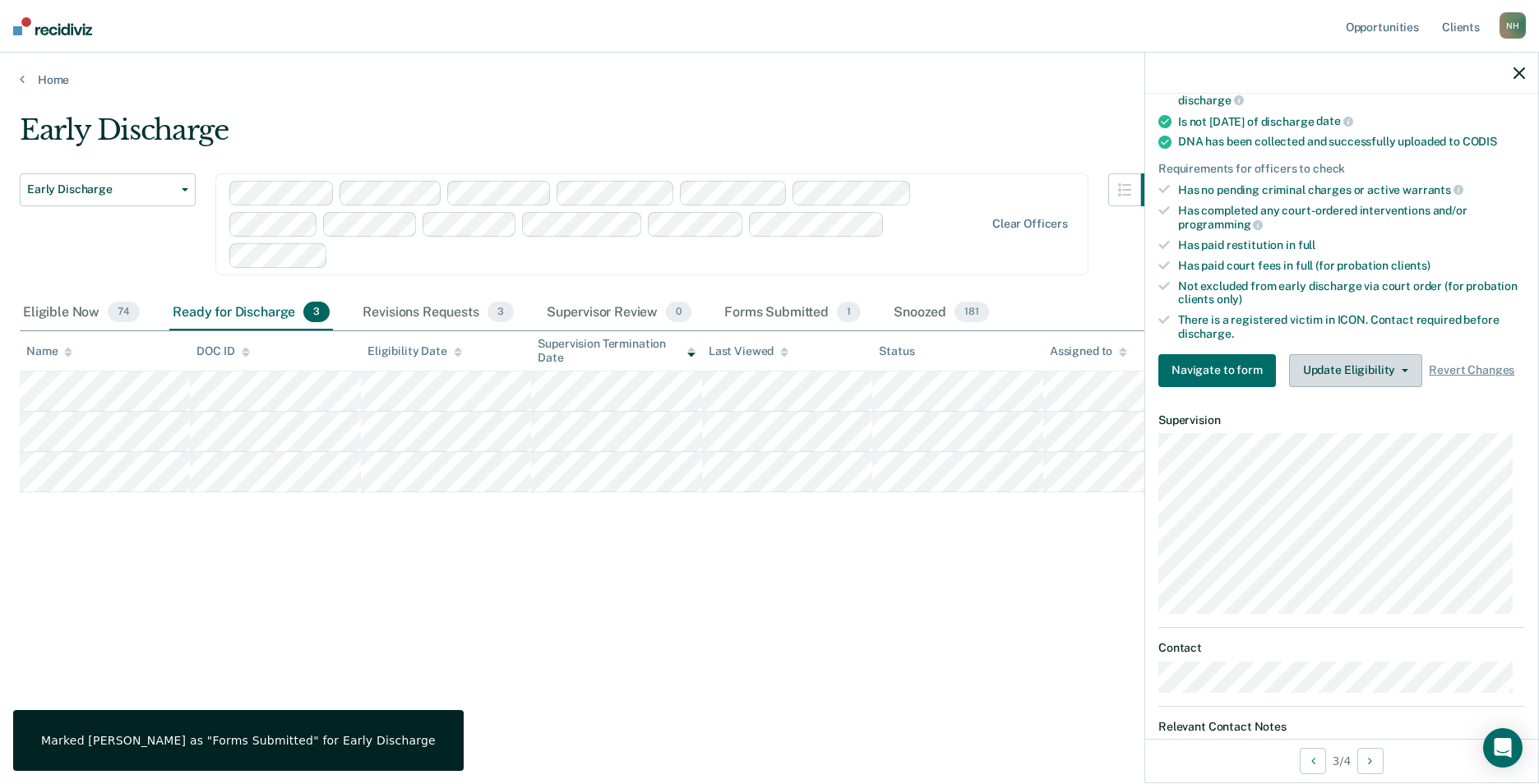
click at [1379, 365] on button "Update Eligibility" at bounding box center [1355, 371] width 133 height 33
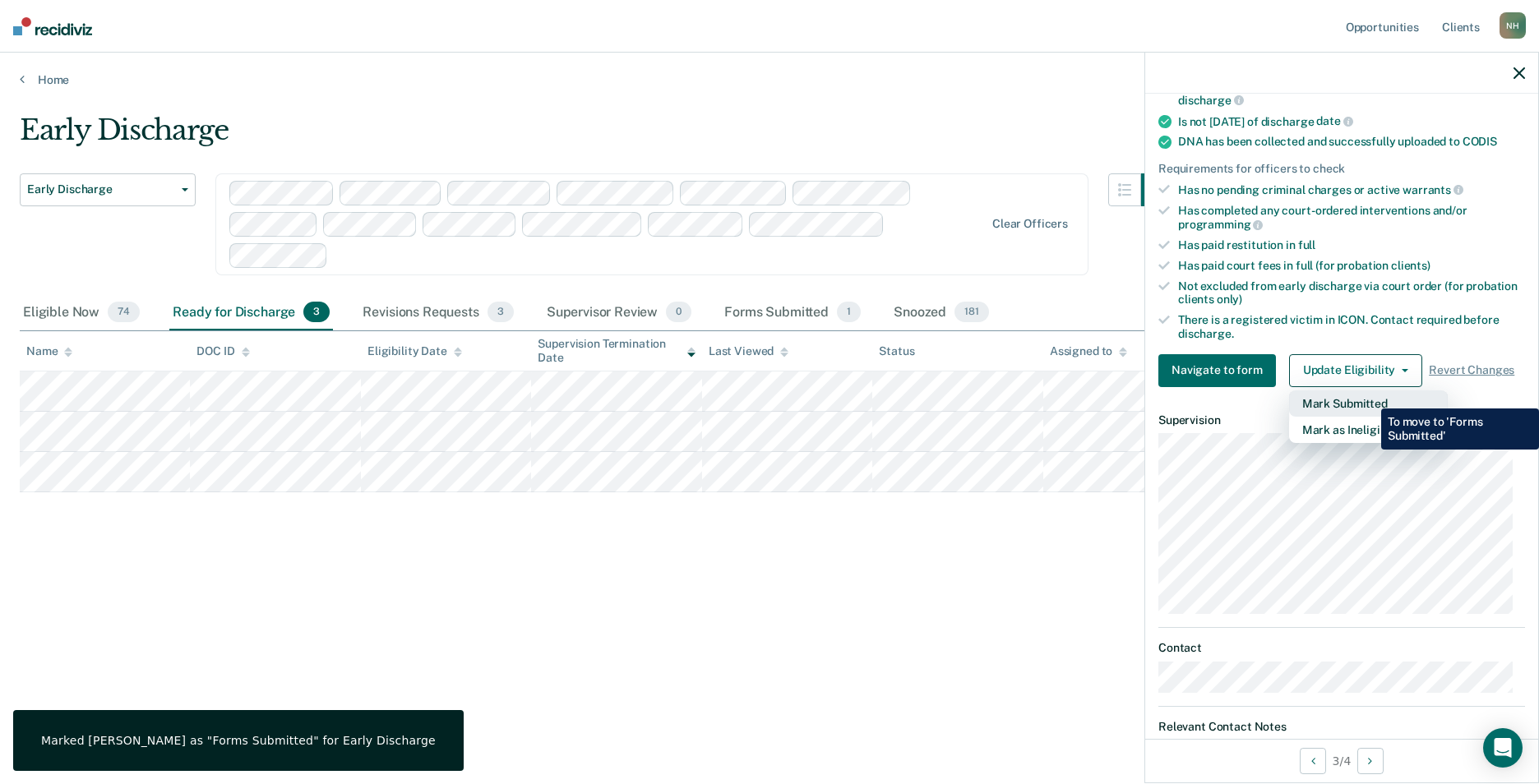
click at [1369, 396] on button "Mark Submitted" at bounding box center [1369, 404] width 159 height 26
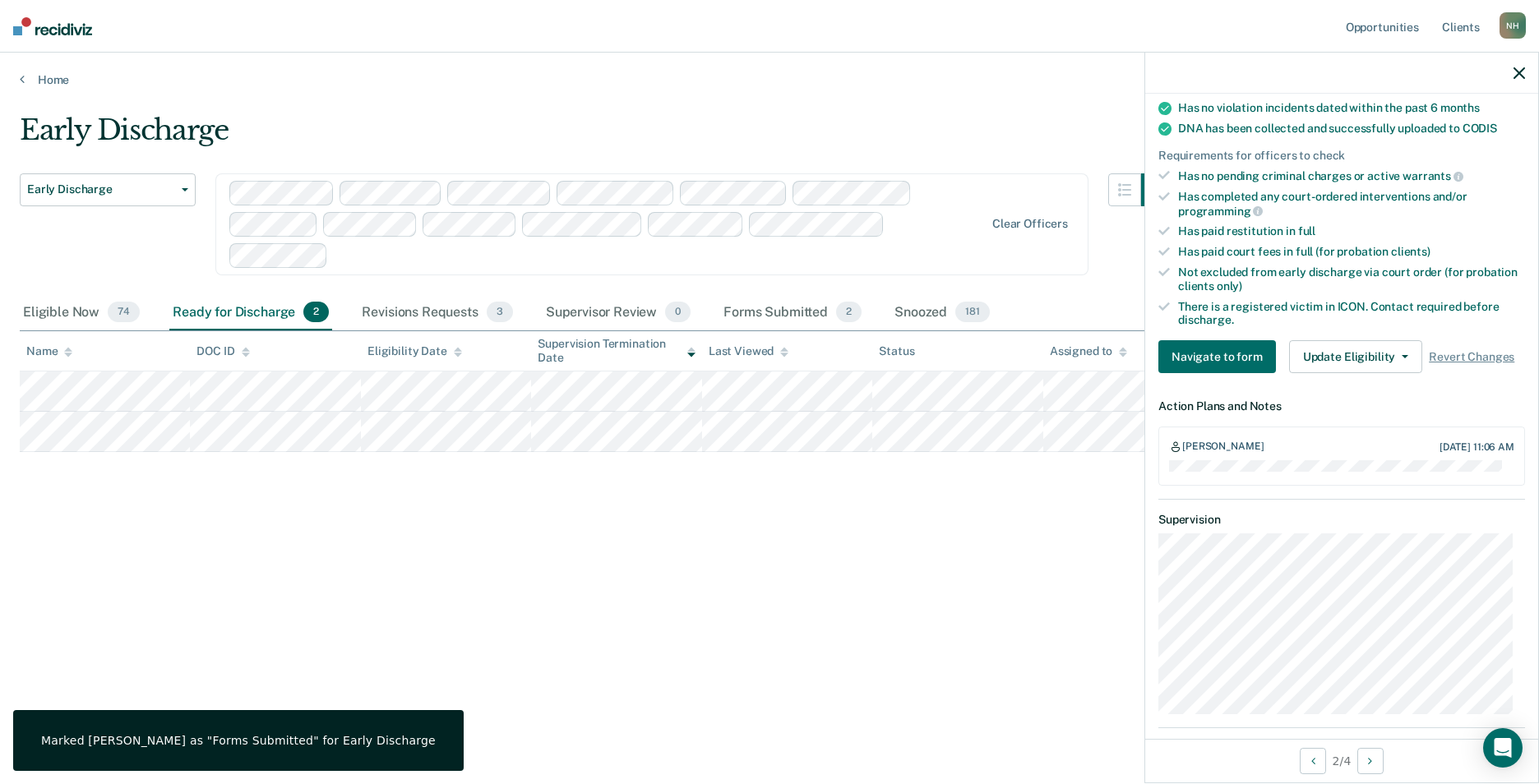
scroll to position [322, 0]
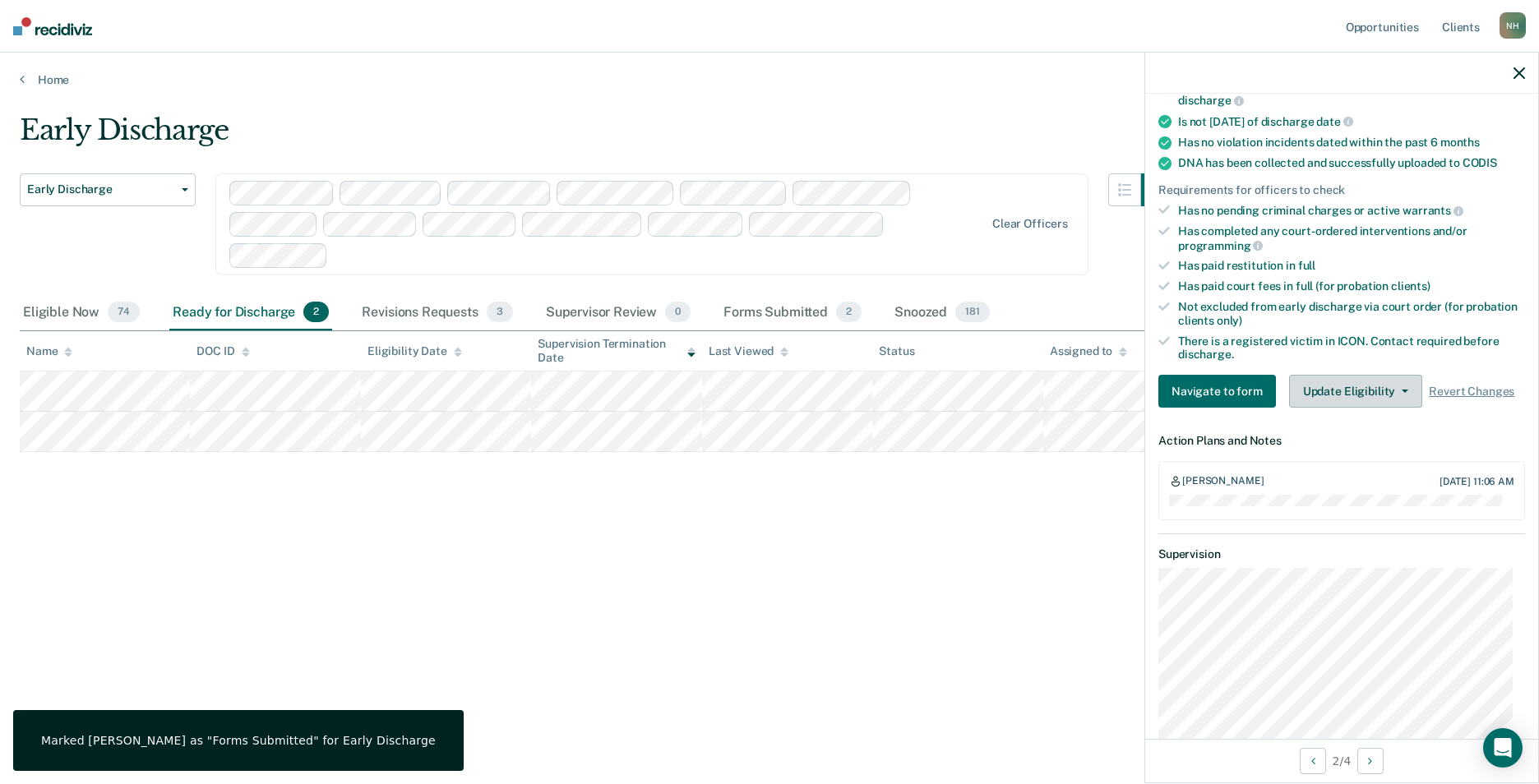
click at [1339, 390] on button "Update Eligibility" at bounding box center [1355, 391] width 133 height 33
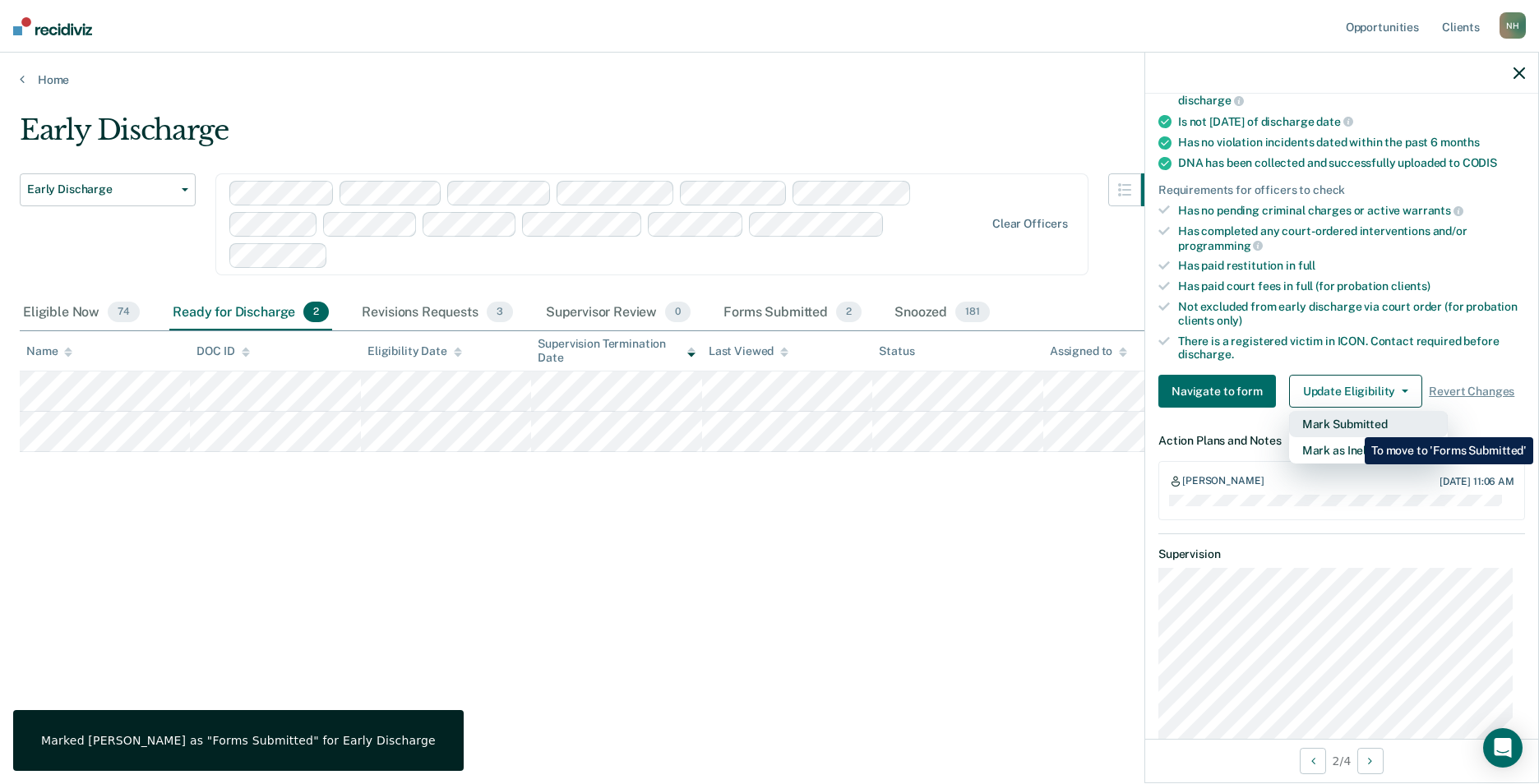
click at [1353, 425] on button "Mark Submitted" at bounding box center [1369, 425] width 159 height 26
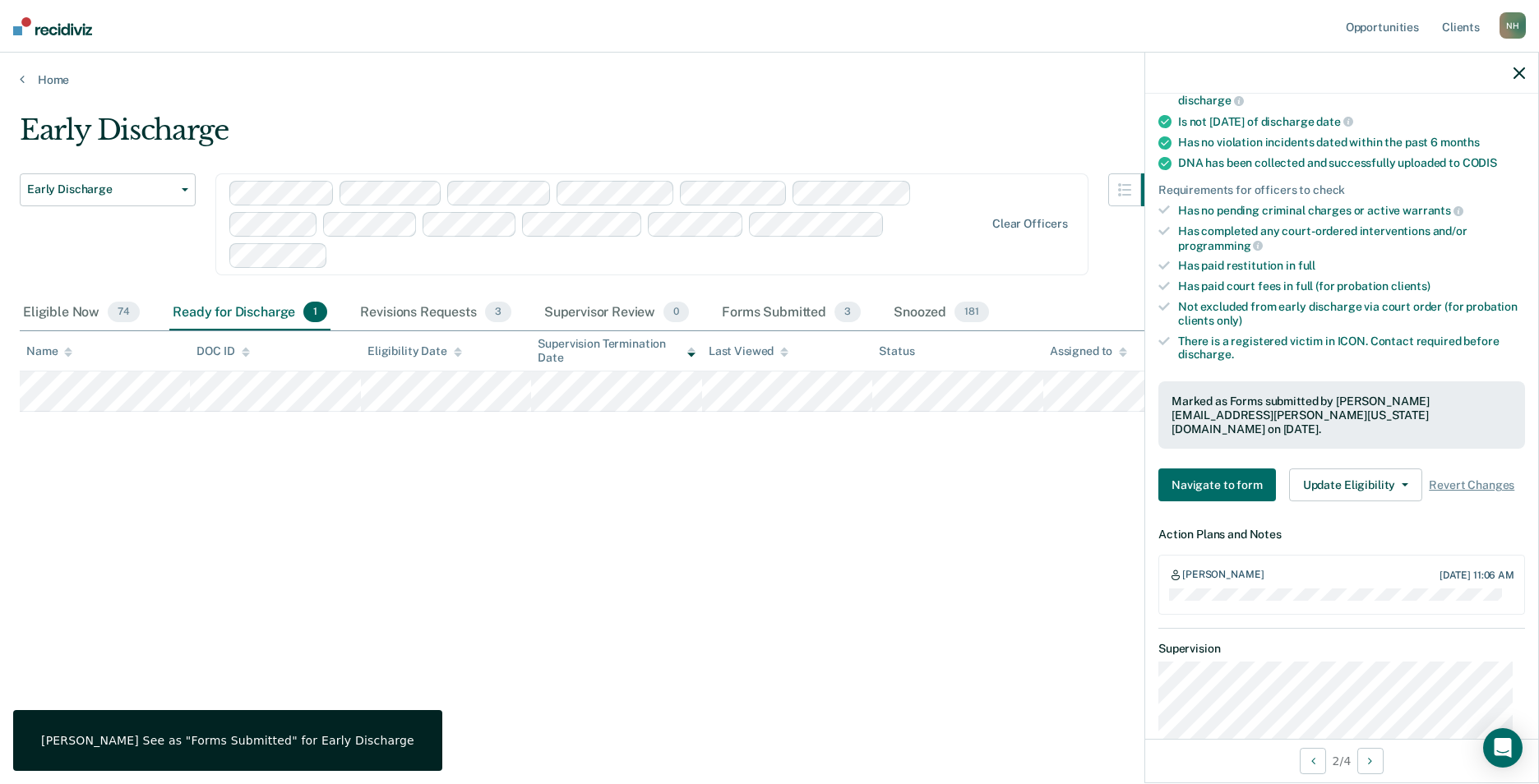
scroll to position [287, 0]
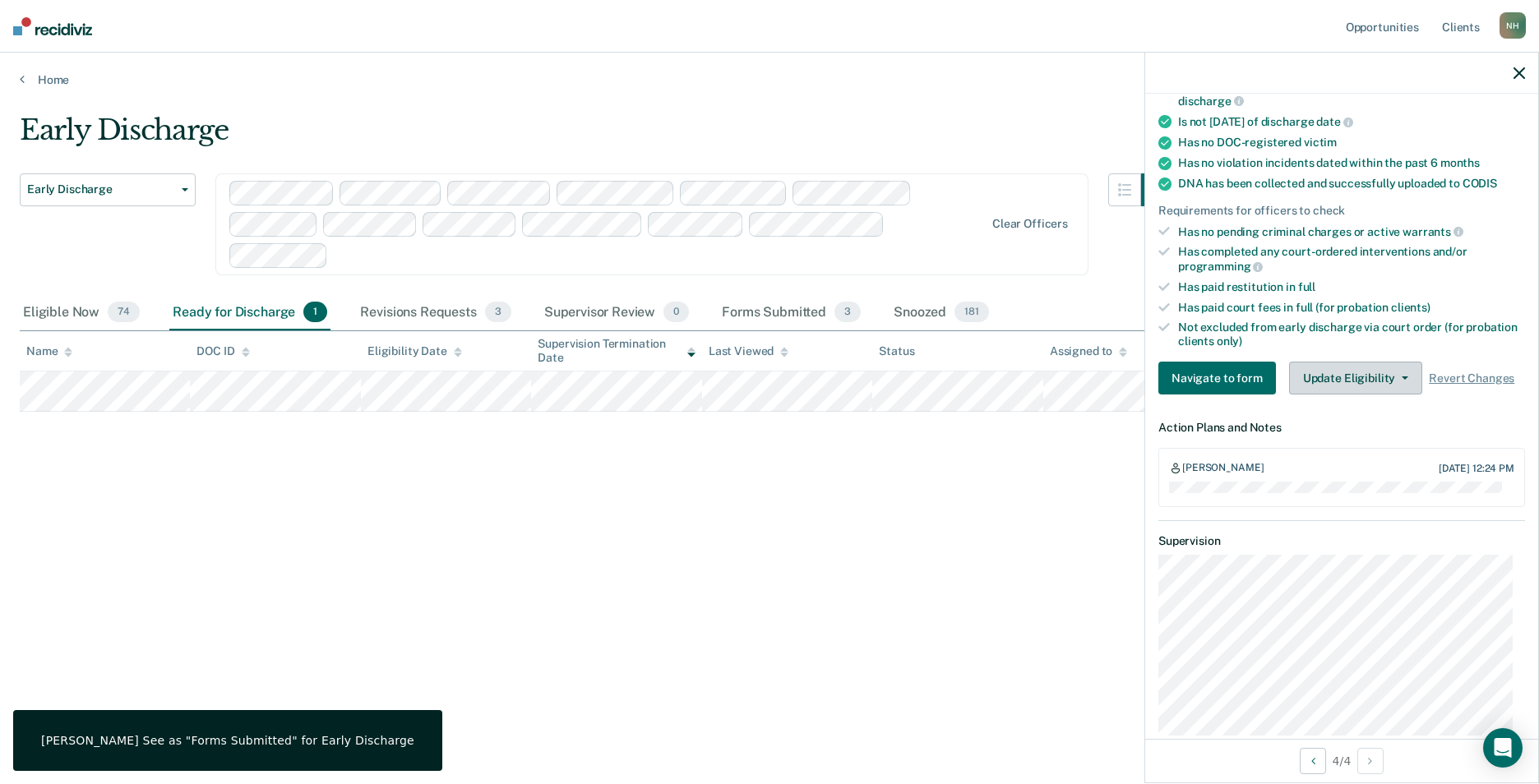
click at [1336, 376] on button "Update Eligibility" at bounding box center [1355, 377] width 133 height 33
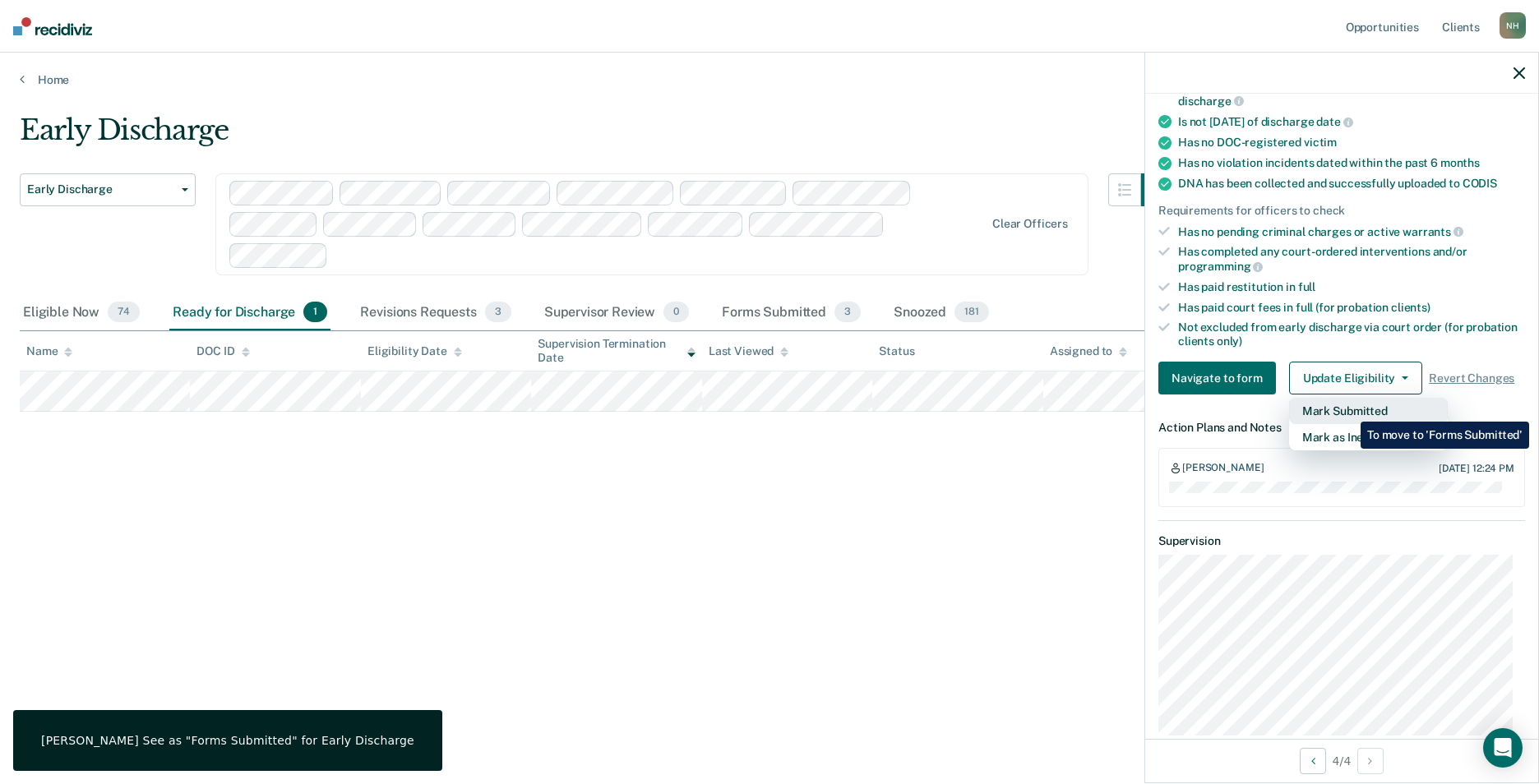
click at [1348, 409] on button "Mark Submitted" at bounding box center [1369, 411] width 159 height 26
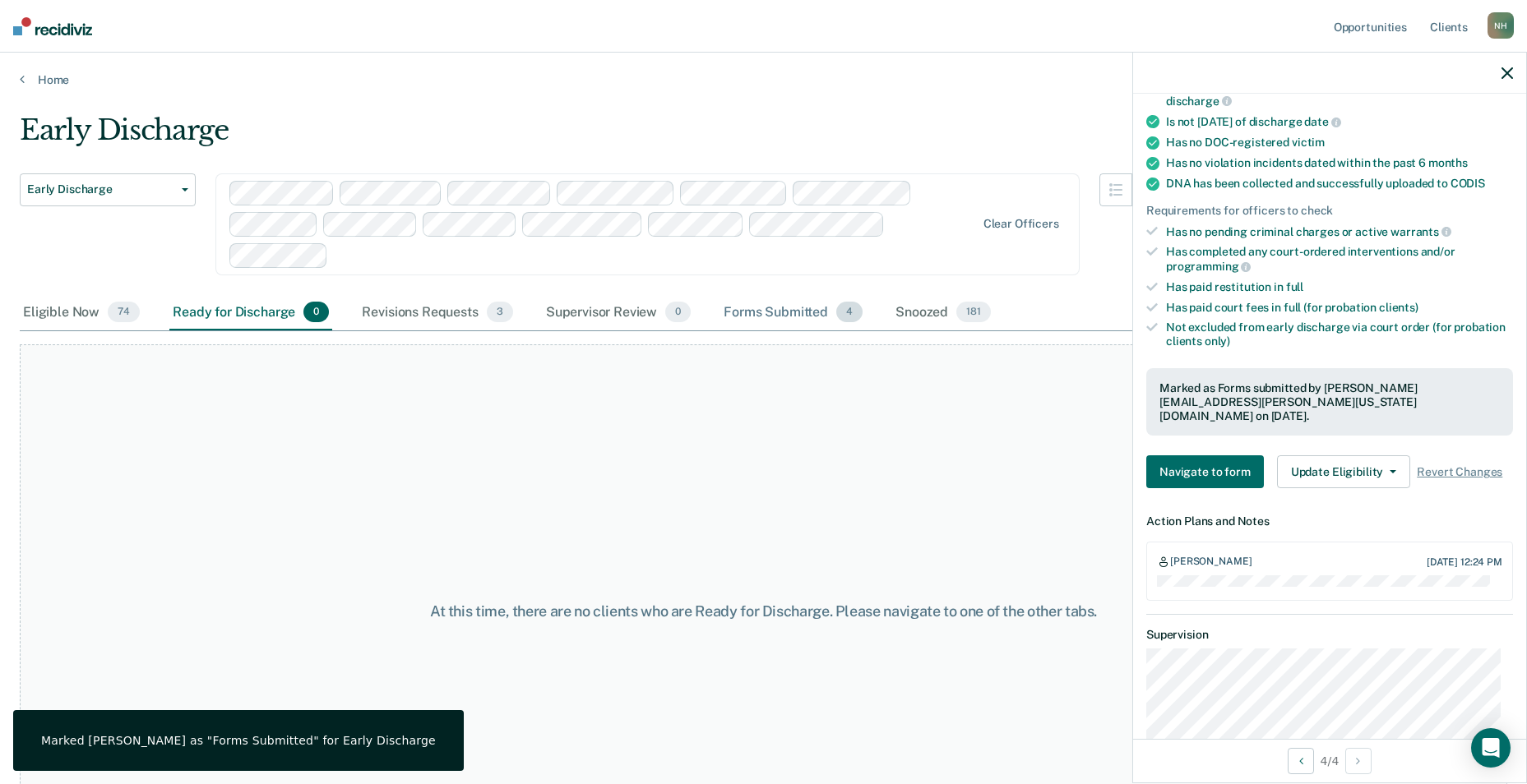
click at [799, 309] on div "Forms Submitted 4" at bounding box center [793, 313] width 146 height 36
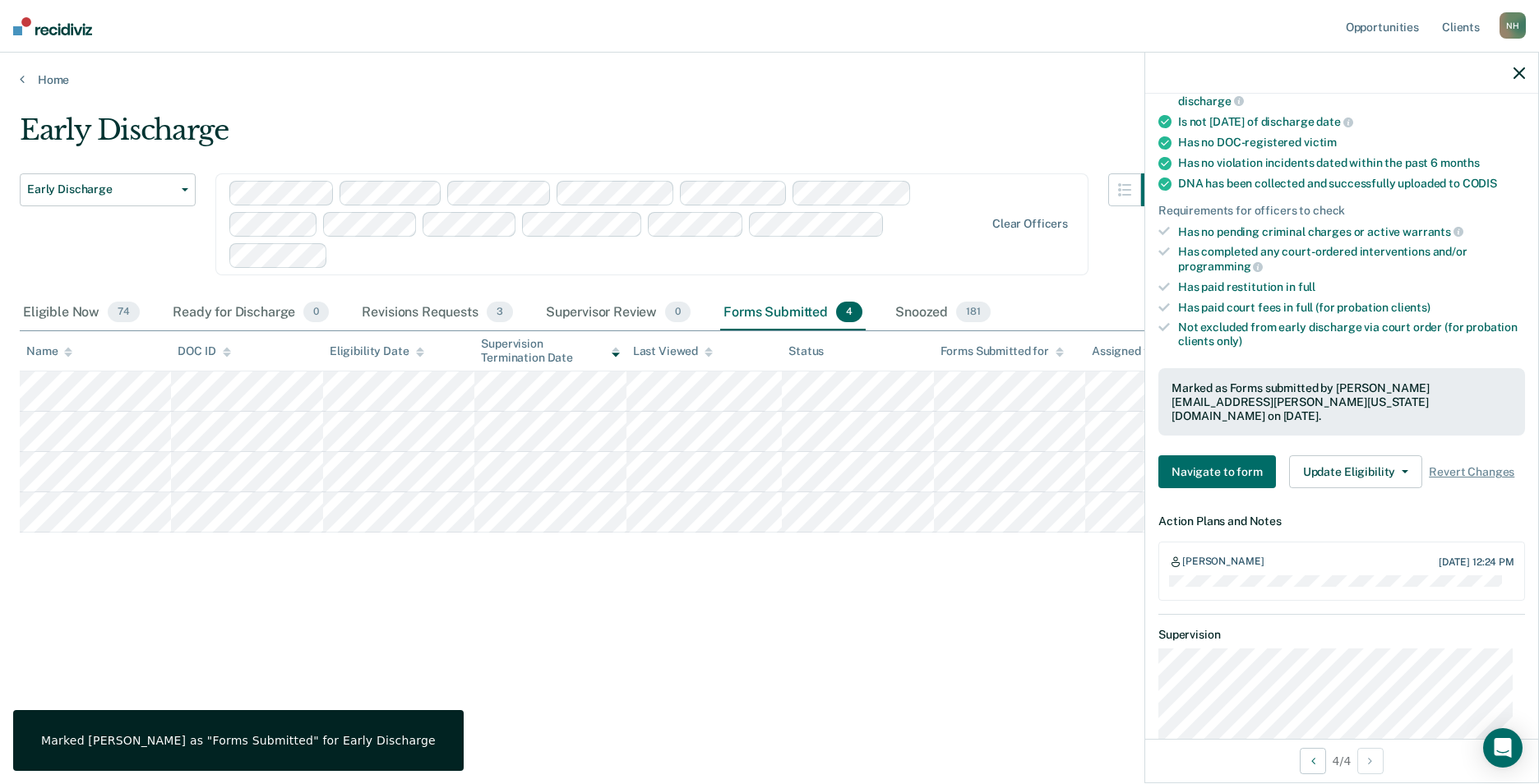
click at [1510, 76] on div at bounding box center [1341, 73] width 393 height 41
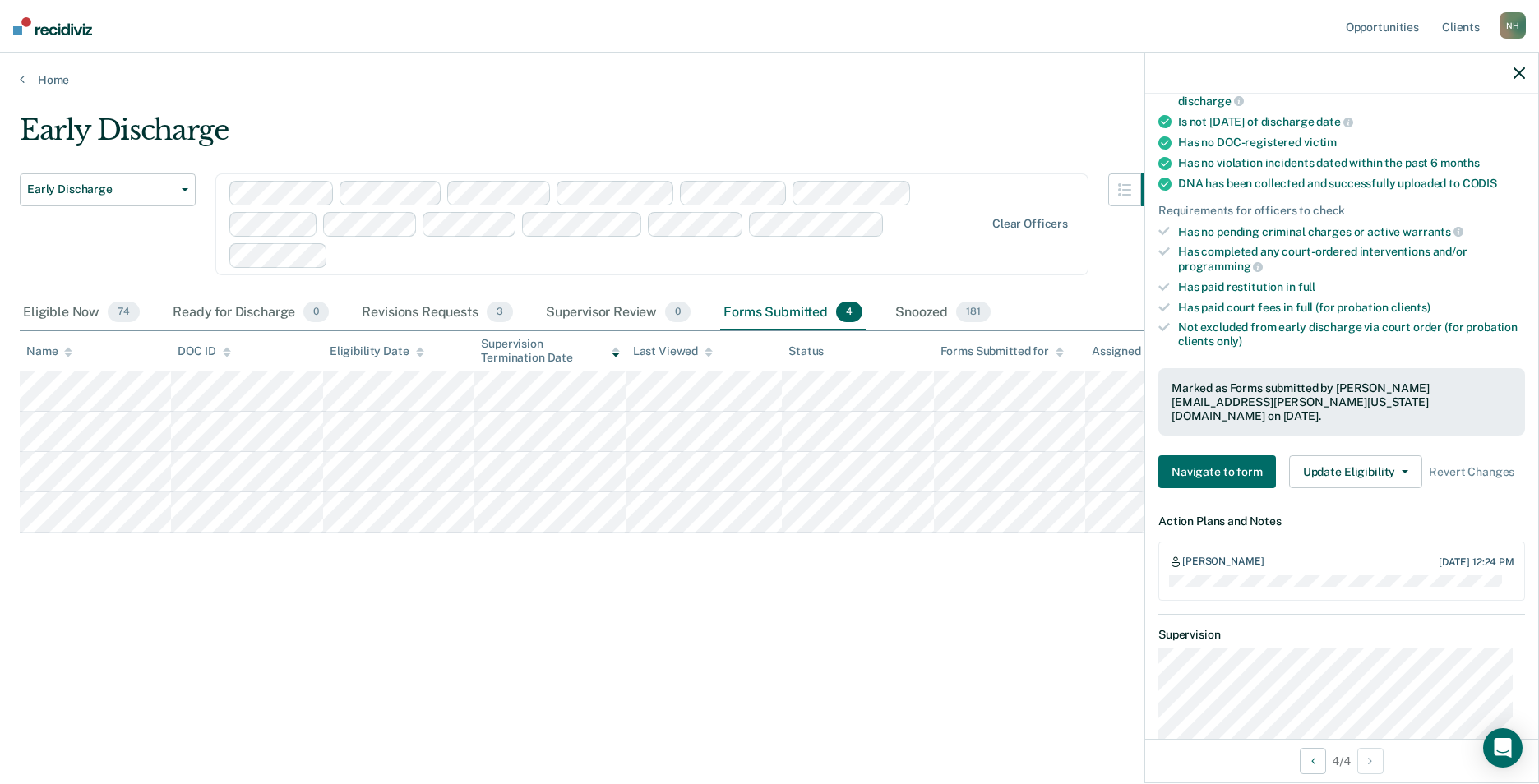
click at [1517, 78] on icon "button" at bounding box center [1519, 73] width 11 height 11
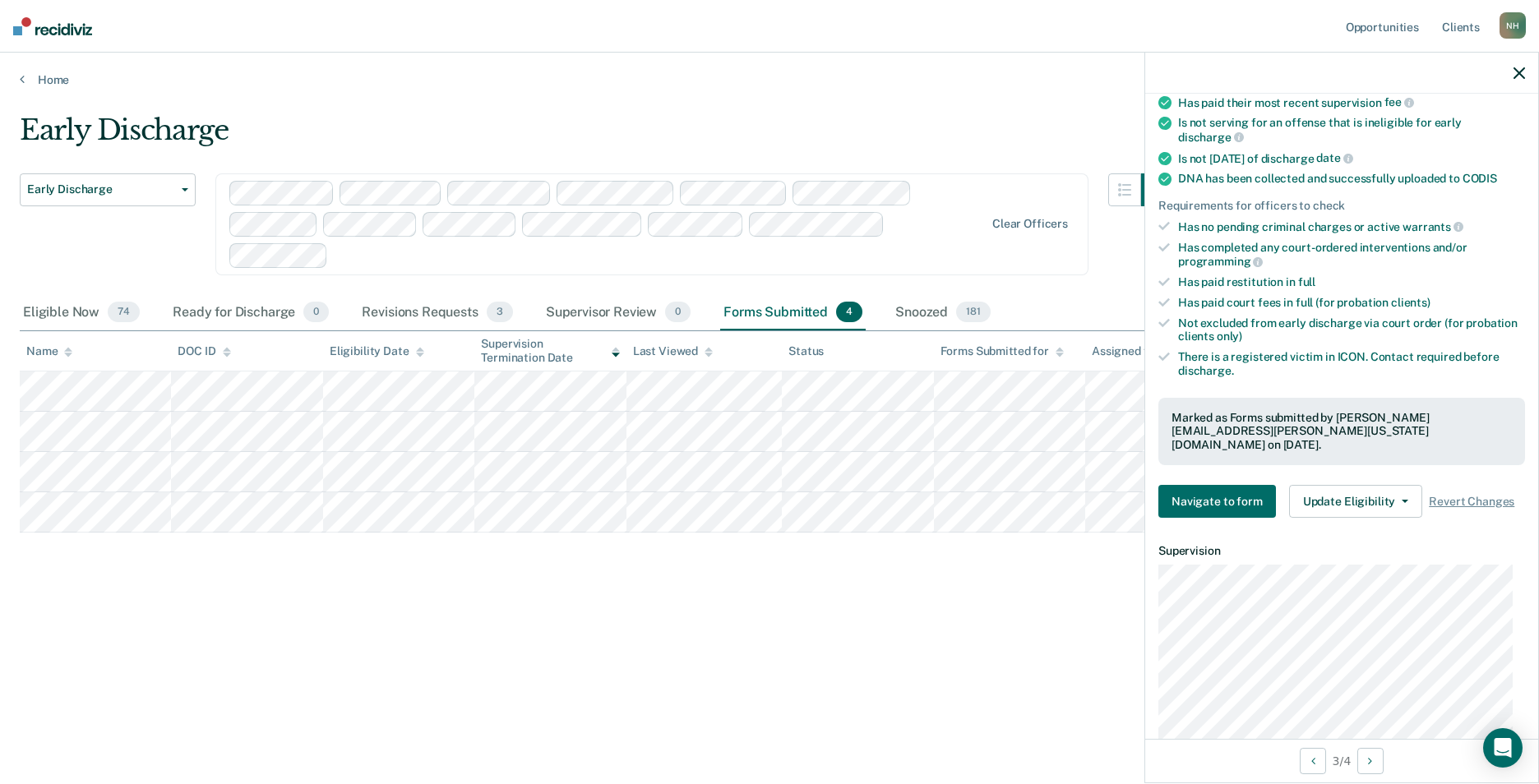
scroll to position [329, 0]
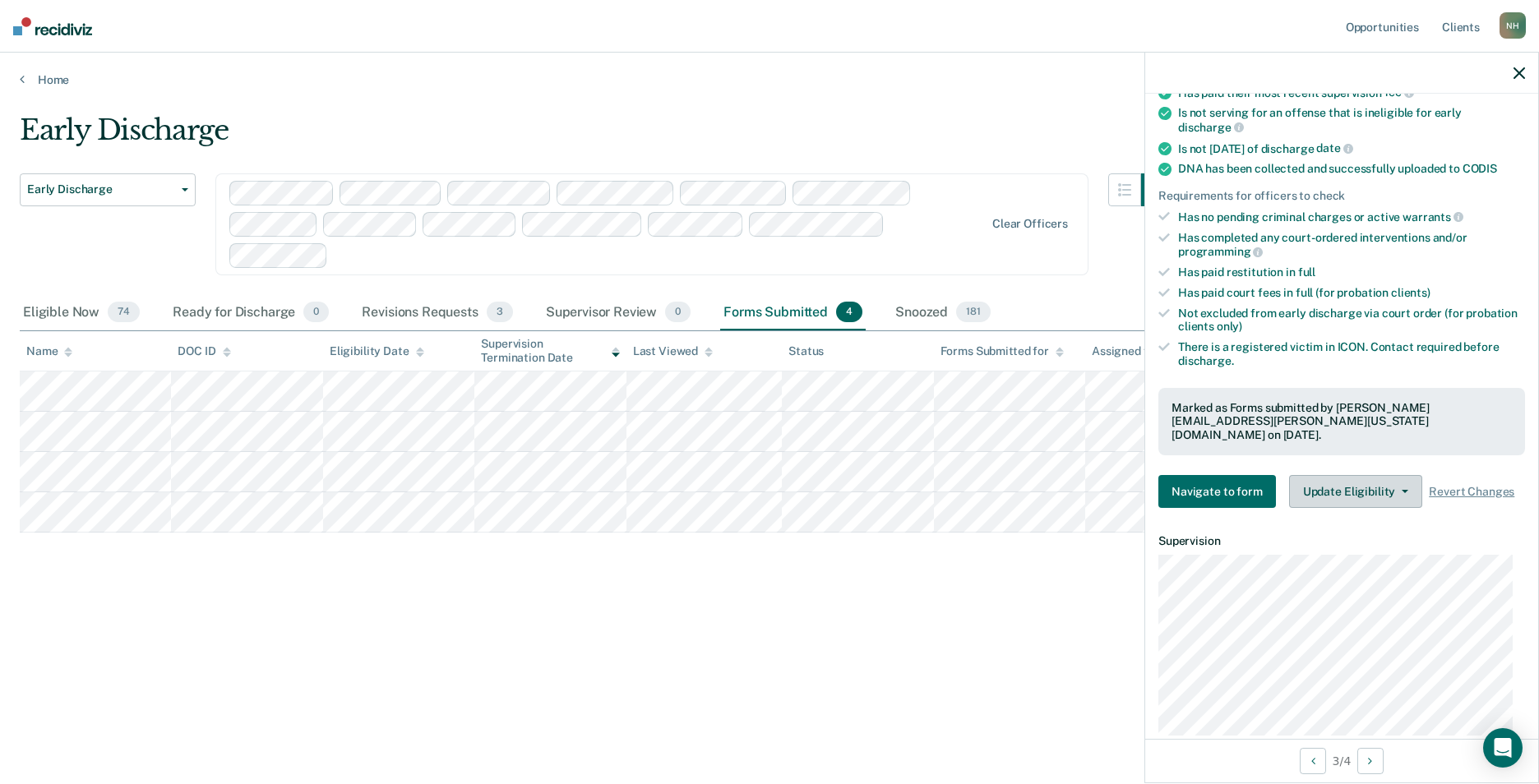
click at [1356, 475] on button "Update Eligibility" at bounding box center [1355, 491] width 133 height 33
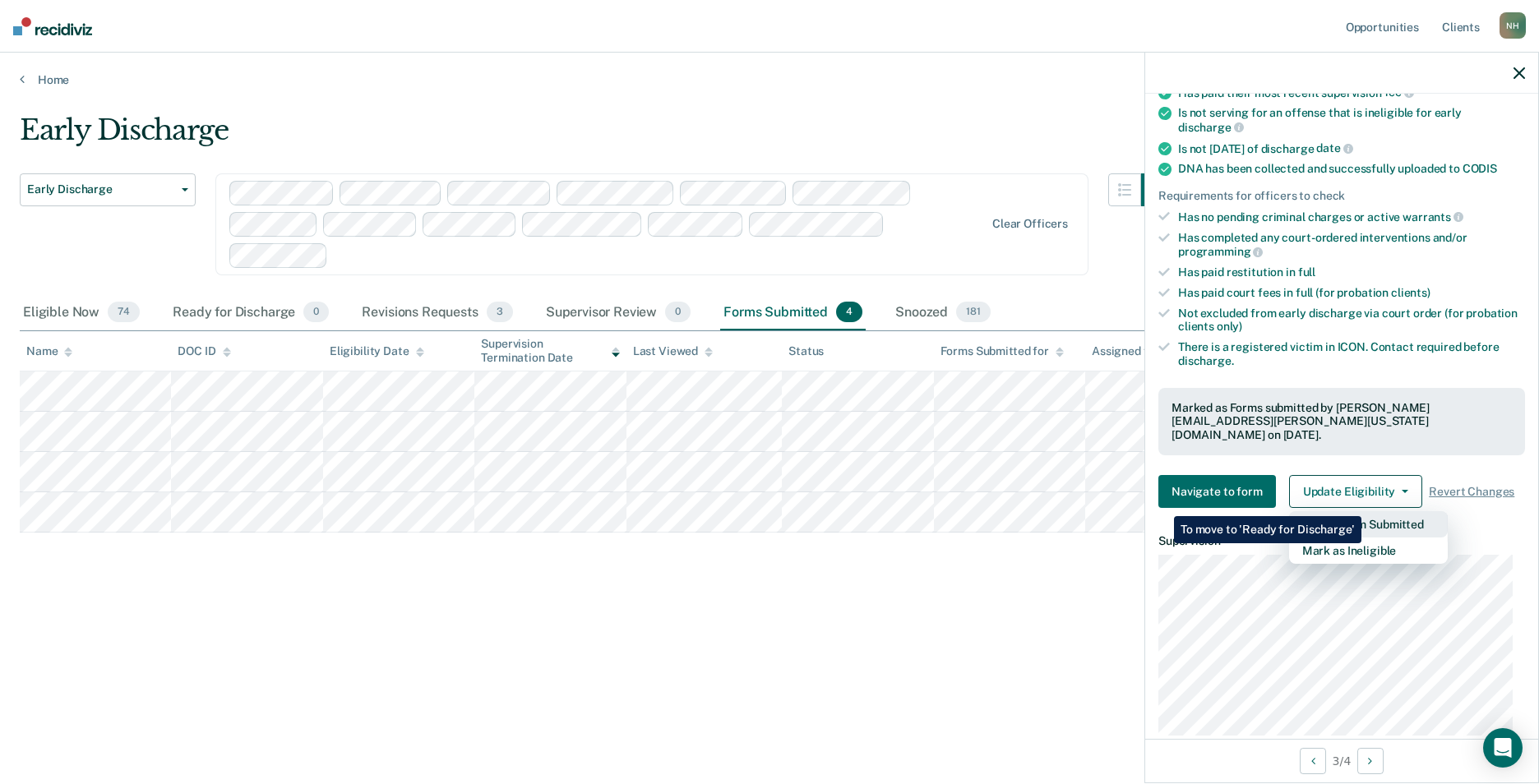
click at [1361, 512] on button "Revert from Submitted" at bounding box center [1369, 525] width 159 height 26
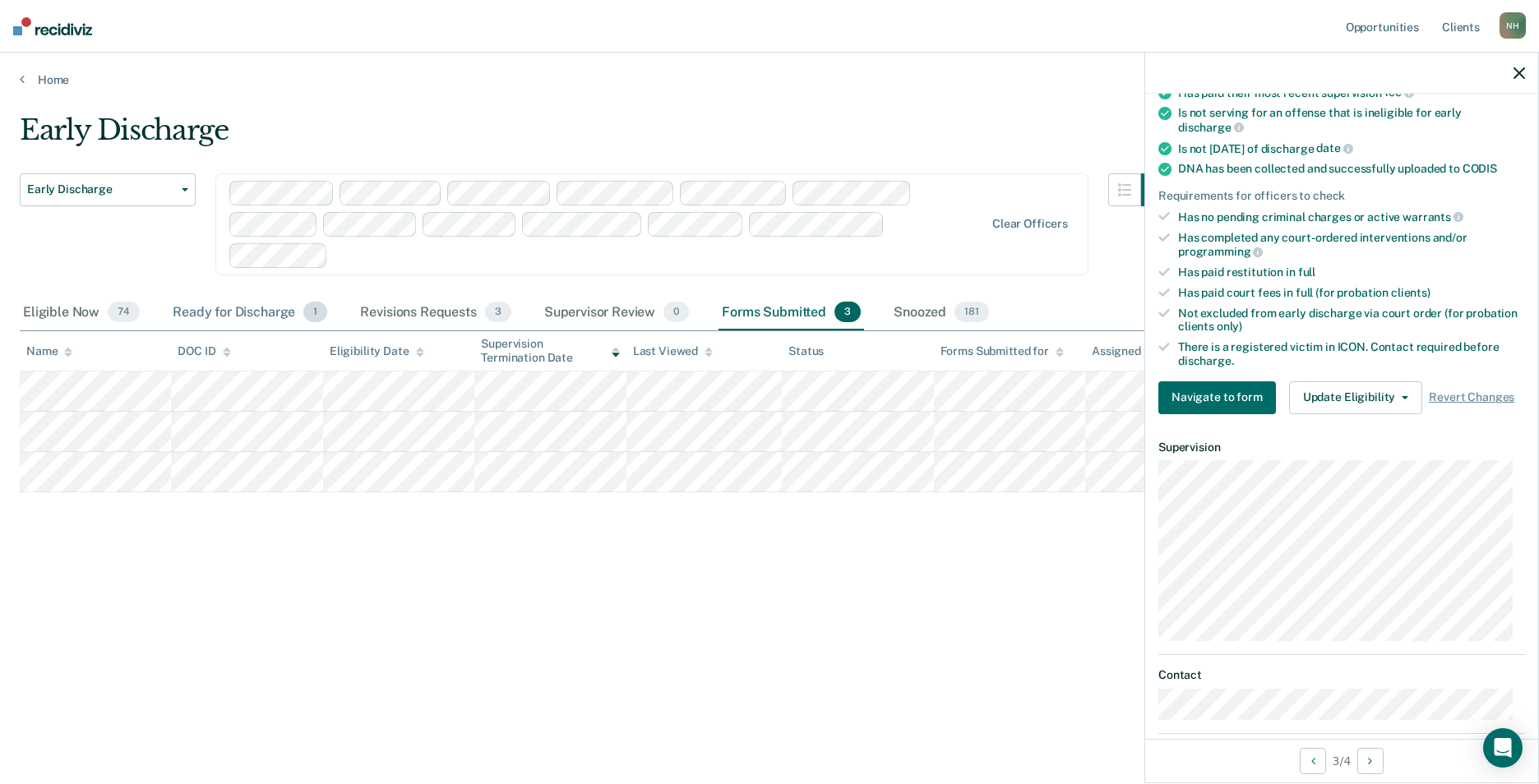
click at [224, 309] on div "Ready for Discharge 1" at bounding box center [250, 313] width 161 height 36
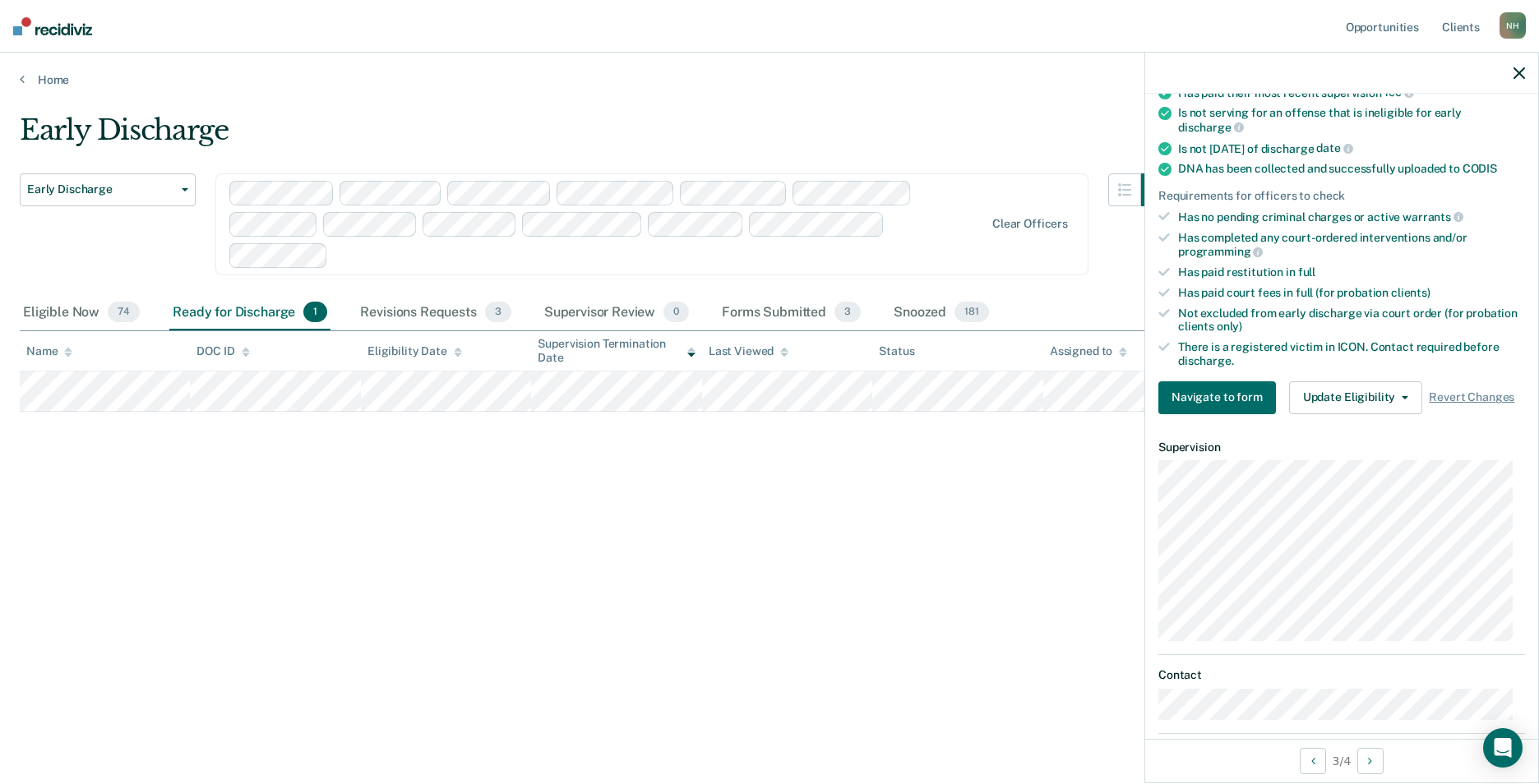
click at [920, 514] on div "Early Discharge Early Discharge Early Discharge Clear officers Eligible Now 74 …" at bounding box center [769, 387] width 1499 height 548
click at [731, 576] on div "Early Discharge Early Discharge Early Discharge Clear officers Eligible Now 74 …" at bounding box center [769, 387] width 1499 height 548
click at [760, 310] on div "Forms Submitted 3" at bounding box center [792, 313] width 146 height 36
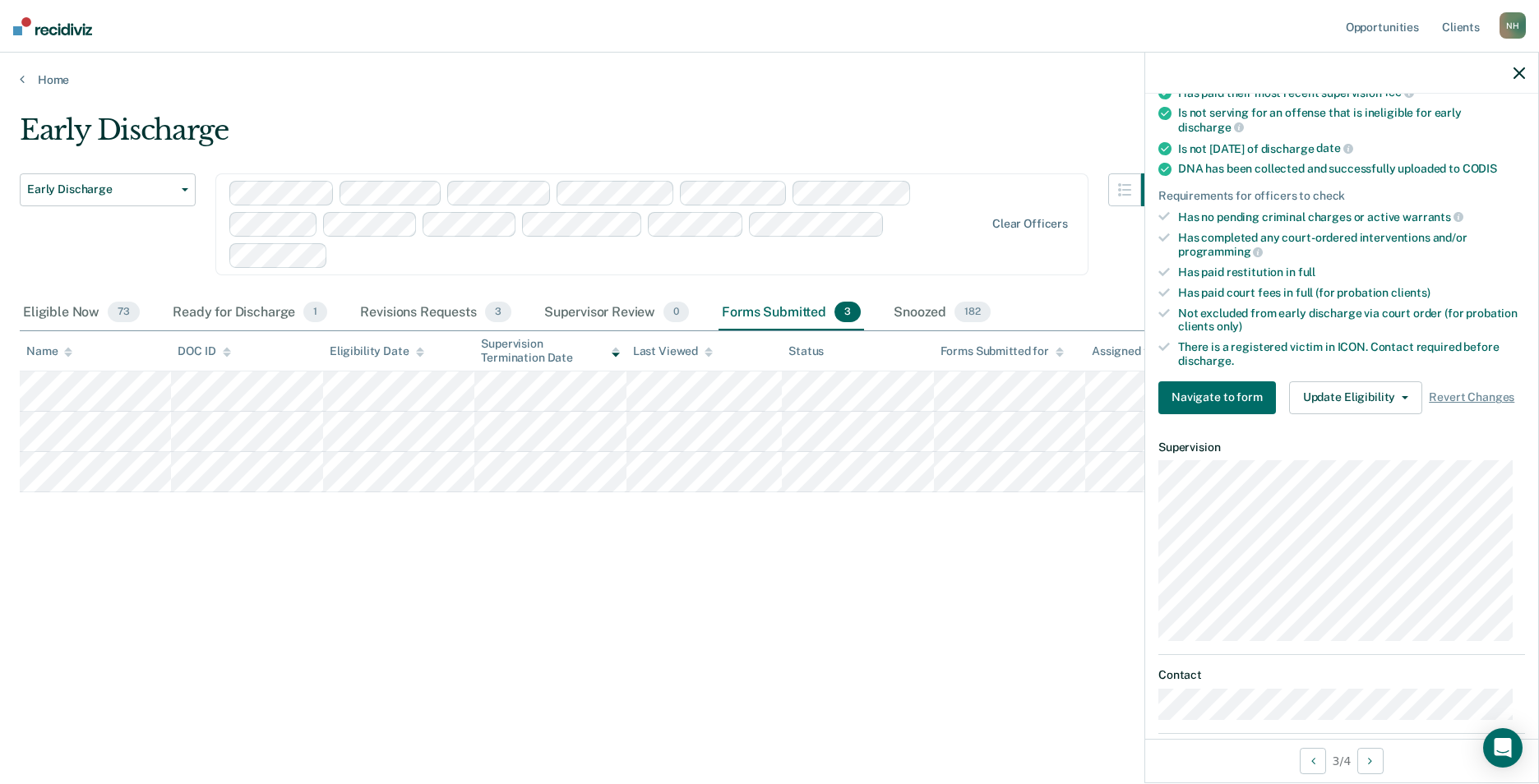
scroll to position [260, 0]
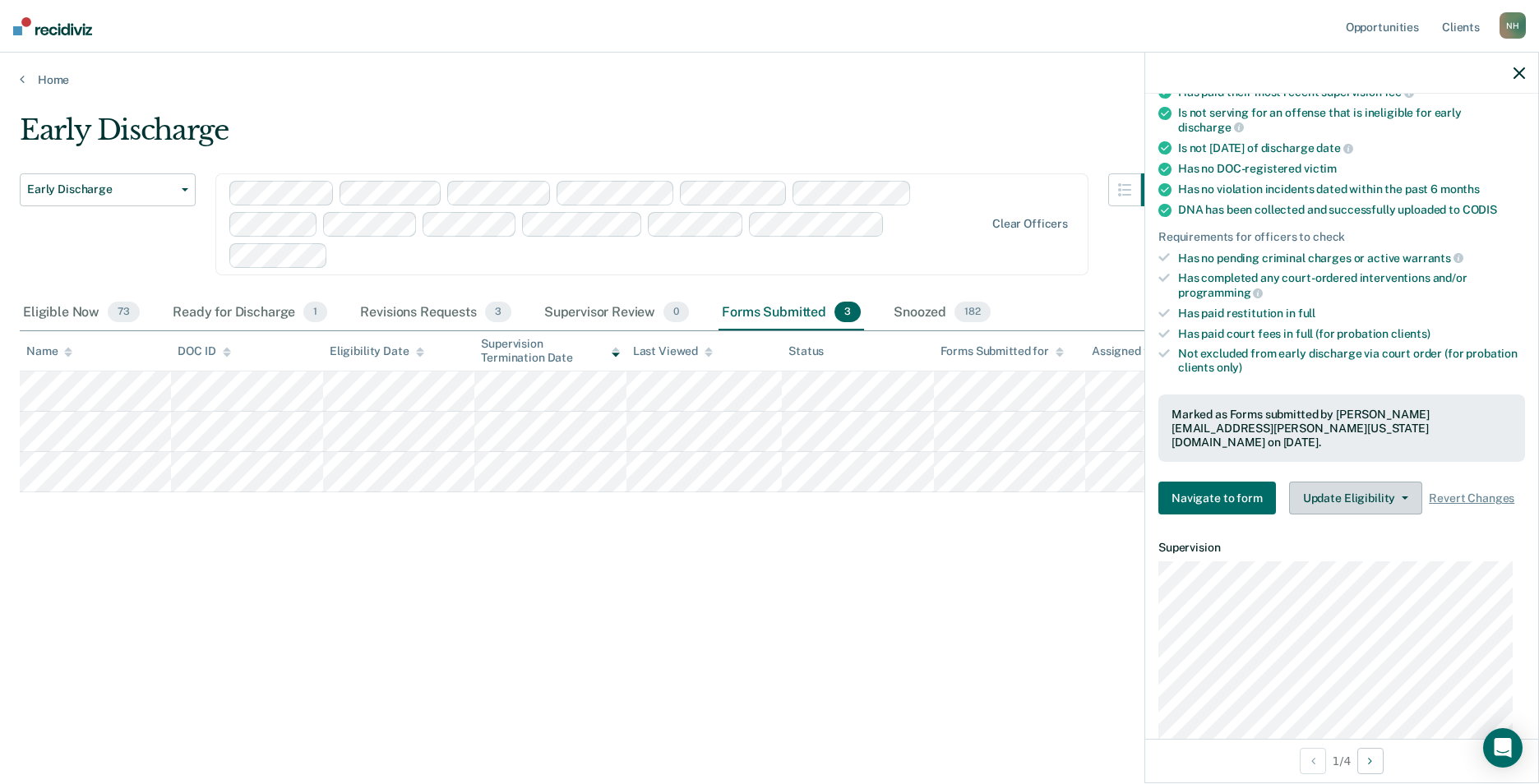
click at [1379, 489] on button "Update Eligibility" at bounding box center [1355, 497] width 133 height 33
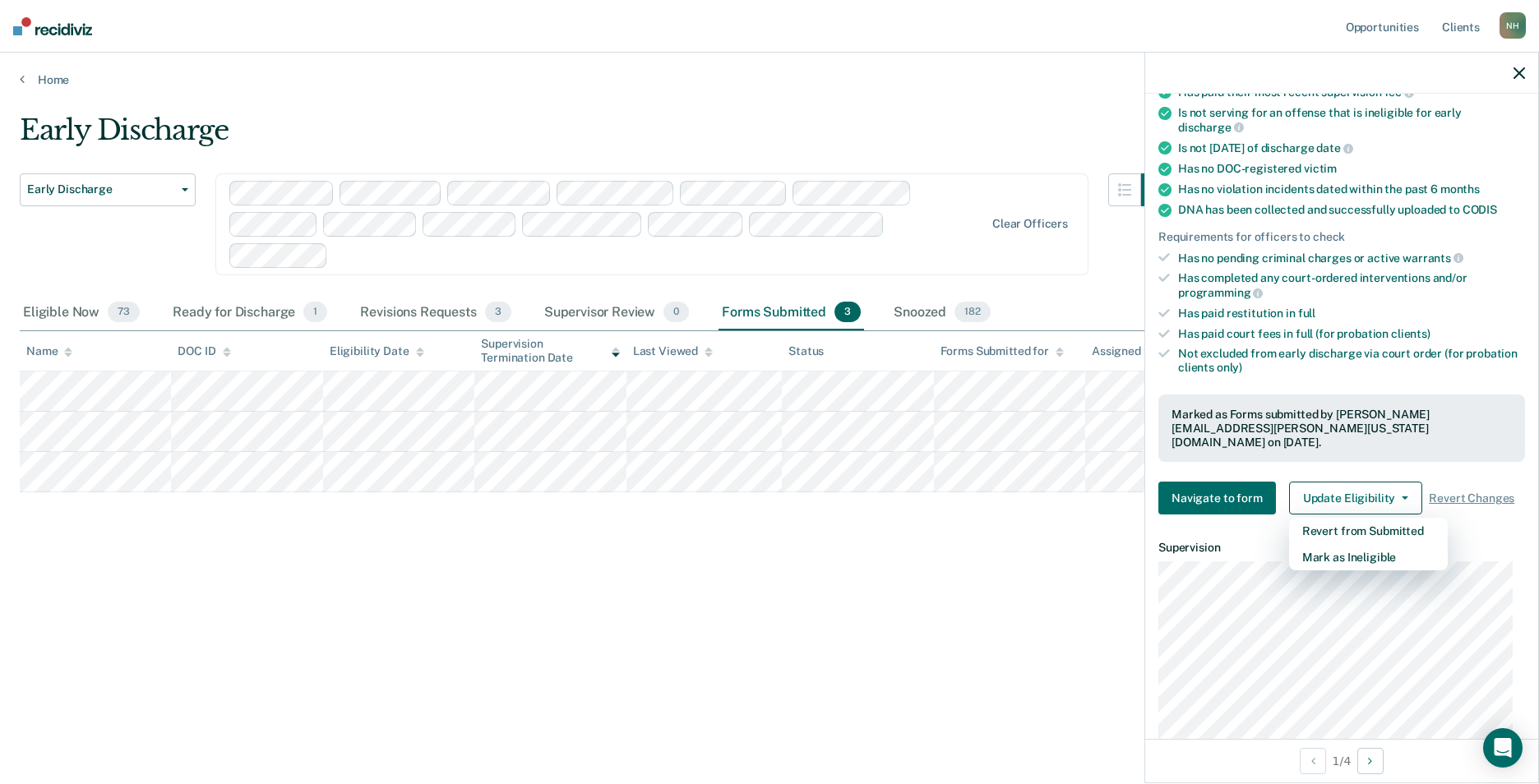
click at [659, 627] on div "Early Discharge Early Discharge Early Discharge Clear officers Eligible Now 73 …" at bounding box center [769, 387] width 1499 height 548
click at [741, 314] on div "Forms Submitted 3" at bounding box center [792, 313] width 146 height 36
click at [803, 164] on div "Early Discharge Early Discharge Early Discharge Clear officers" at bounding box center [597, 204] width 1154 height 182
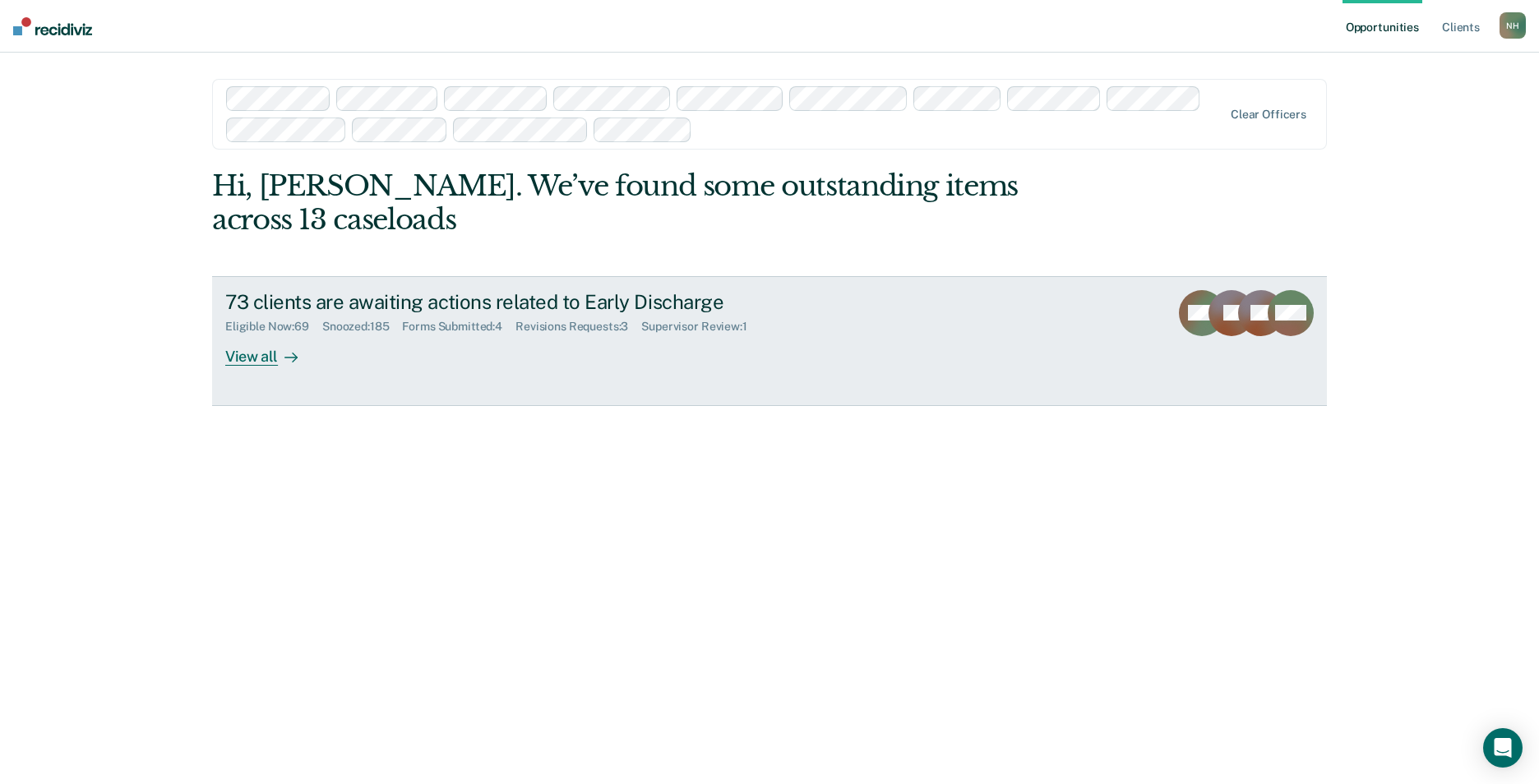
click at [452, 323] on div "Forms Submitted : 4" at bounding box center [459, 326] width 114 height 14
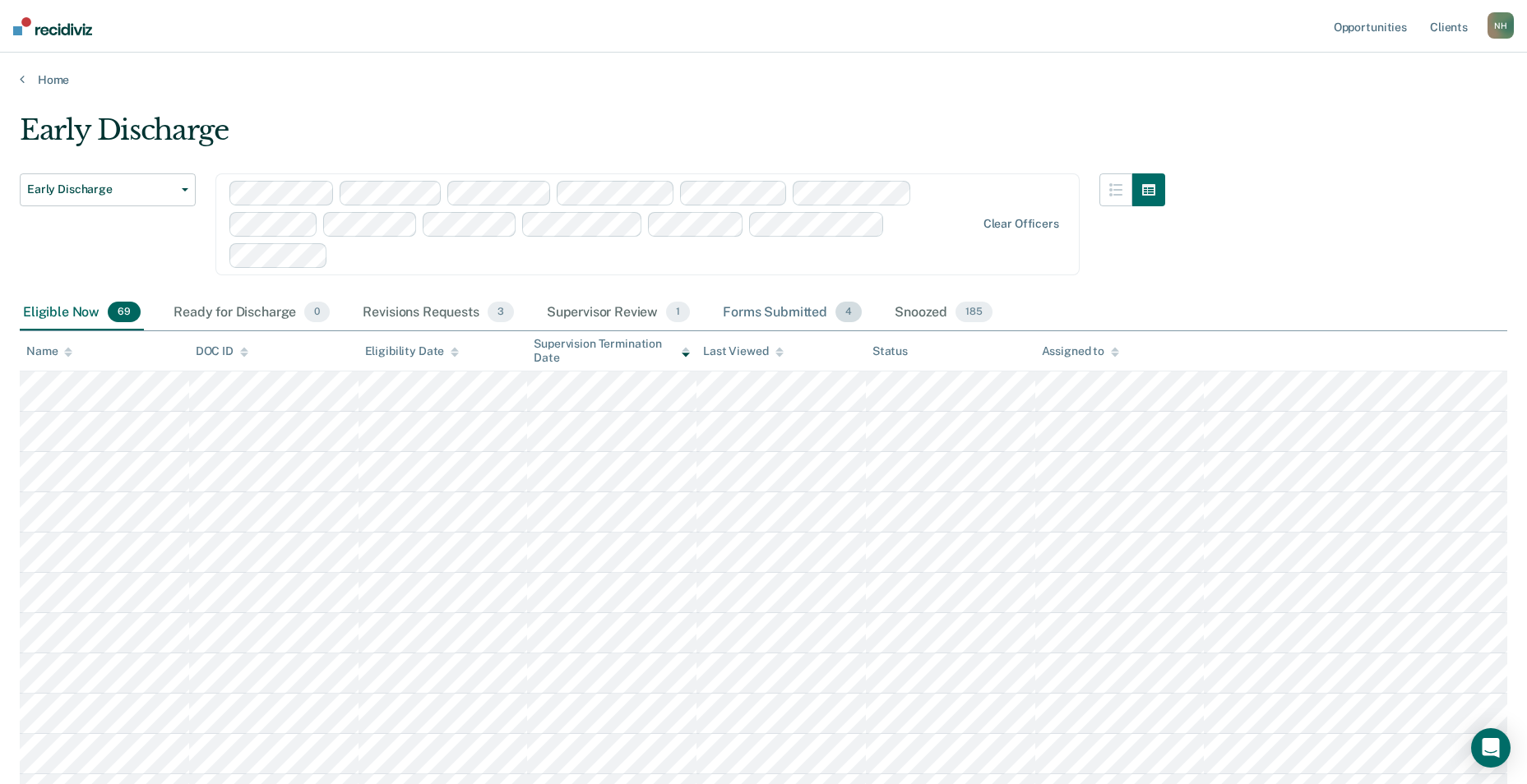
click at [760, 310] on div "Forms Submitted 4" at bounding box center [792, 313] width 146 height 36
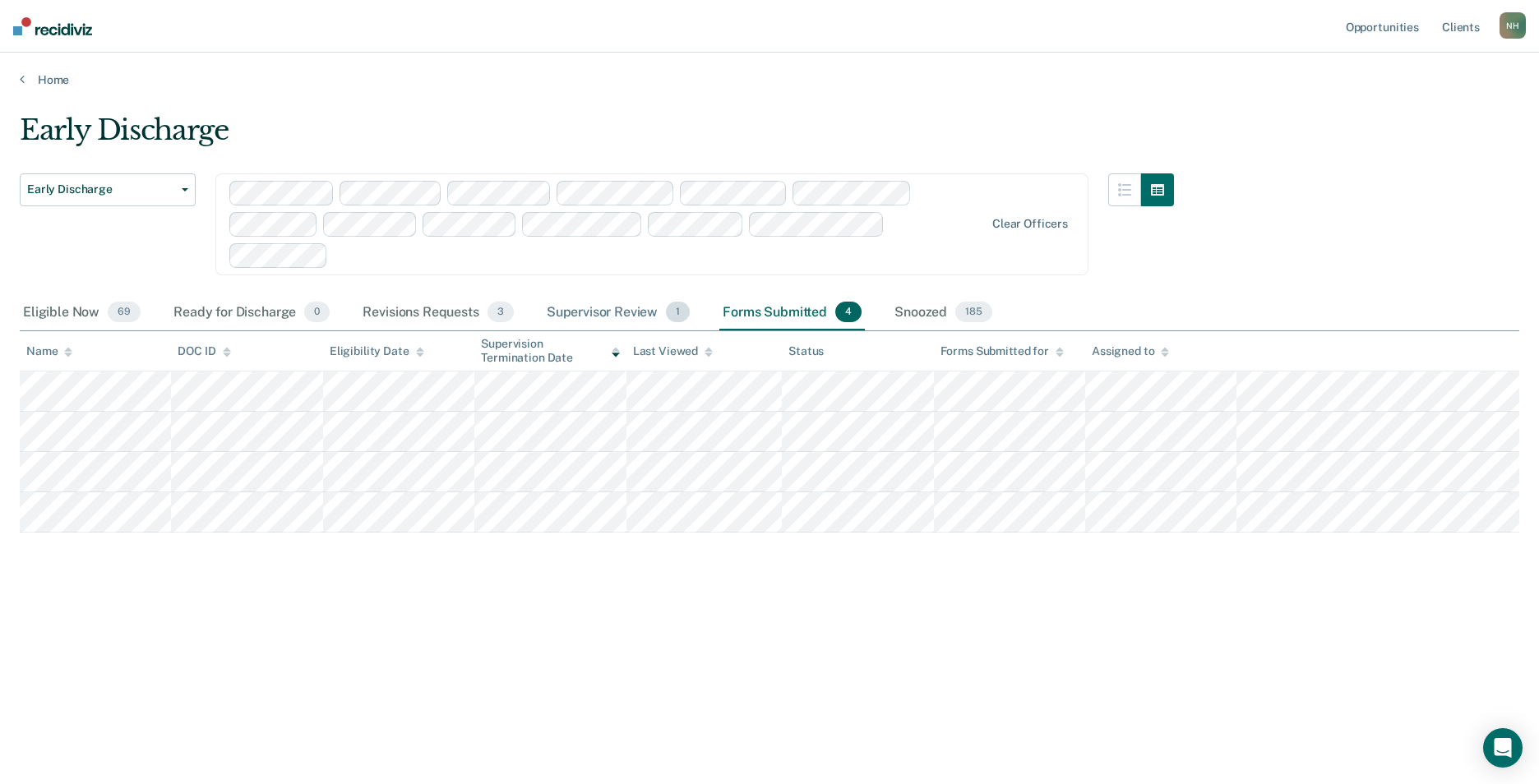
click at [588, 305] on div "Supervisor Review 1" at bounding box center [618, 313] width 150 height 36
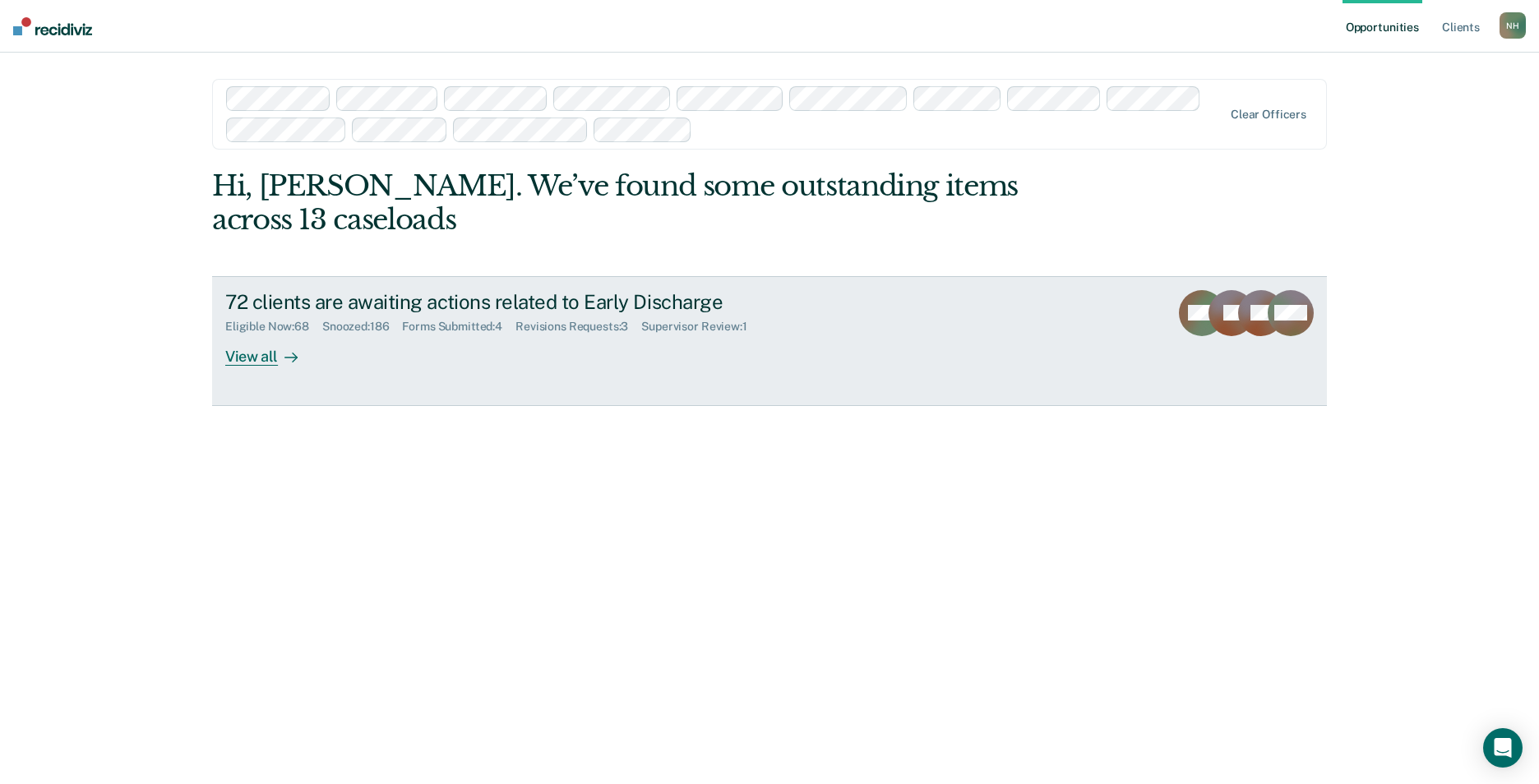
click at [277, 324] on div "Eligible Now : 68" at bounding box center [273, 326] width 97 height 14
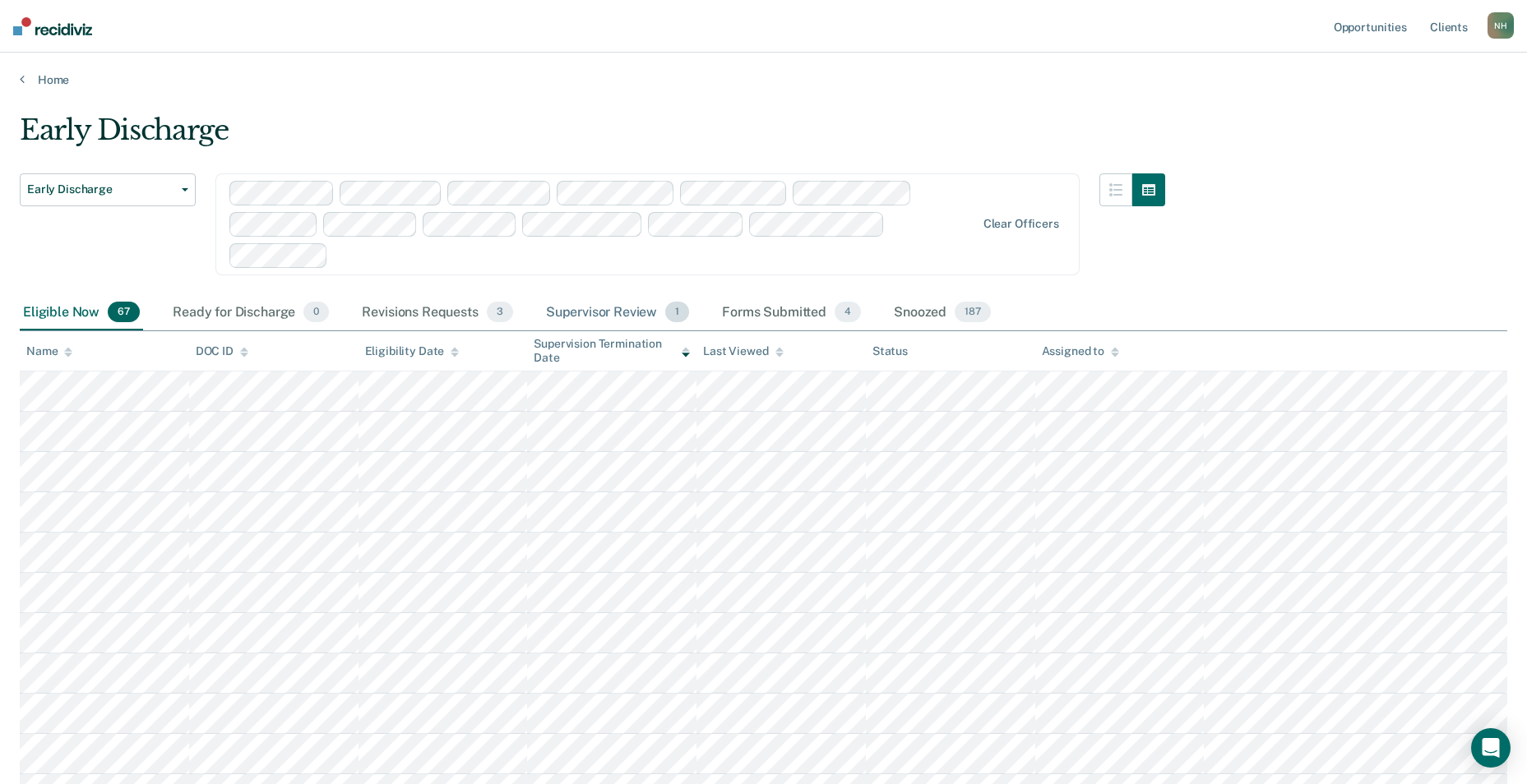
click at [562, 309] on div "Supervisor Review 1" at bounding box center [618, 313] width 150 height 36
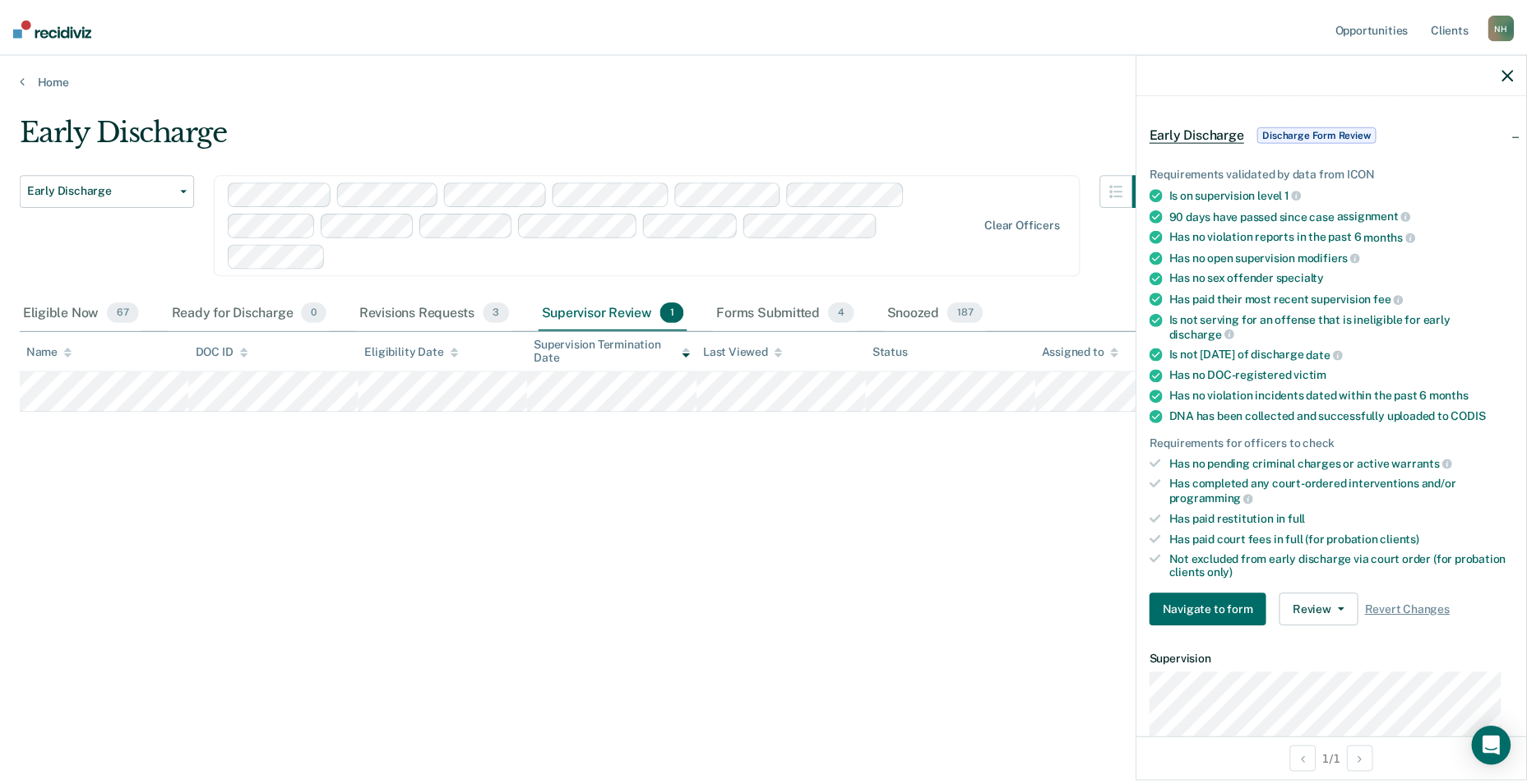
scroll to position [82, 0]
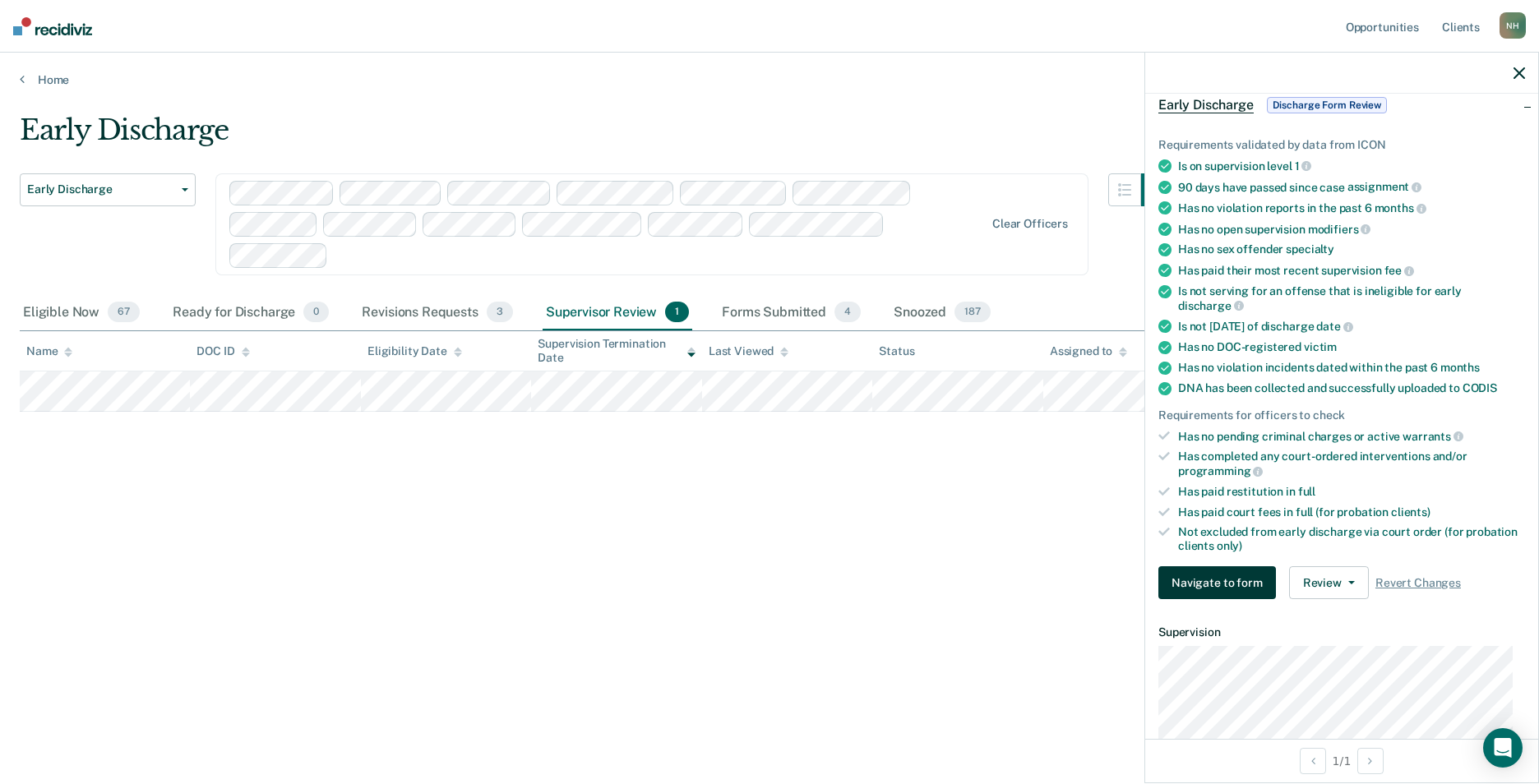
click at [1218, 584] on button "Navigate to form" at bounding box center [1216, 583] width 117 height 33
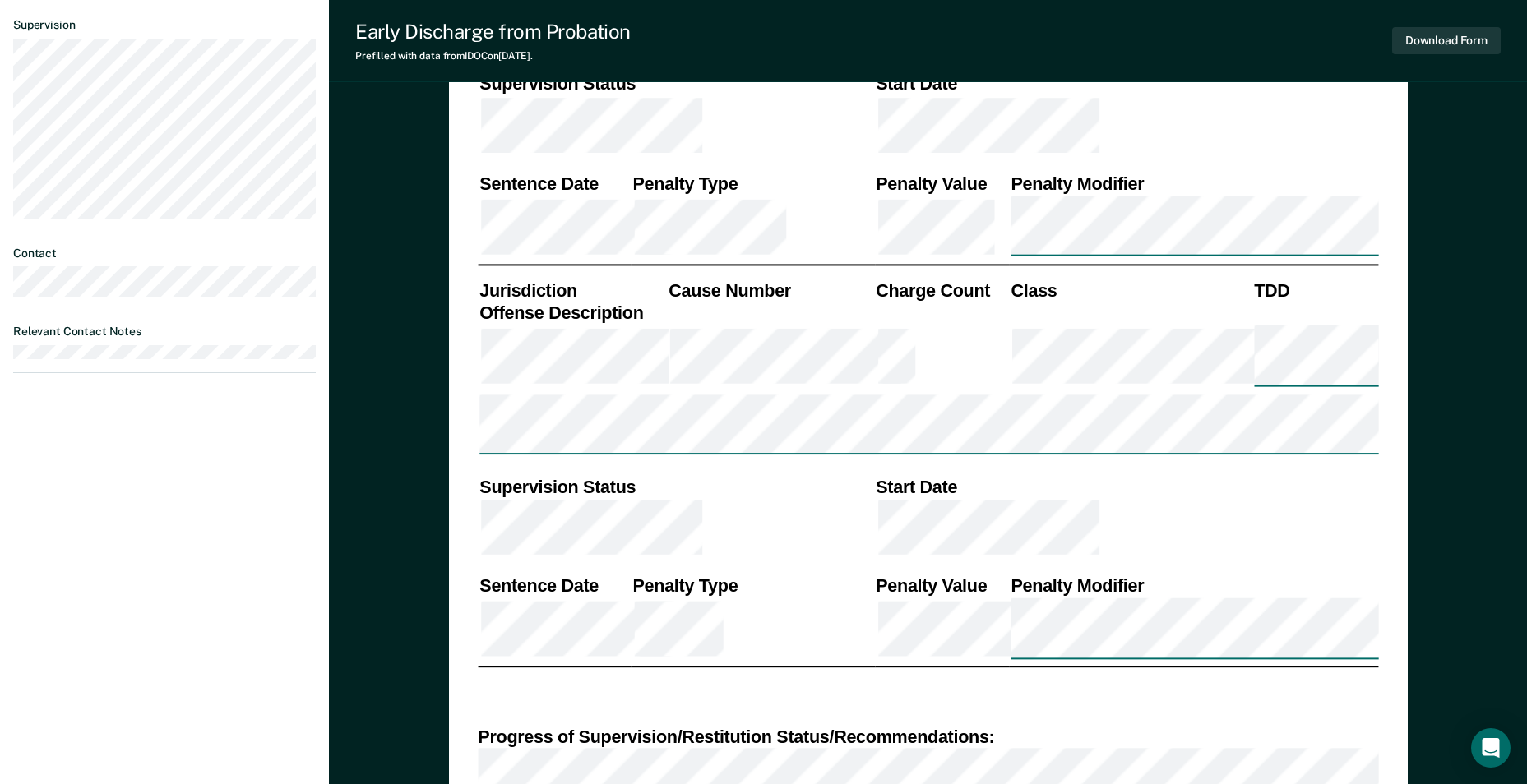
scroll to position [575, 0]
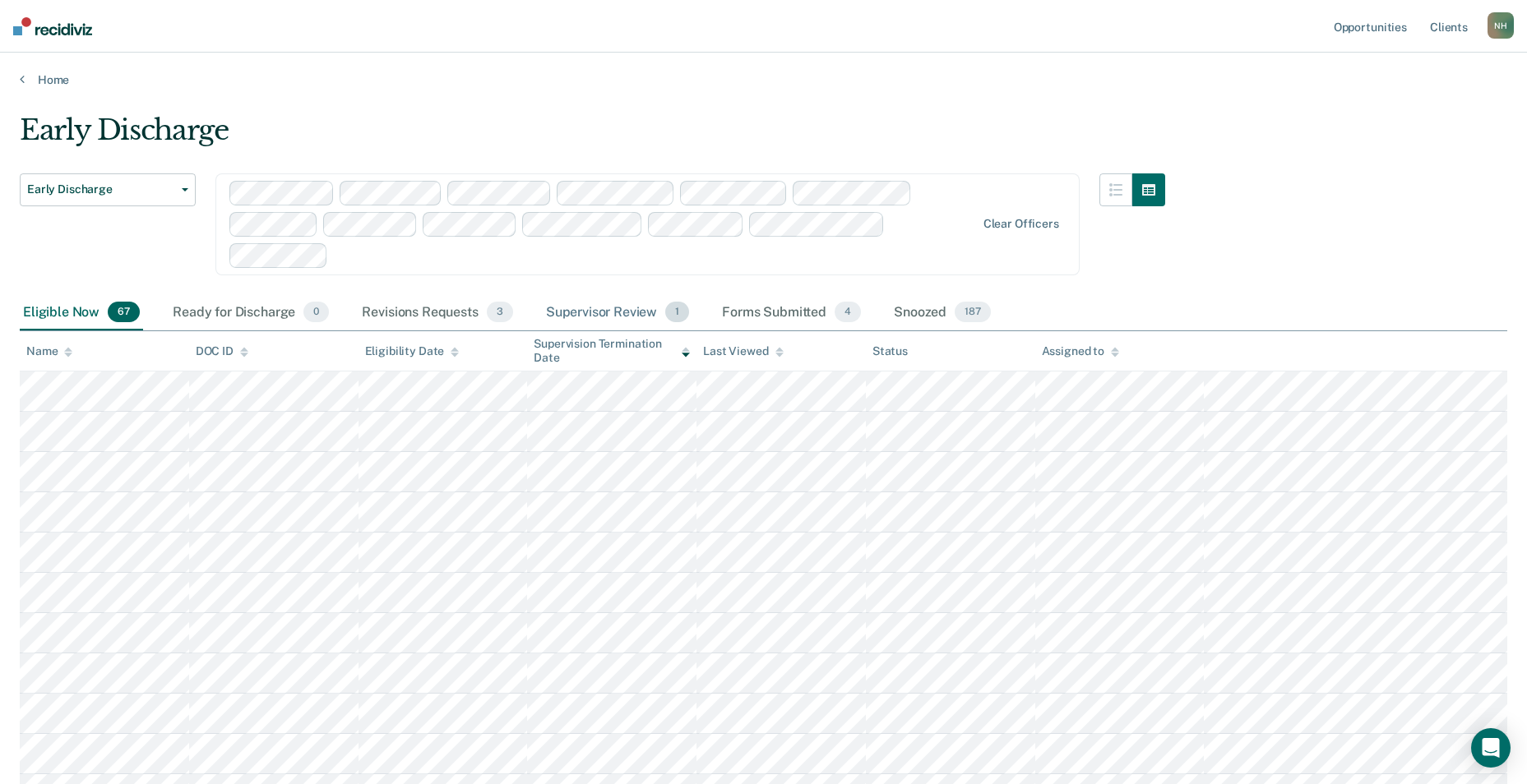
click at [577, 305] on div "Supervisor Review 1" at bounding box center [618, 313] width 150 height 36
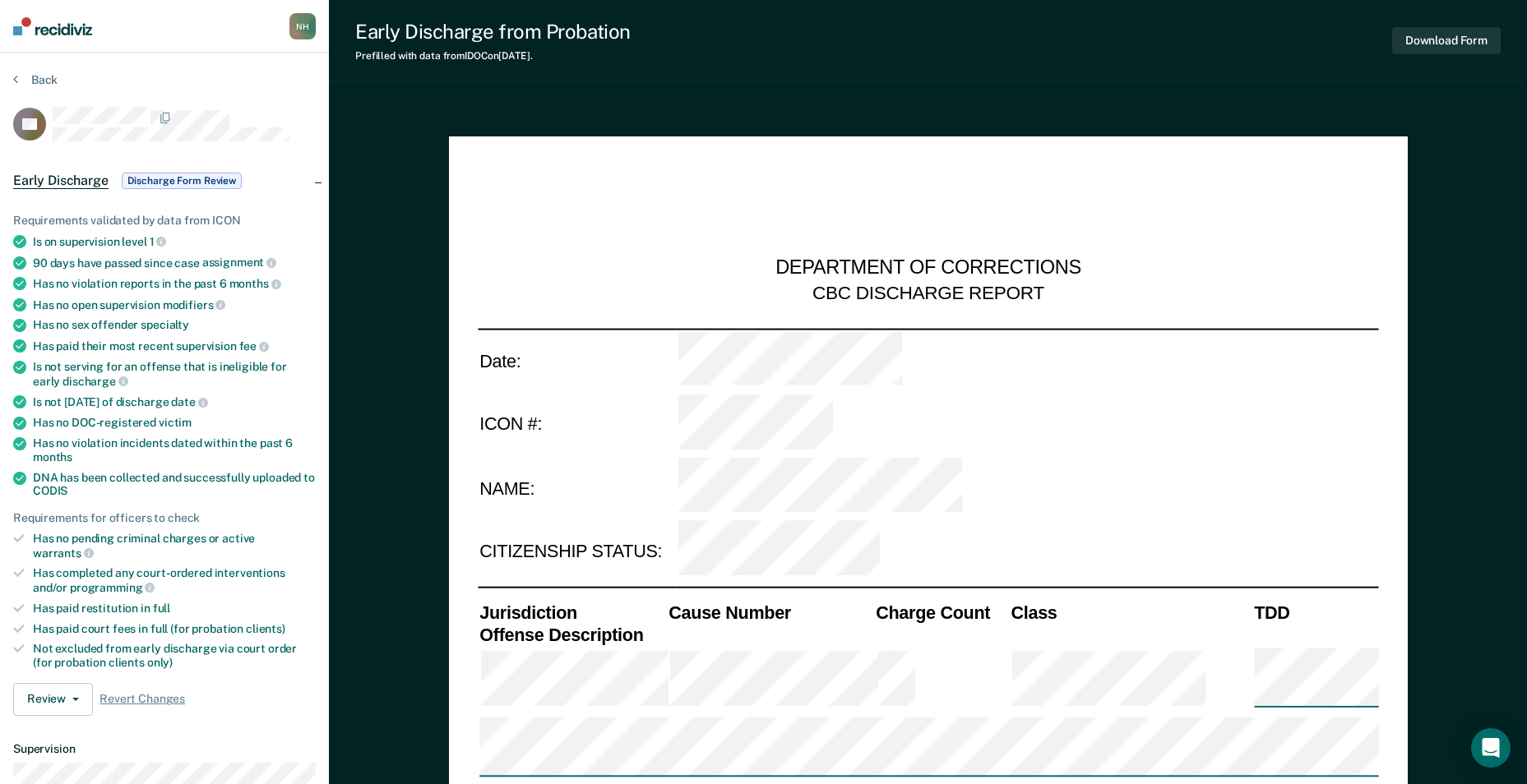
type textarea "x"
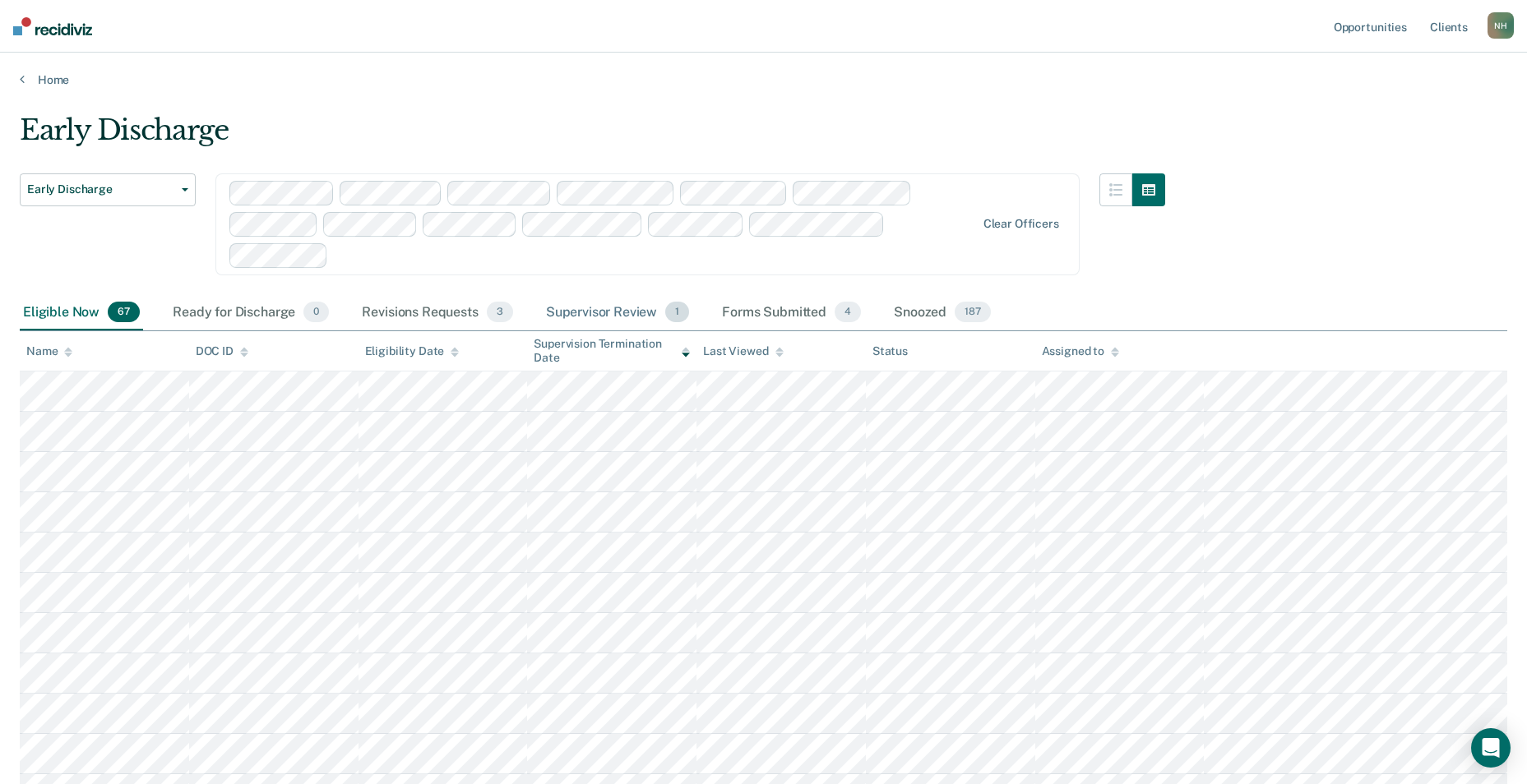
click at [626, 305] on div "Supervisor Review 1" at bounding box center [618, 313] width 150 height 36
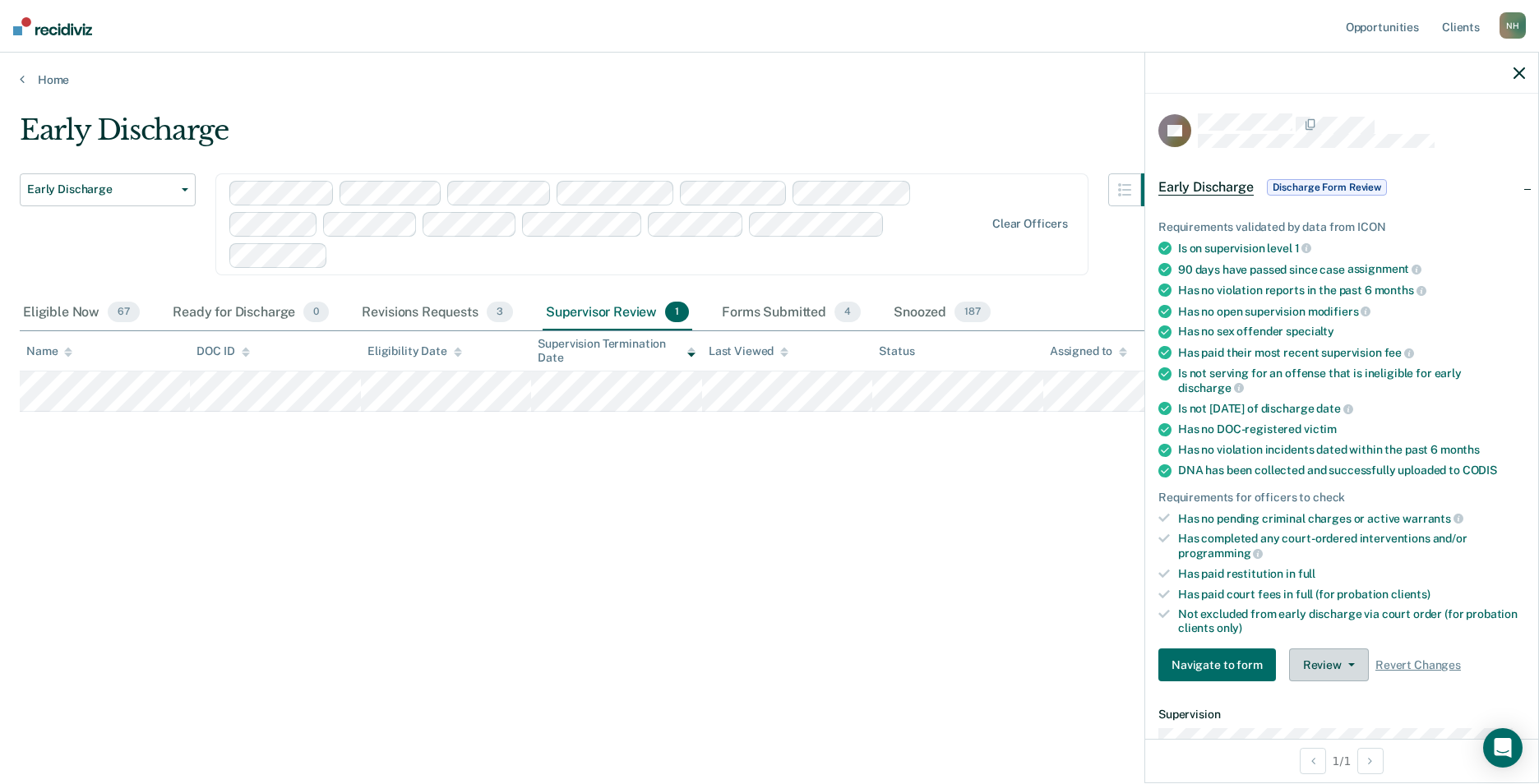
click at [1306, 665] on button "Review" at bounding box center [1329, 665] width 79 height 33
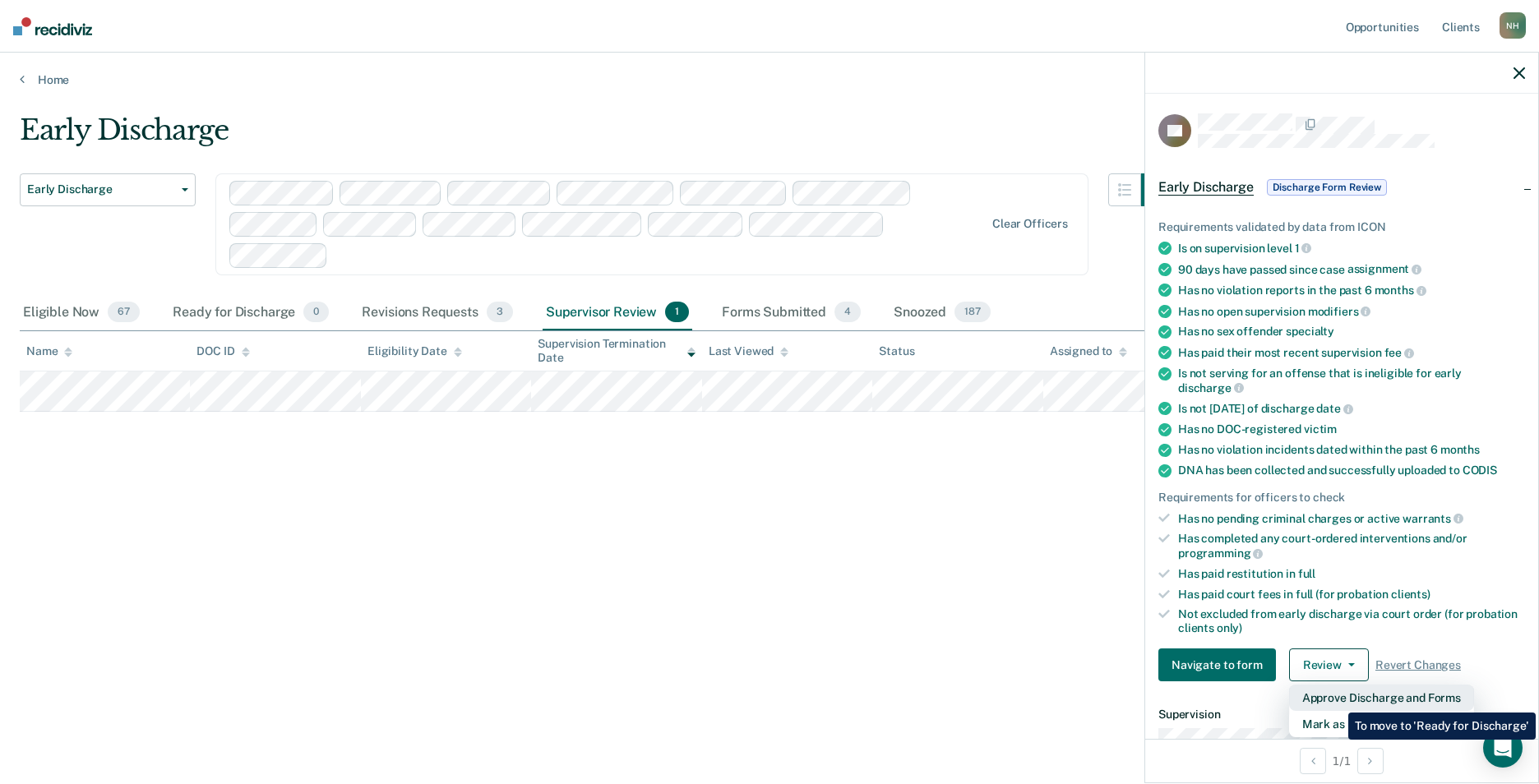
click at [1336, 700] on button "Approve Discharge and Forms" at bounding box center [1382, 698] width 185 height 26
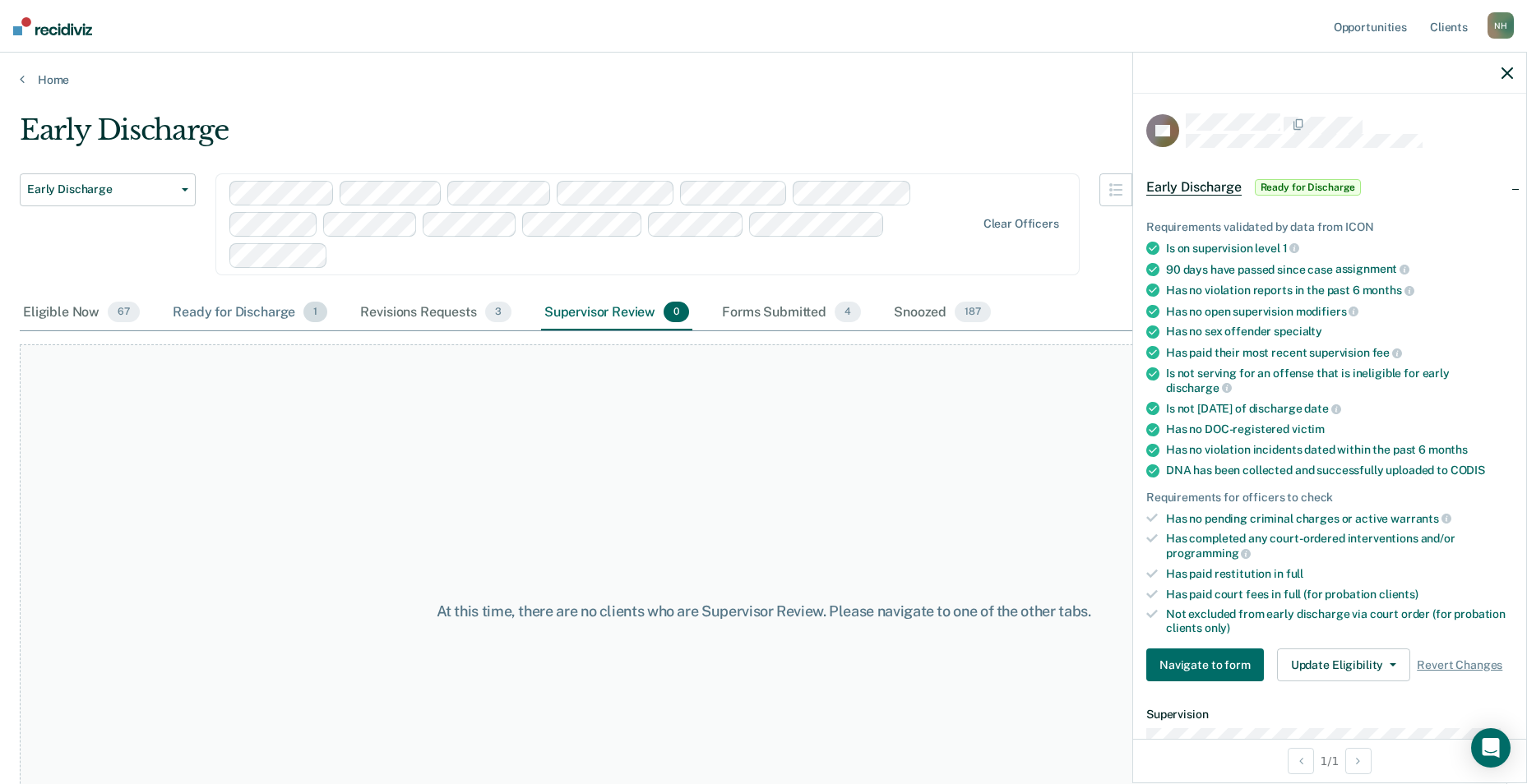
click at [227, 306] on div "Ready for Discharge 1" at bounding box center [250, 313] width 161 height 36
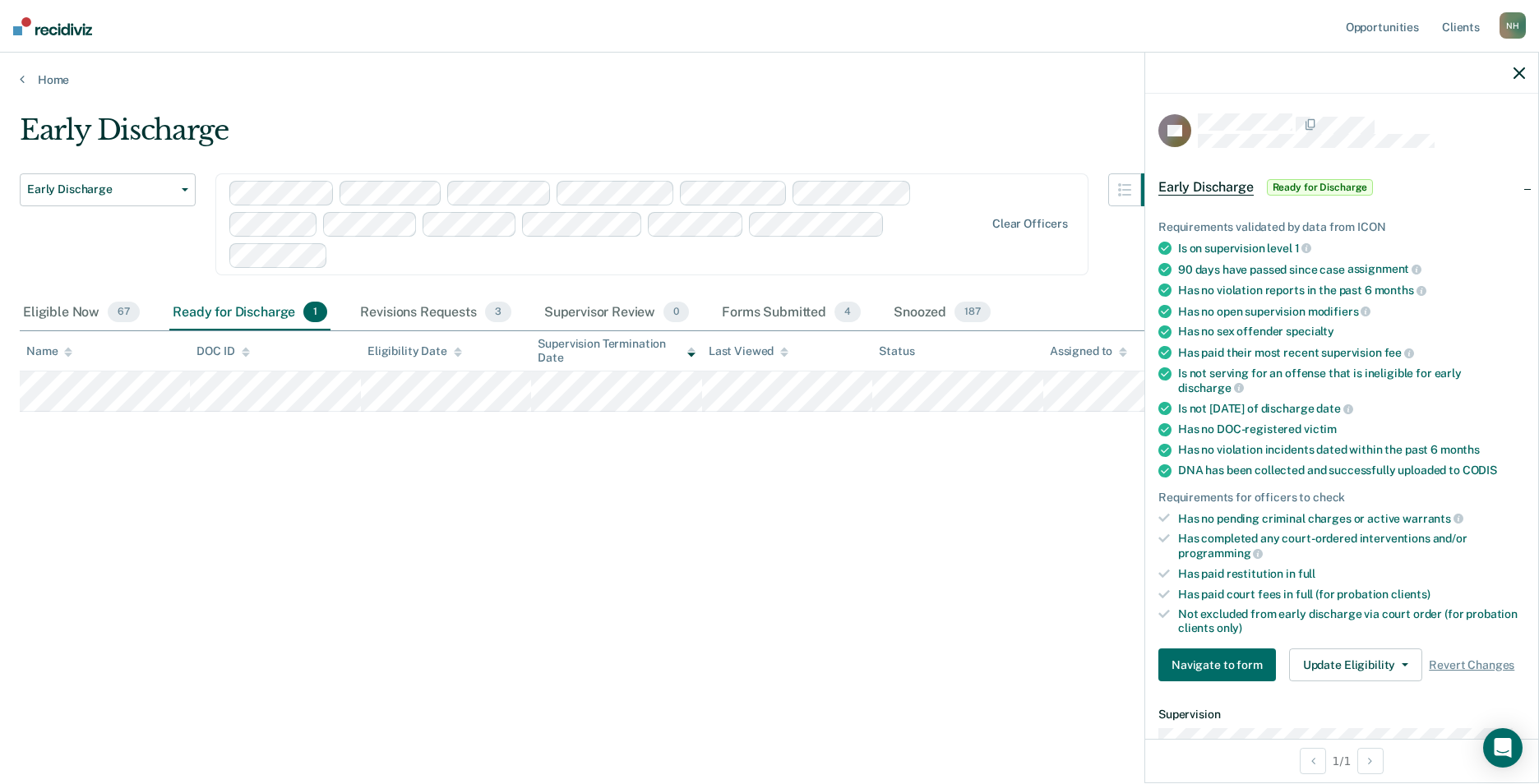
click at [247, 305] on div "Ready for Discharge 1" at bounding box center [250, 313] width 161 height 36
click at [254, 308] on div "Ready for Discharge 1" at bounding box center [250, 313] width 161 height 36
click at [772, 307] on div "Forms Submitted 4" at bounding box center [792, 313] width 146 height 36
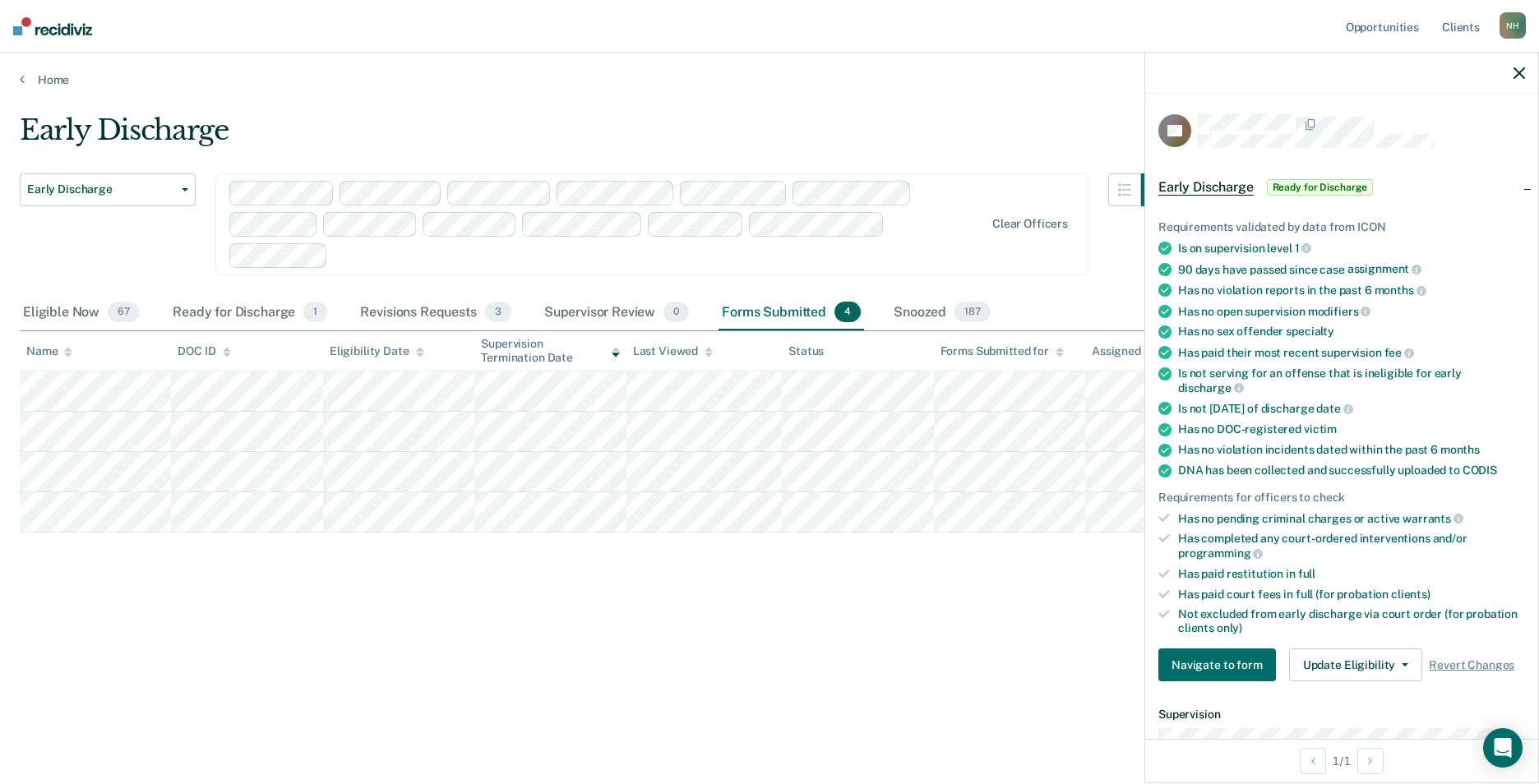
click at [217, 610] on div "Early Discharge Early Discharge Early Discharge Clear officers Eligible Now 67 …" at bounding box center [769, 387] width 1499 height 548
